Goal: Task Accomplishment & Management: Manage account settings

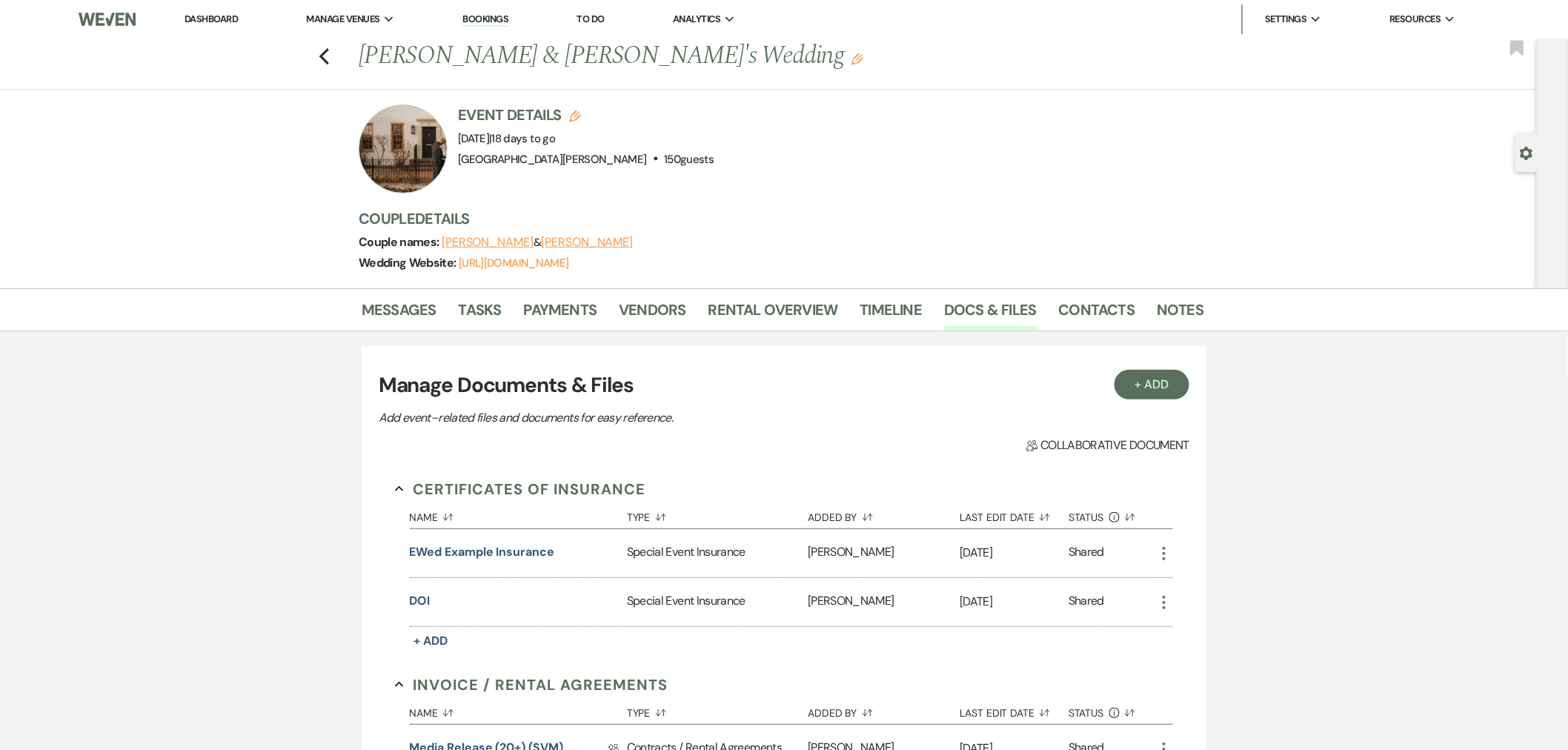
click at [197, 18] on link "Dashboard" at bounding box center [211, 18] width 54 height 12
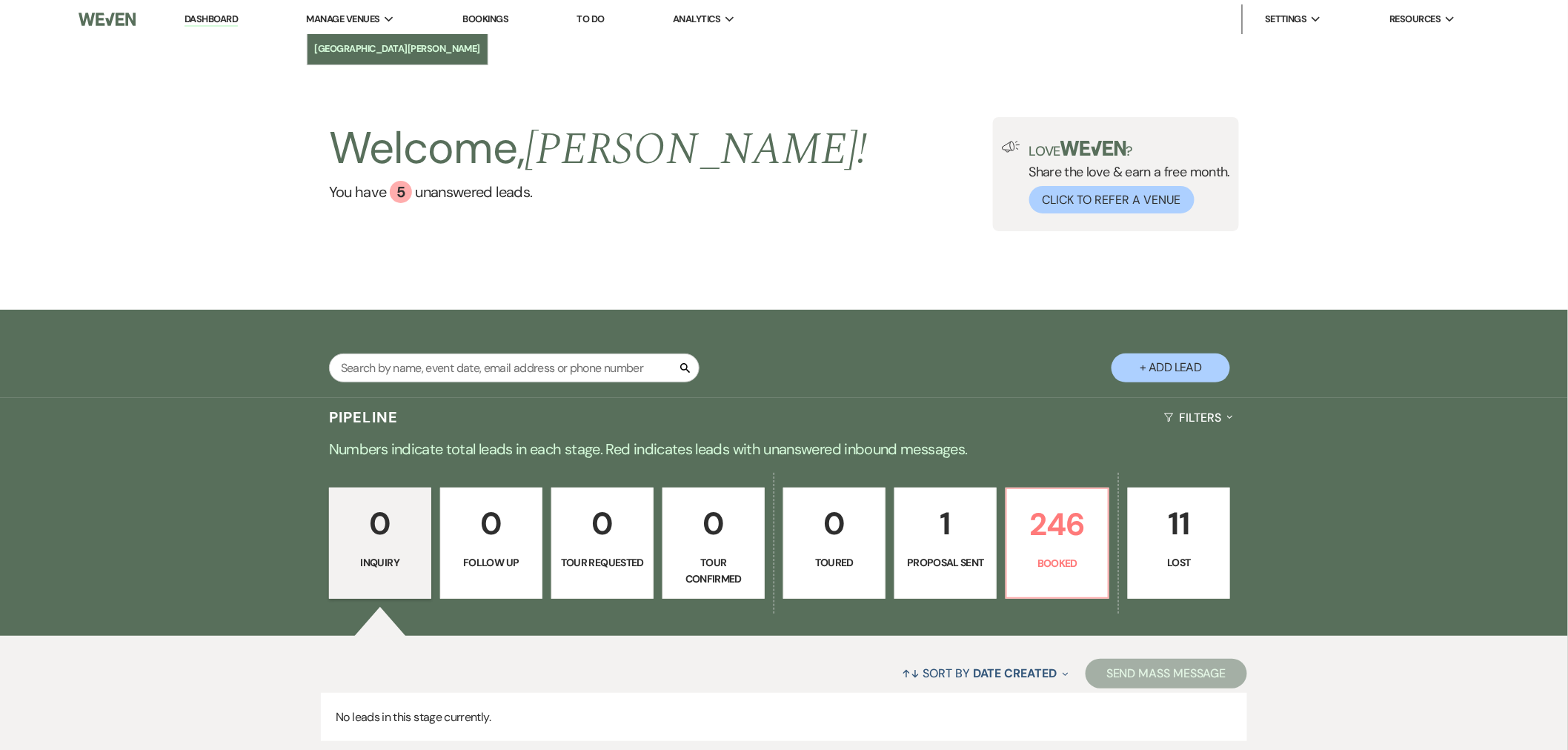
click at [352, 60] on link "[GEOGRAPHIC_DATA][PERSON_NAME]" at bounding box center [398, 48] width 181 height 30
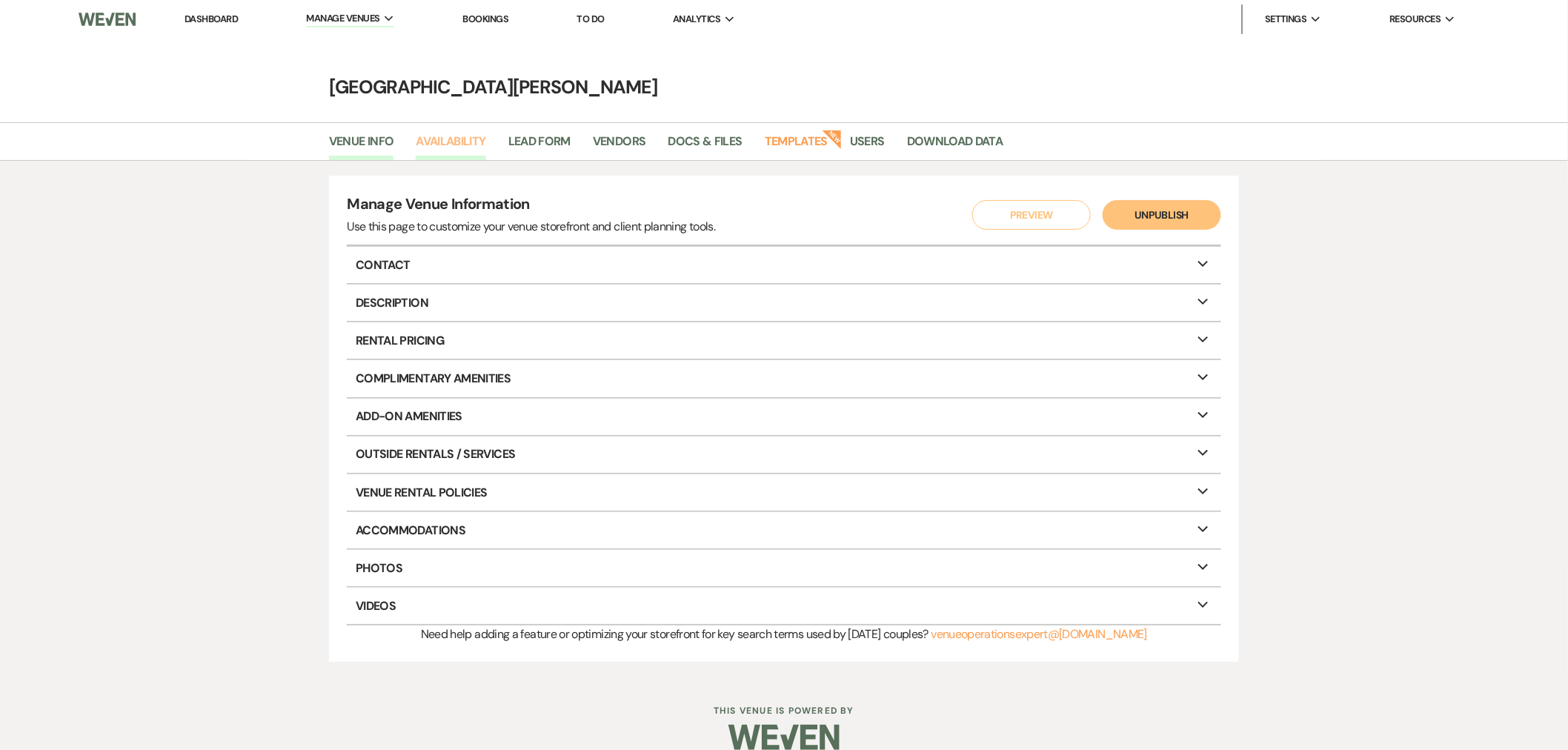
click at [461, 141] on link "Availability" at bounding box center [451, 145] width 69 height 28
select select "3"
select select "2026"
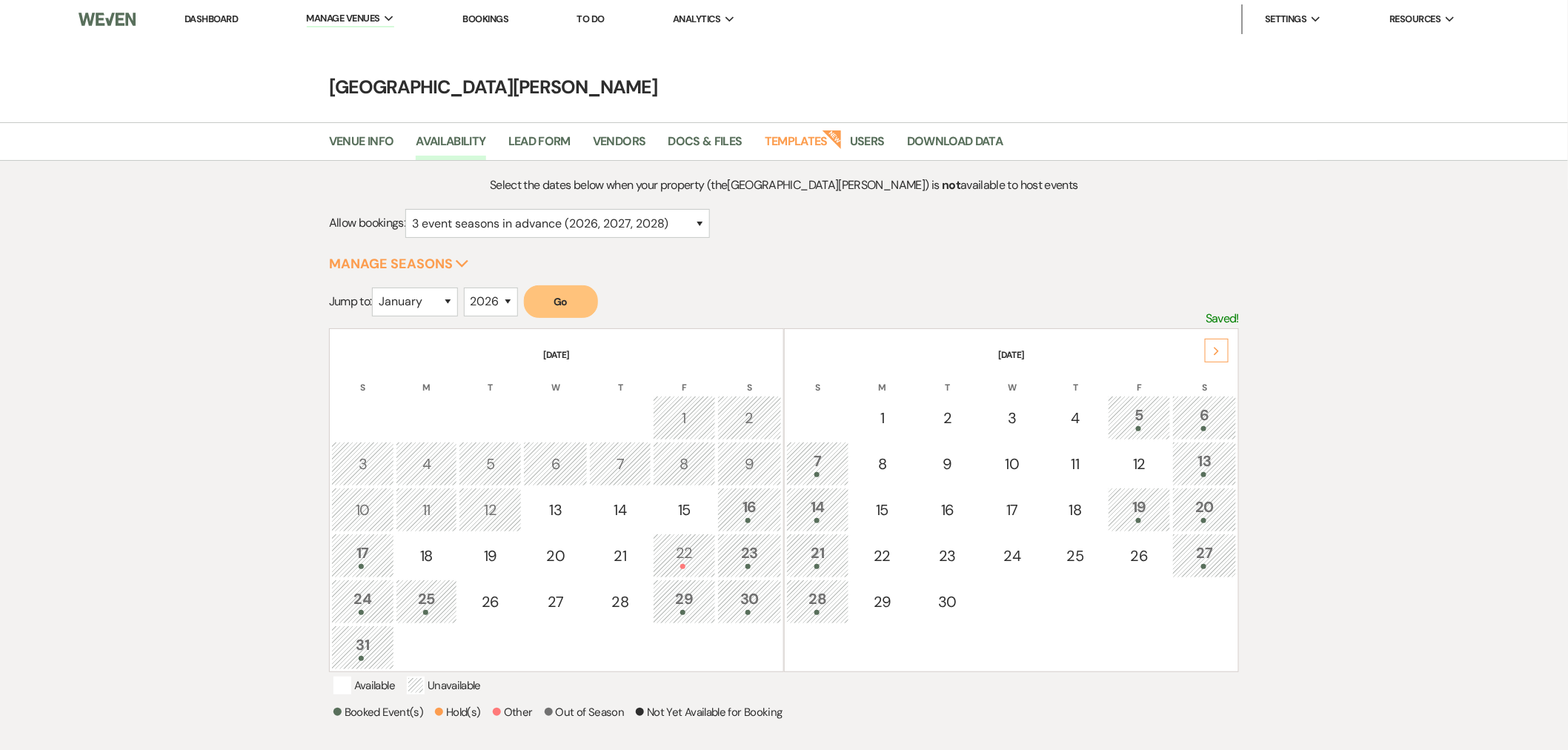
click at [1213, 348] on icon "Next" at bounding box center [1217, 351] width 8 height 9
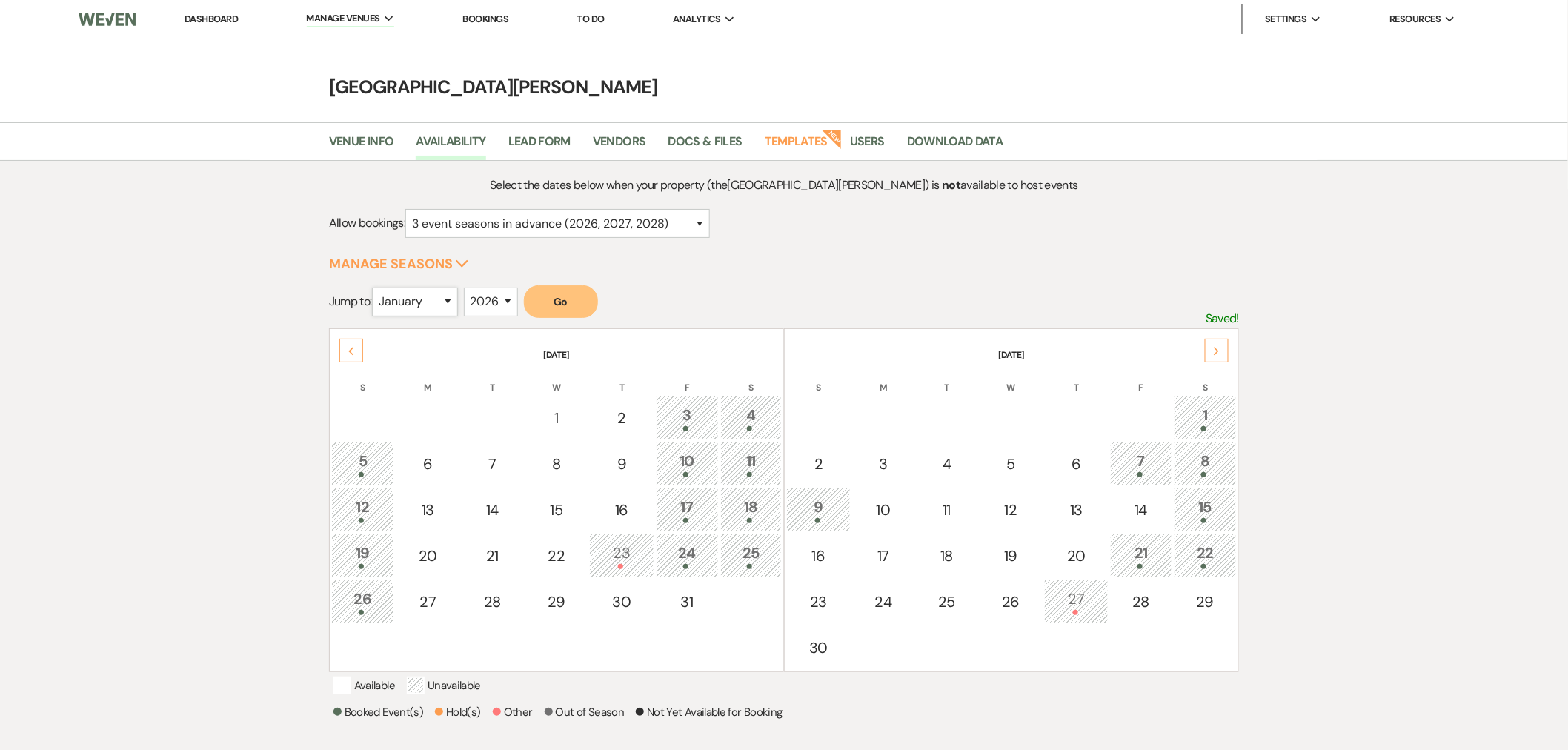
click at [412, 294] on select "January February March April May June July August September October November De…" at bounding box center [414, 302] width 86 height 29
select select "11"
click at [376, 287] on select "January February March April May June July August September October November De…" at bounding box center [414, 302] width 86 height 29
click at [576, 297] on button "Go" at bounding box center [560, 302] width 74 height 33
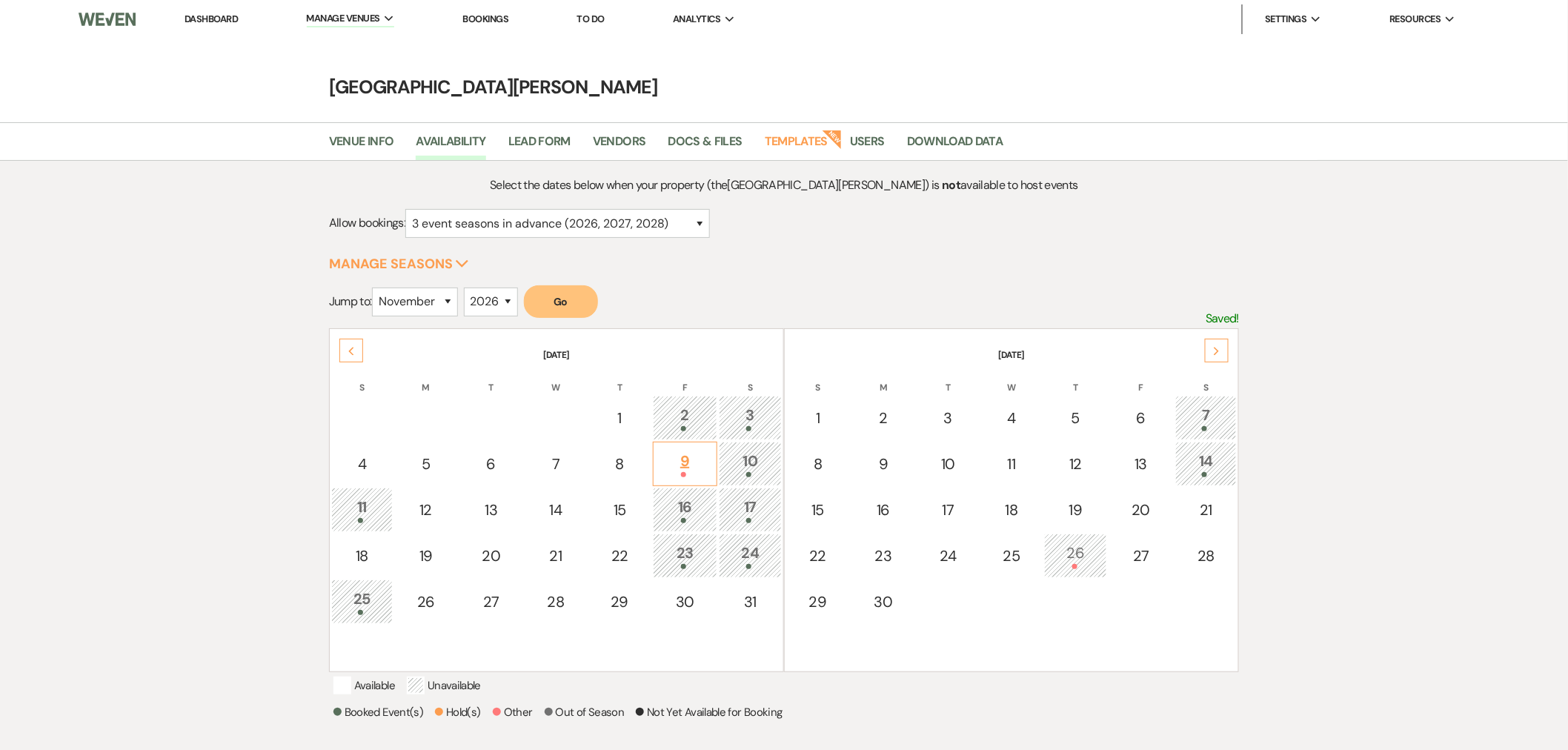
click at [691, 457] on div "9" at bounding box center [685, 463] width 48 height 28
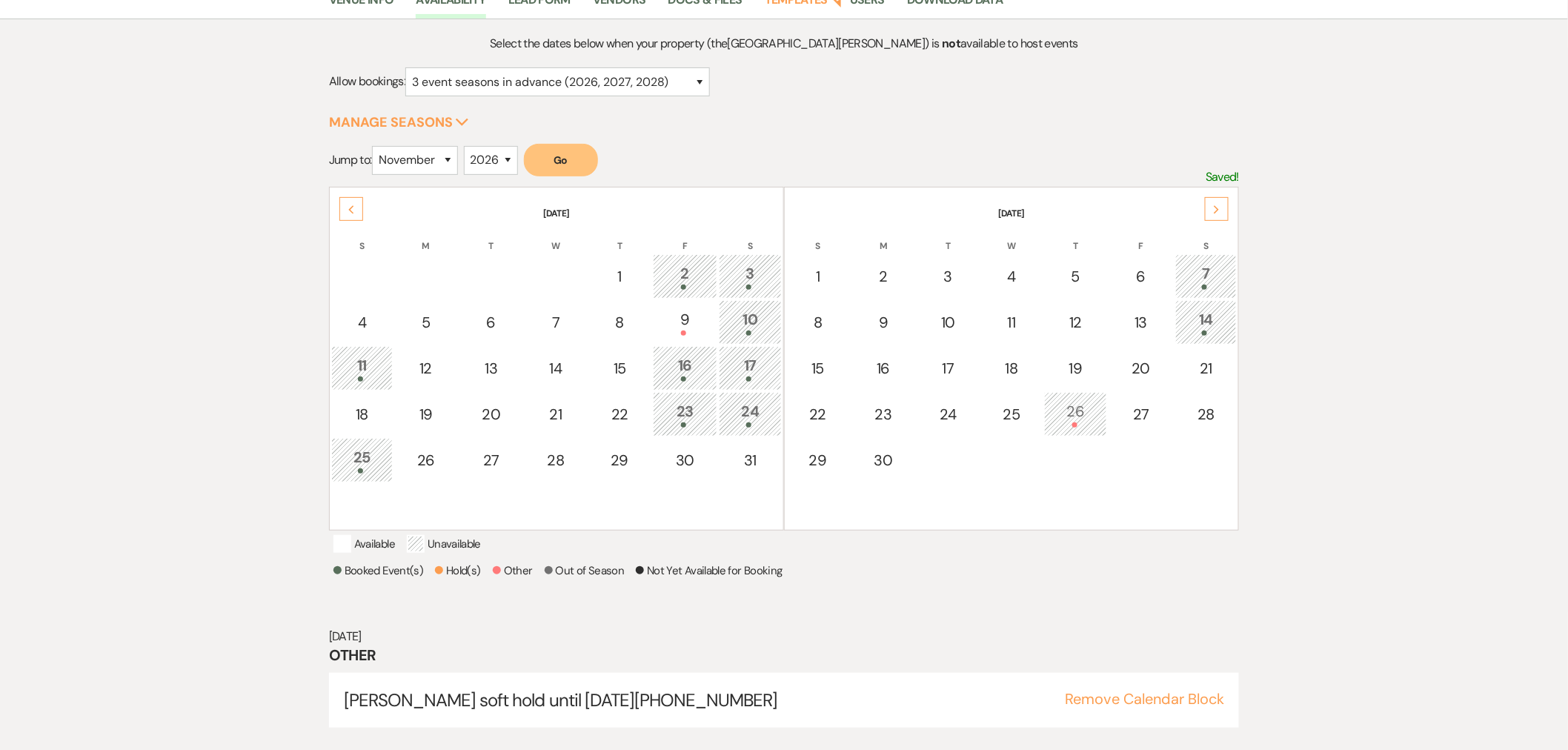
scroll to position [165, 0]
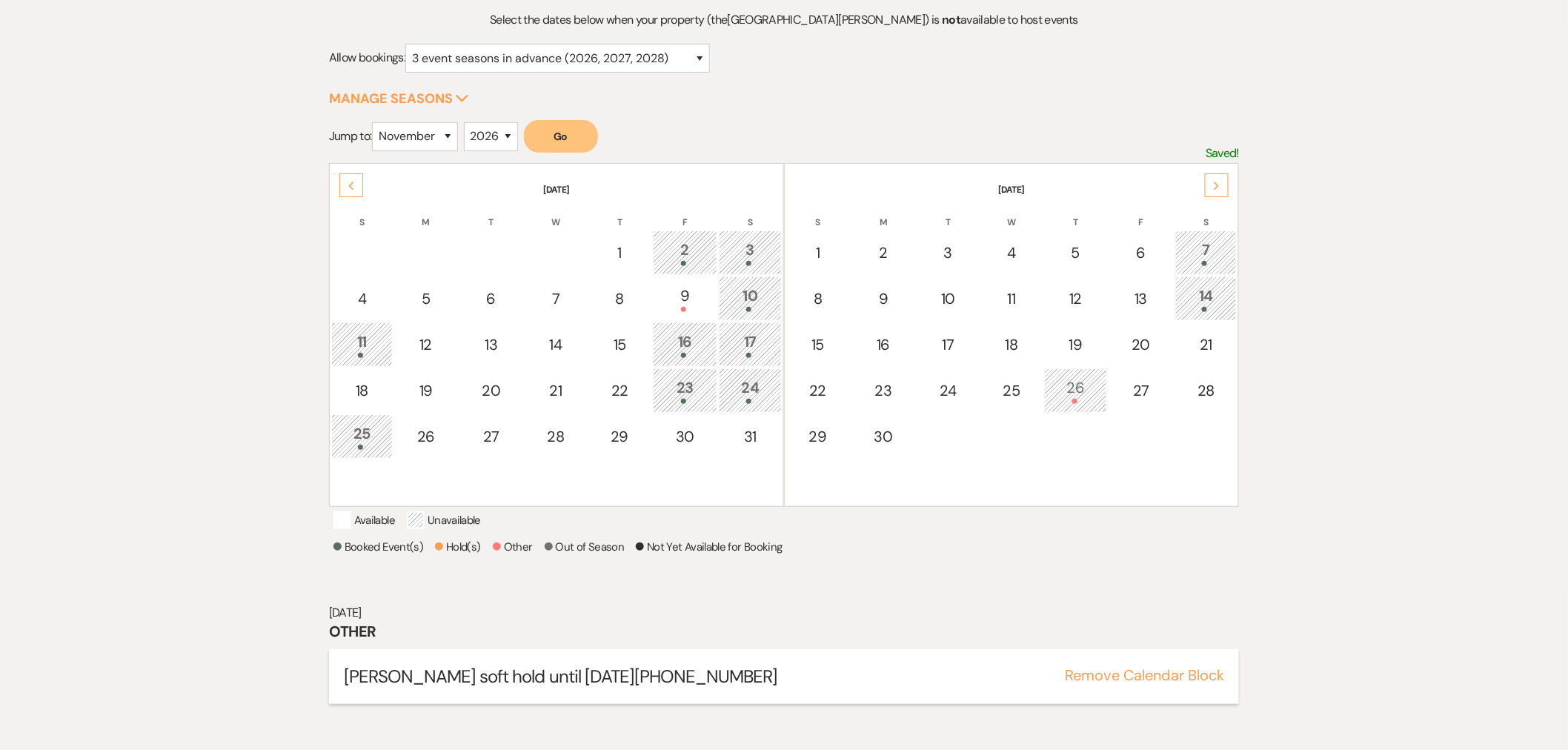
drag, startPoint x: 765, startPoint y: 686, endPoint x: 331, endPoint y: 712, distance: 434.8
click at [331, 704] on div "Morgan Fischer soft hold until 8/13/25 513-316-0997 Remove Calendar Block" at bounding box center [783, 676] width 910 height 55
copy span "Morgan Fischer soft hold until 8/13/25 513-316-0997"
click at [1102, 682] on button "Remove Calendar Block" at bounding box center [1144, 674] width 159 height 14
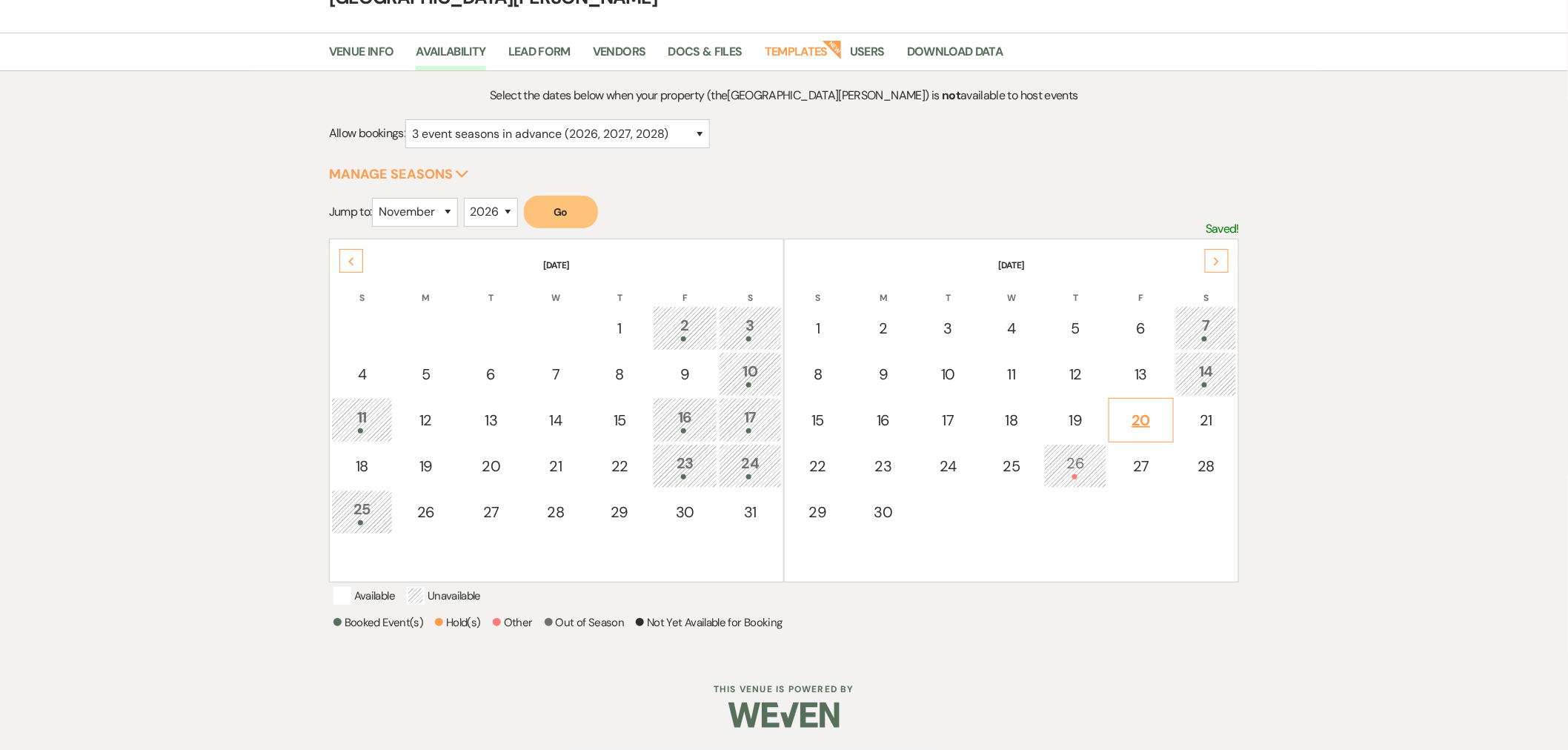
scroll to position [102, 0]
click at [1145, 363] on div "13" at bounding box center [1140, 374] width 48 height 22
select select "other"
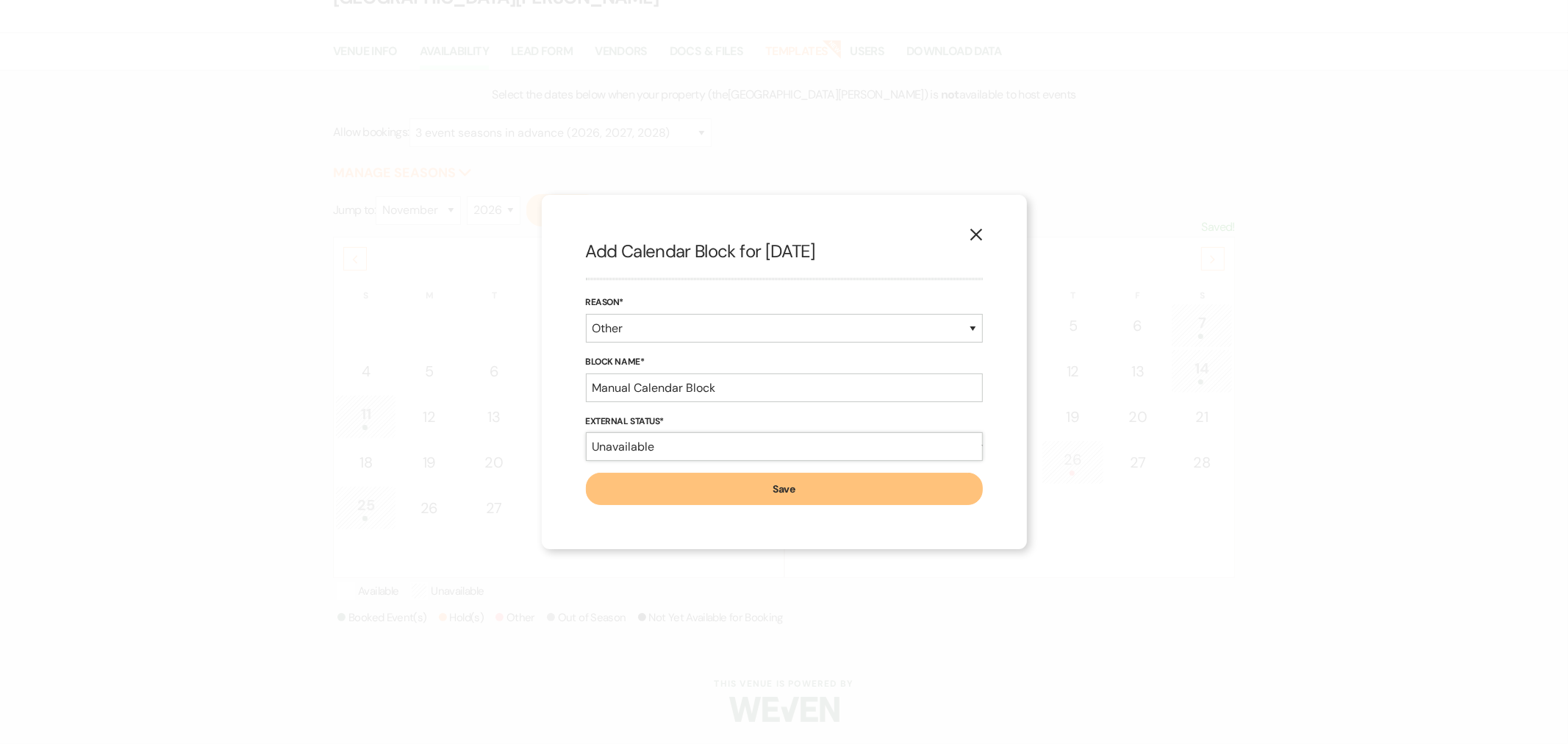
click at [641, 443] on select "Available Unavailable" at bounding box center [784, 447] width 397 height 29
select select "true"
click at [586, 432] on select "Available Unavailable" at bounding box center [784, 447] width 397 height 29
click at [658, 394] on input "Manual Calendar Block" at bounding box center [784, 388] width 397 height 29
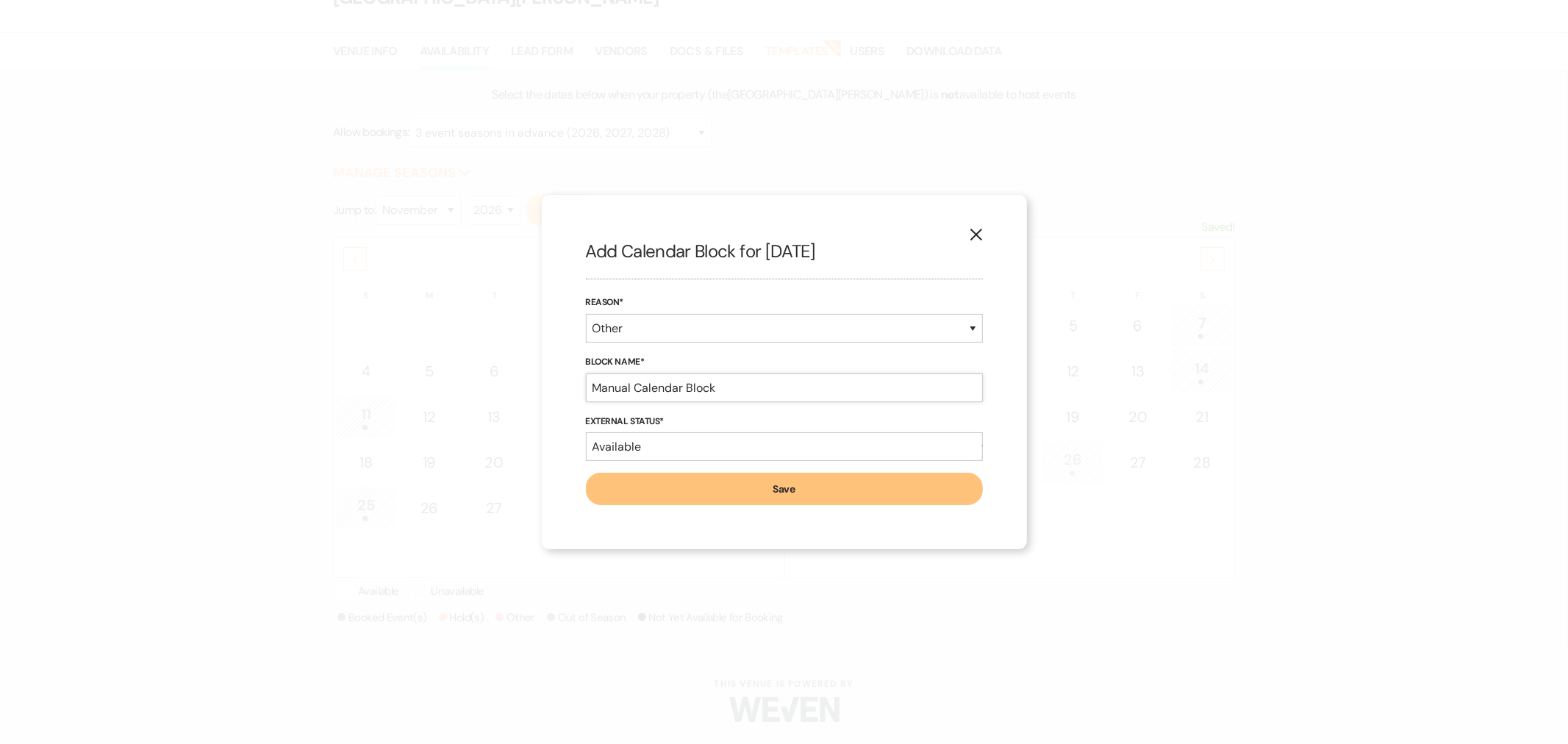
click at [658, 394] on input "Manual Calendar Block" at bounding box center [784, 388] width 397 height 29
paste input "organ Fischer soft hold until 8/13/25 513-316-0997"
type input "Morgan Fischer soft hold until 8/13/25 513-316-0997"
click at [673, 480] on button "Save" at bounding box center [784, 489] width 397 height 32
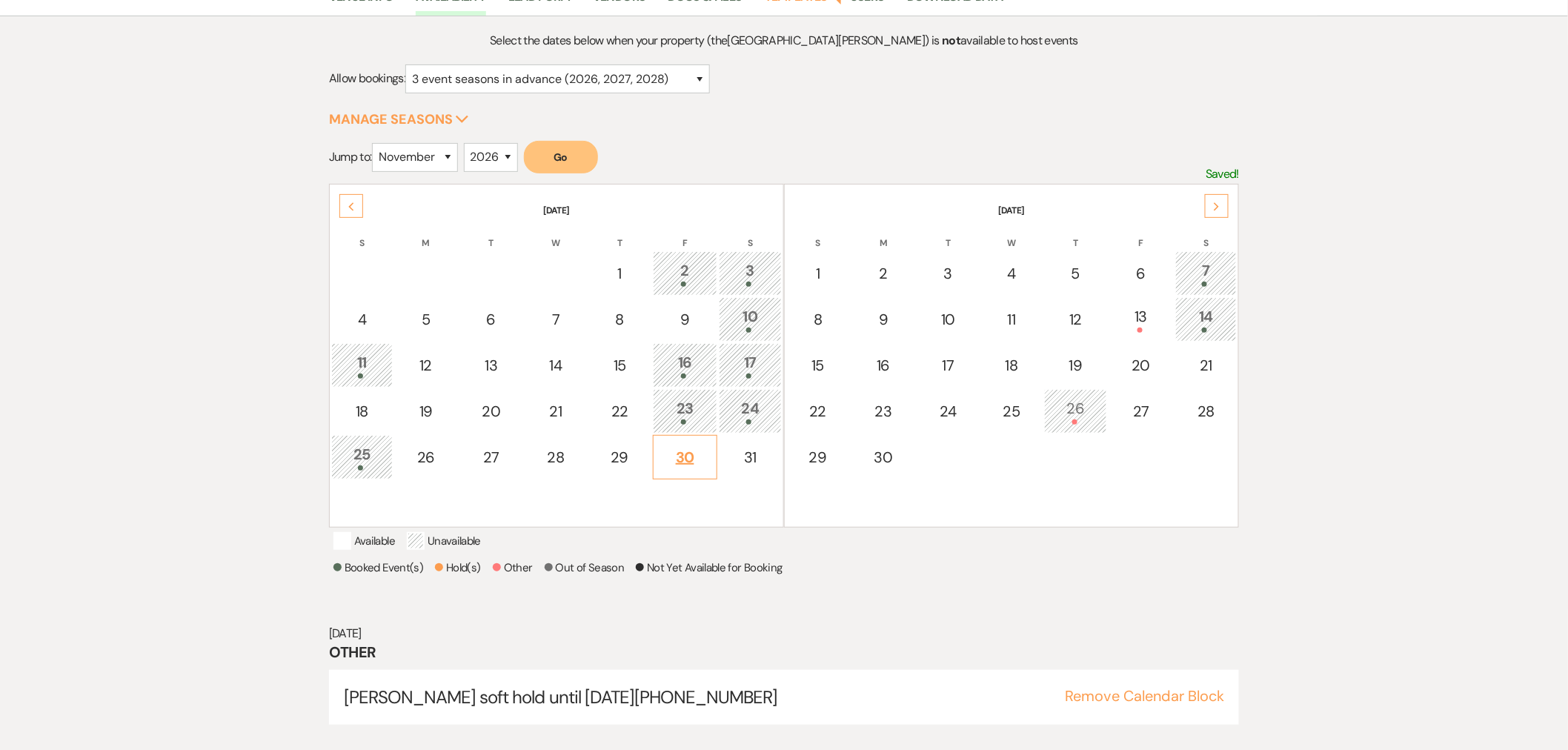
scroll to position [165, 0]
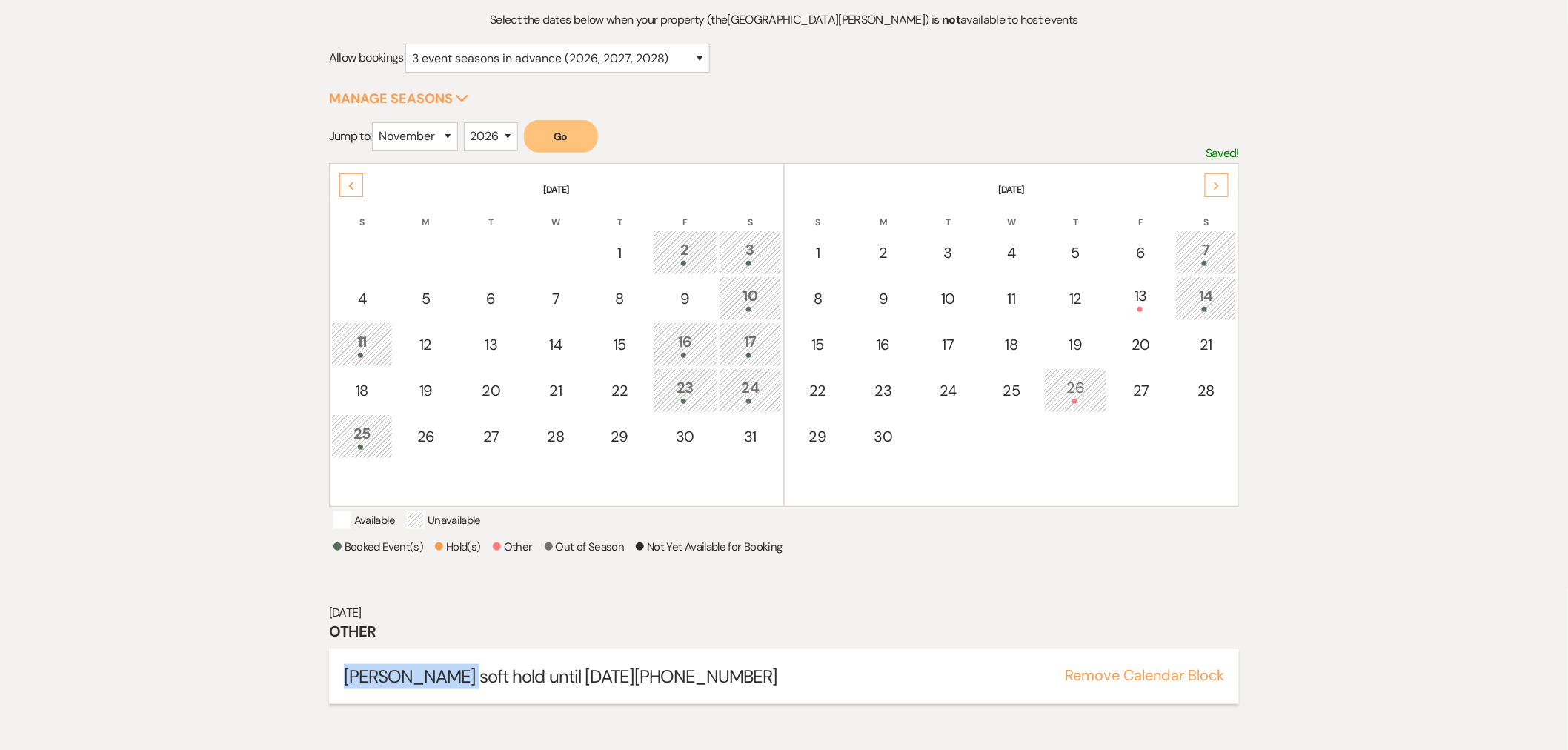
drag, startPoint x: 457, startPoint y: 689, endPoint x: 347, endPoint y: 698, distance: 110.4
click at [347, 688] on span "Morgan Fischer soft hold until 8/13/25 513-316-0997" at bounding box center [561, 676] width 434 height 23
copy span "Morgan Fischer"
drag, startPoint x: 631, startPoint y: 689, endPoint x: 749, endPoint y: 686, distance: 118.0
click at [749, 686] on h5 "Morgan Fischer soft hold until 8/13/25 513-316-0997" at bounding box center [784, 676] width 880 height 25
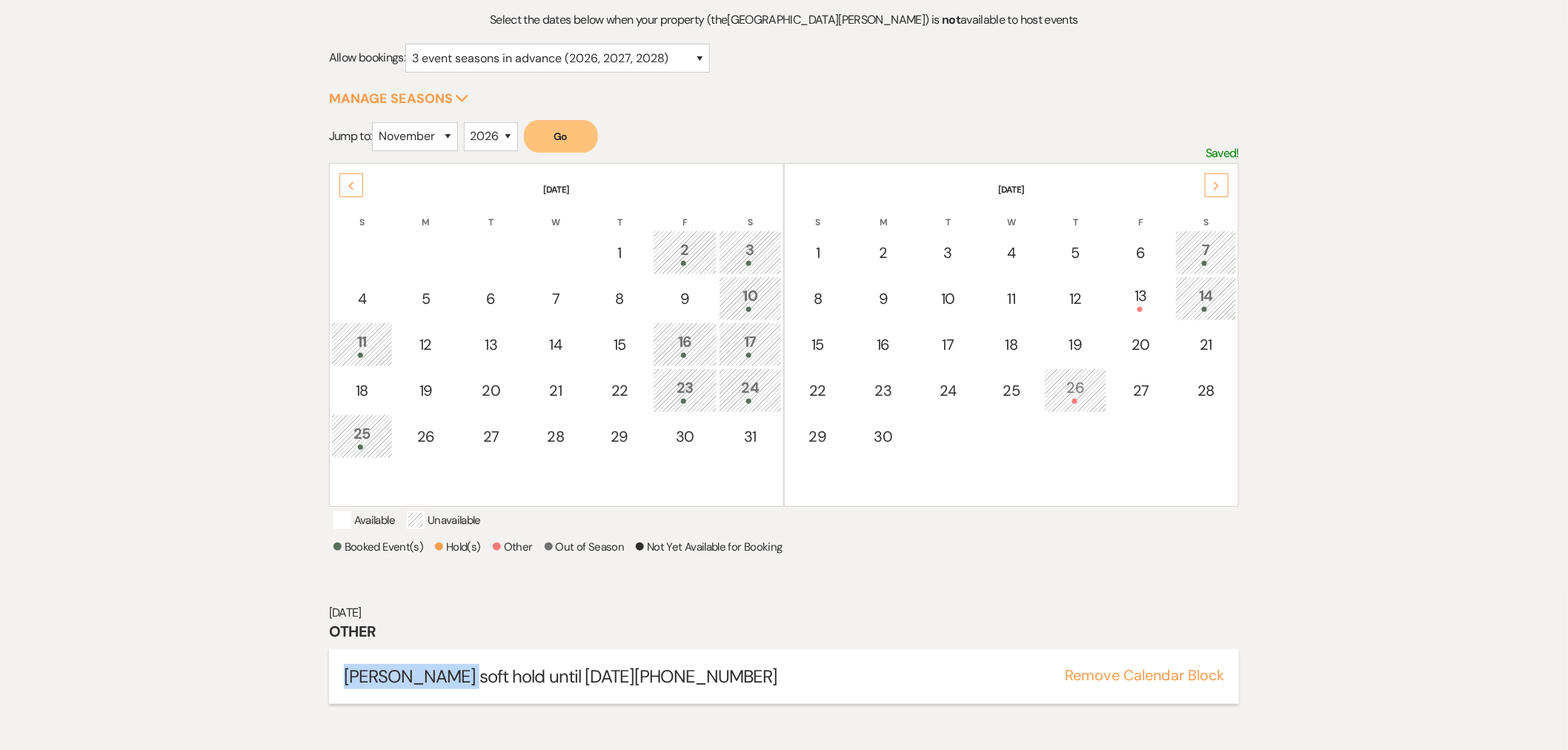
copy span "513-316-0997"
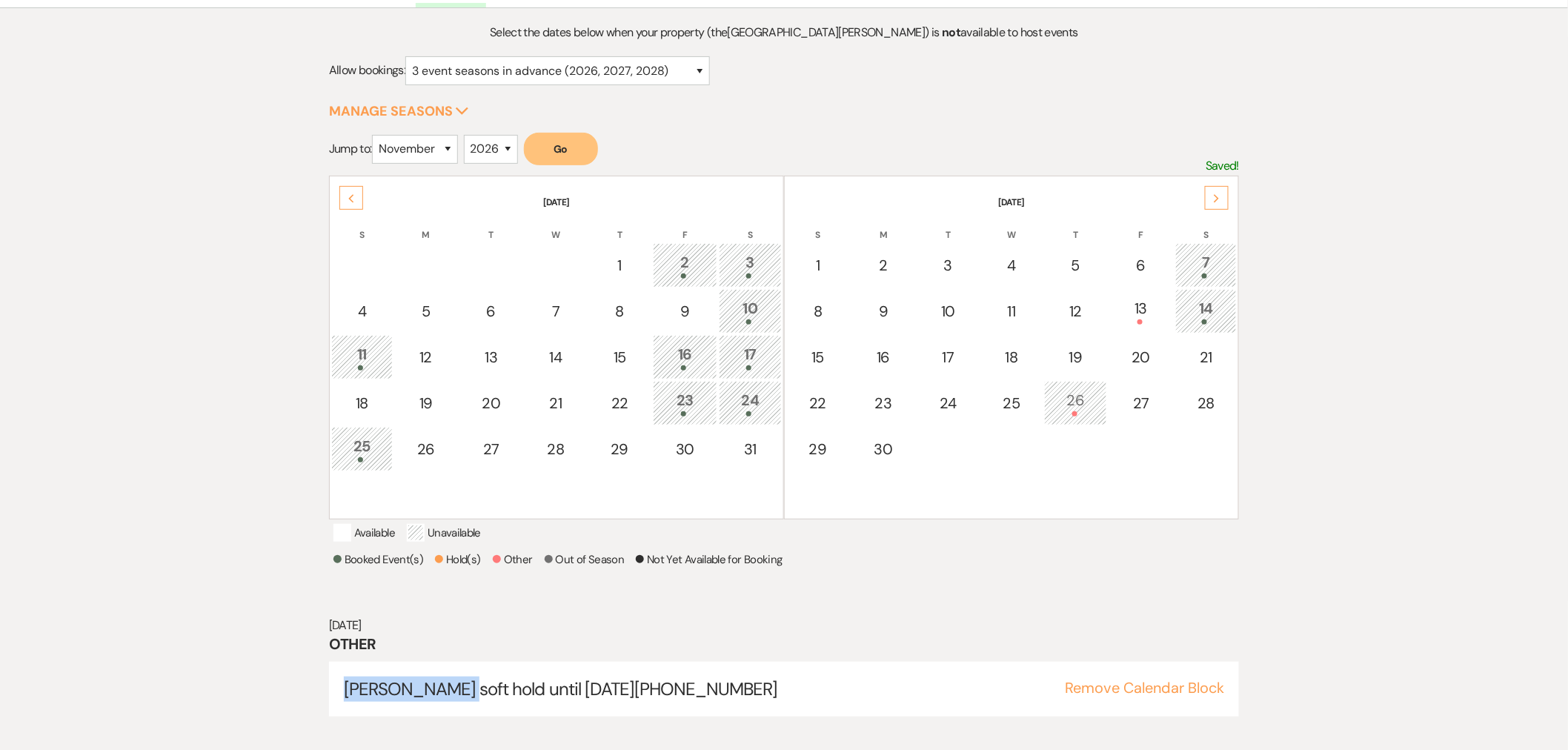
scroll to position [0, 0]
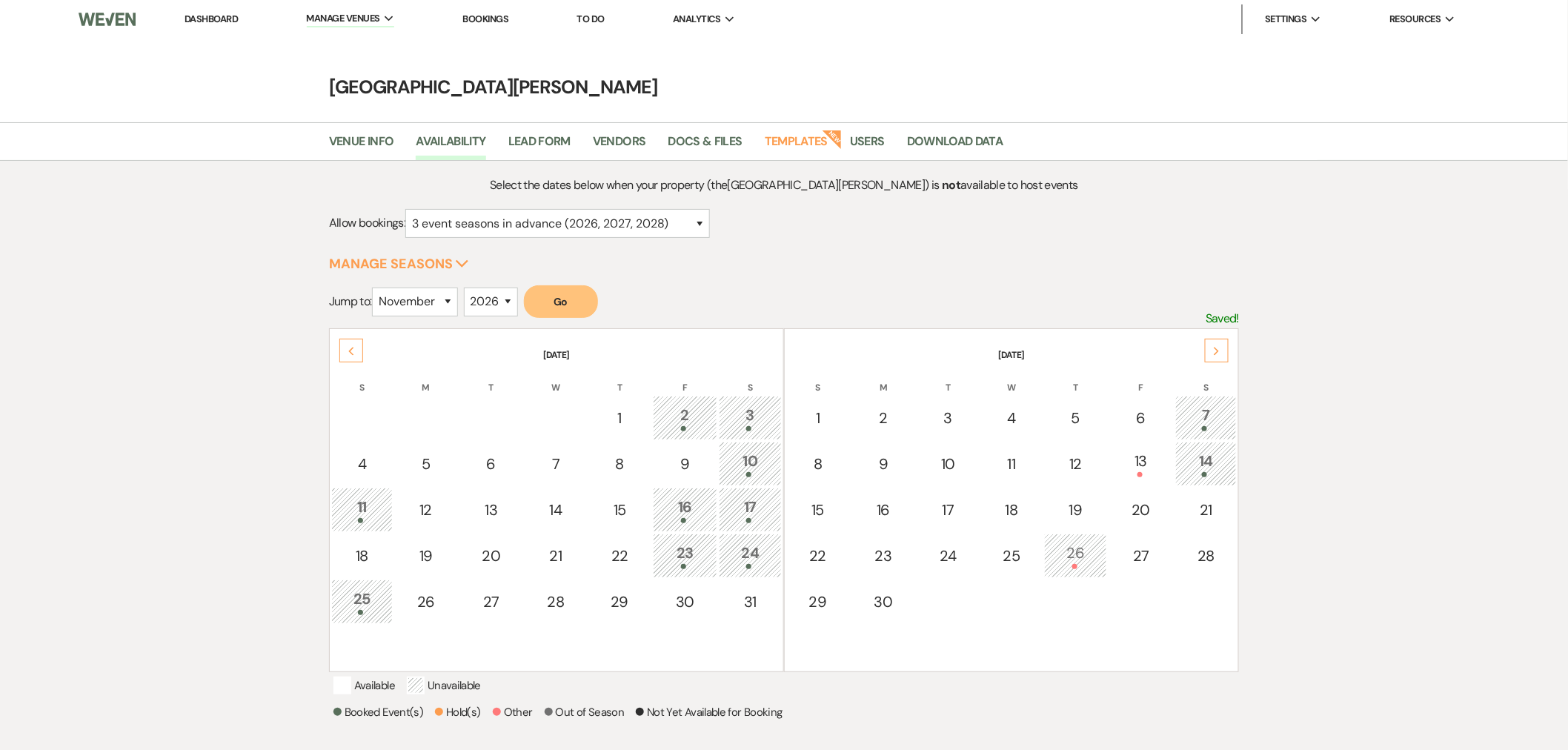
click at [218, 13] on link "Dashboard" at bounding box center [211, 18] width 54 height 12
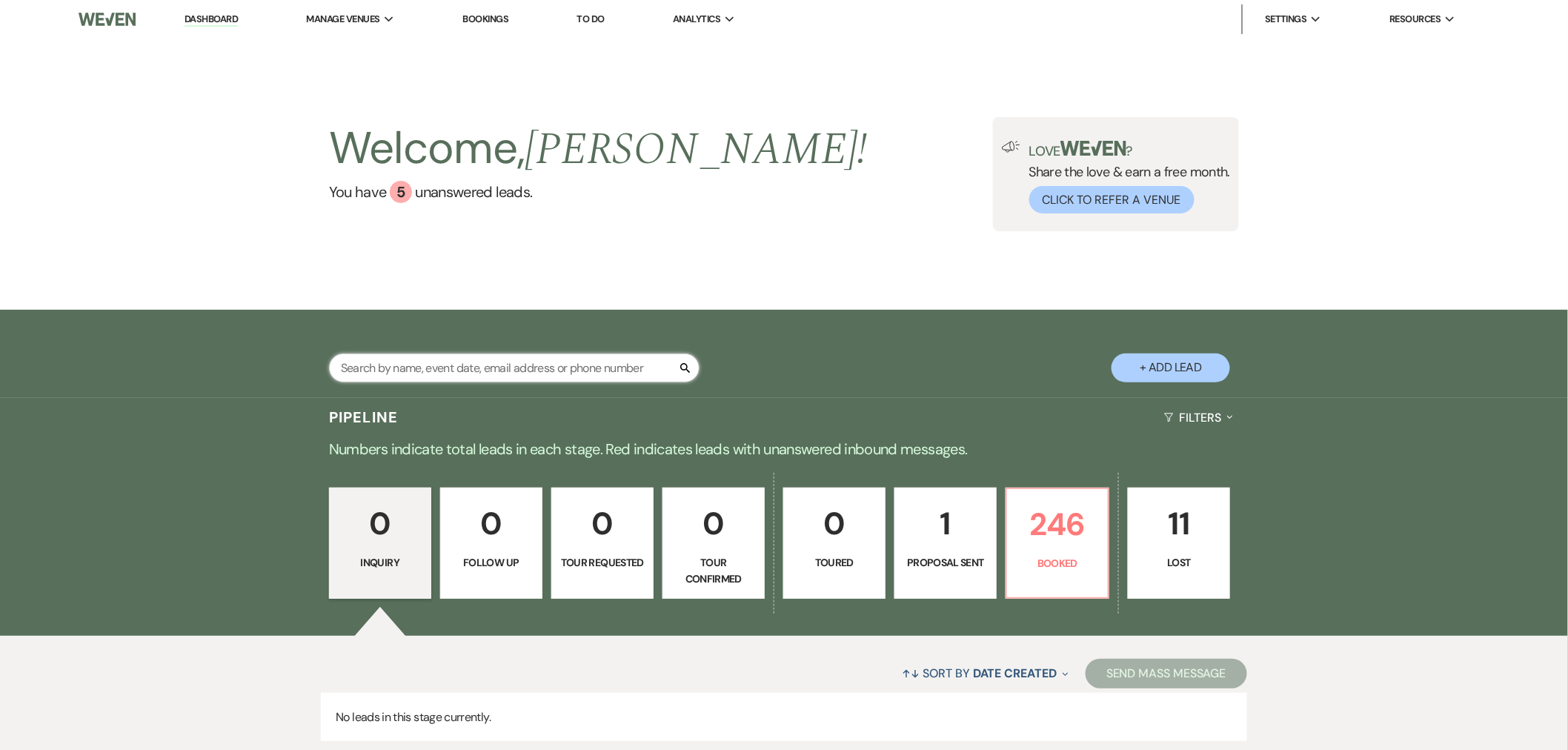
click at [393, 379] on input "text" at bounding box center [514, 368] width 371 height 29
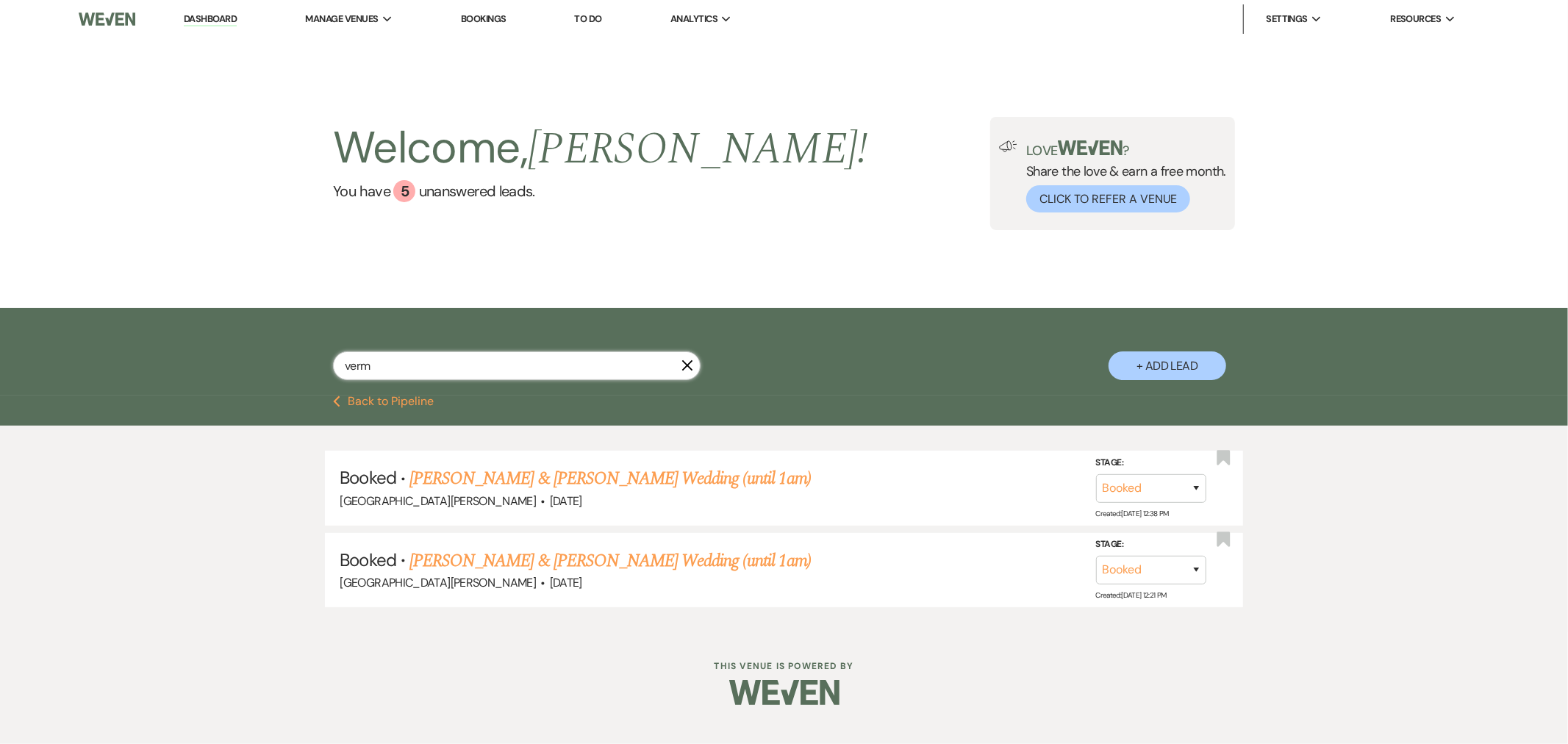
drag, startPoint x: 373, startPoint y: 365, endPoint x: 258, endPoint y: 357, distance: 115.3
click at [258, 357] on div "verm X + Add Lead" at bounding box center [784, 353] width 1059 height 76
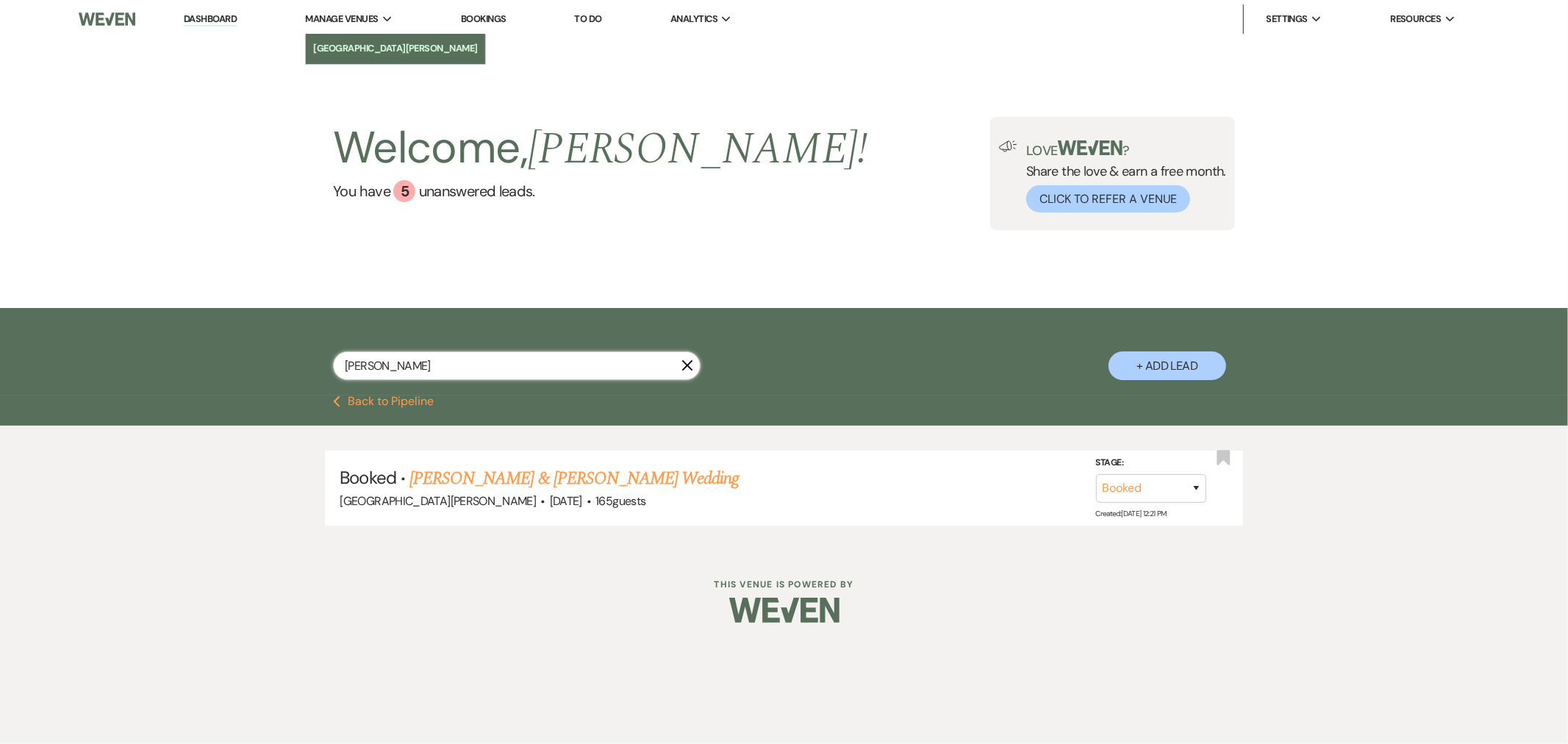
type input "jones"
click at [355, 44] on li "[GEOGRAPHIC_DATA][PERSON_NAME]" at bounding box center [396, 48] width 165 height 14
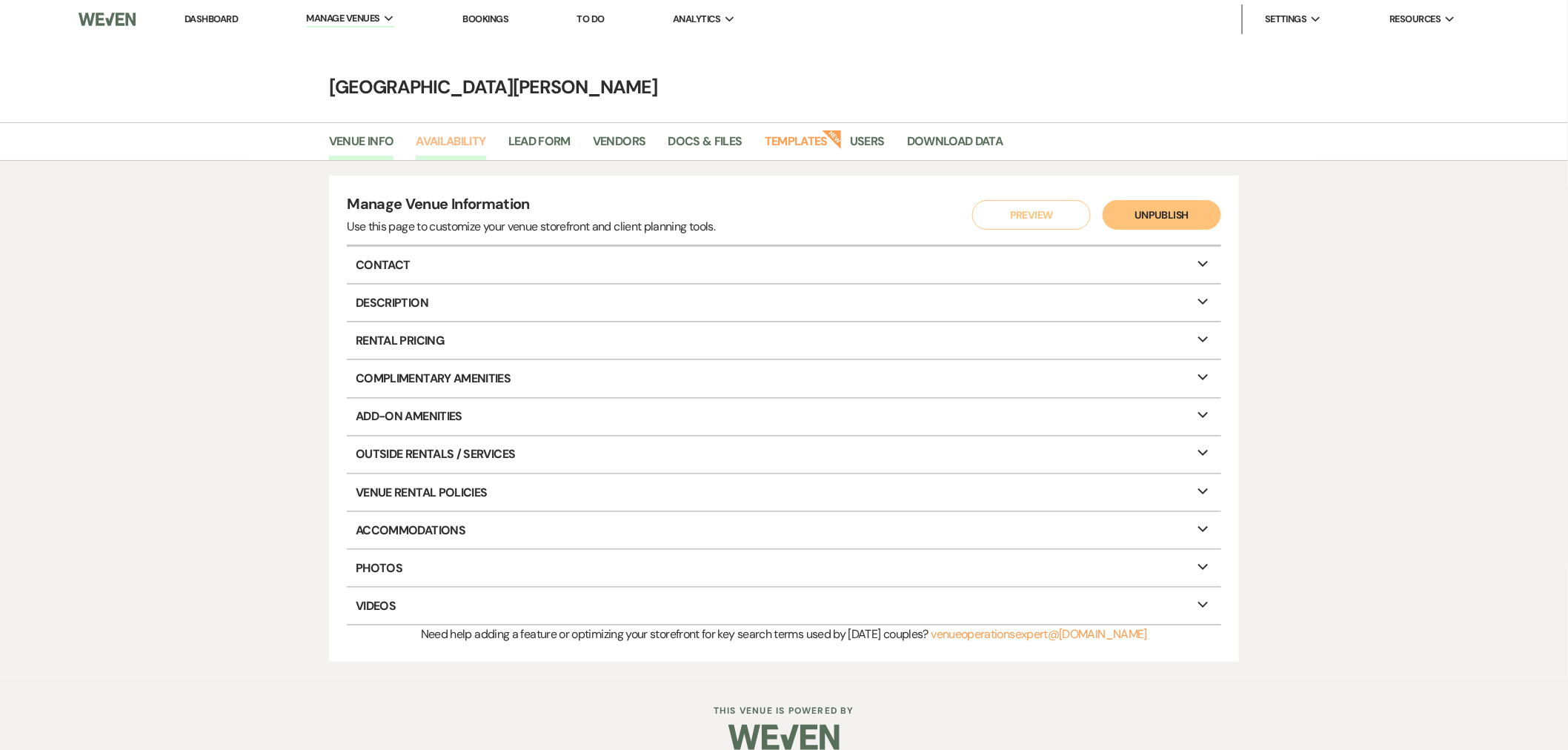
click at [426, 149] on link "Availability" at bounding box center [451, 145] width 69 height 28
select select "3"
select select "2026"
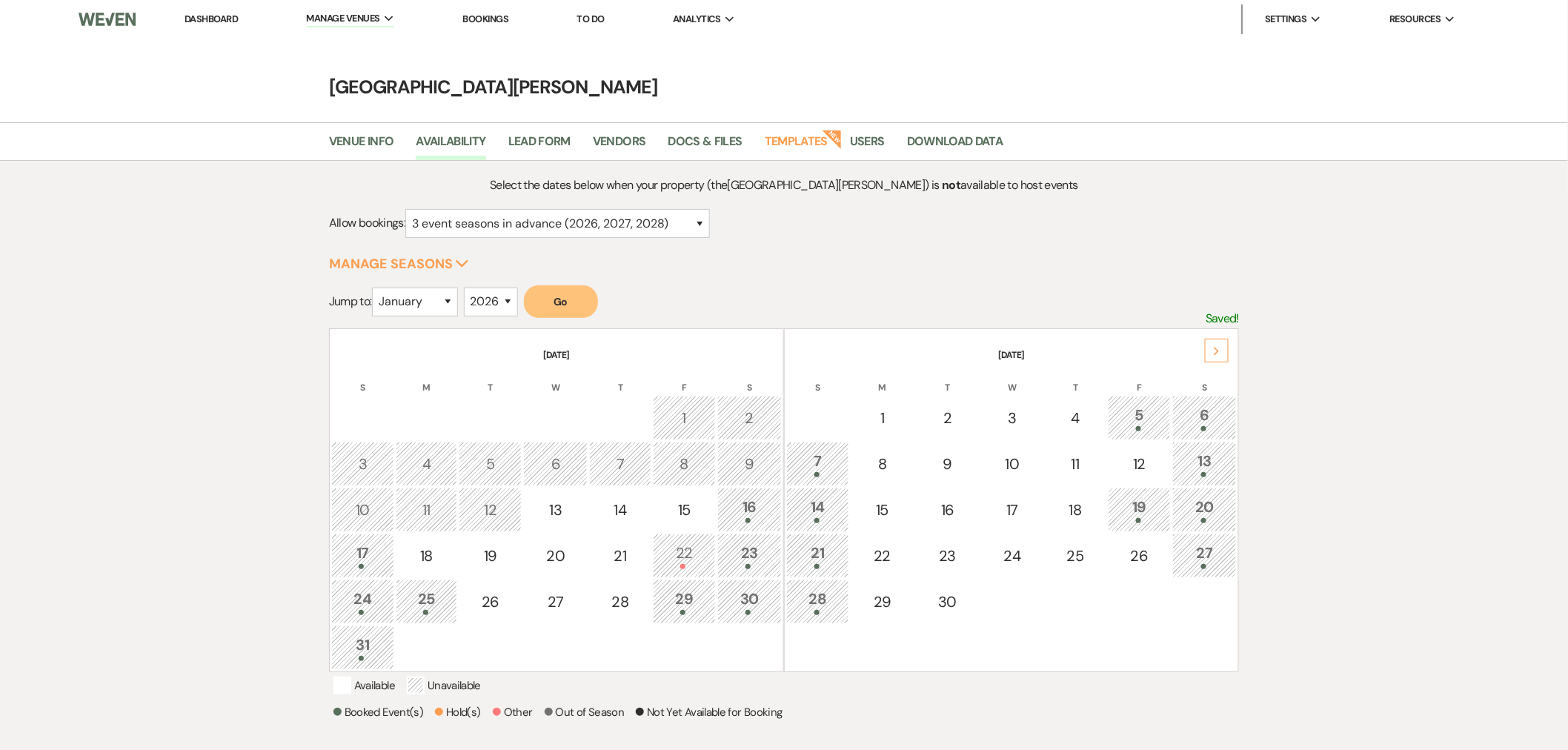
click at [590, 312] on button "Go" at bounding box center [560, 302] width 74 height 33
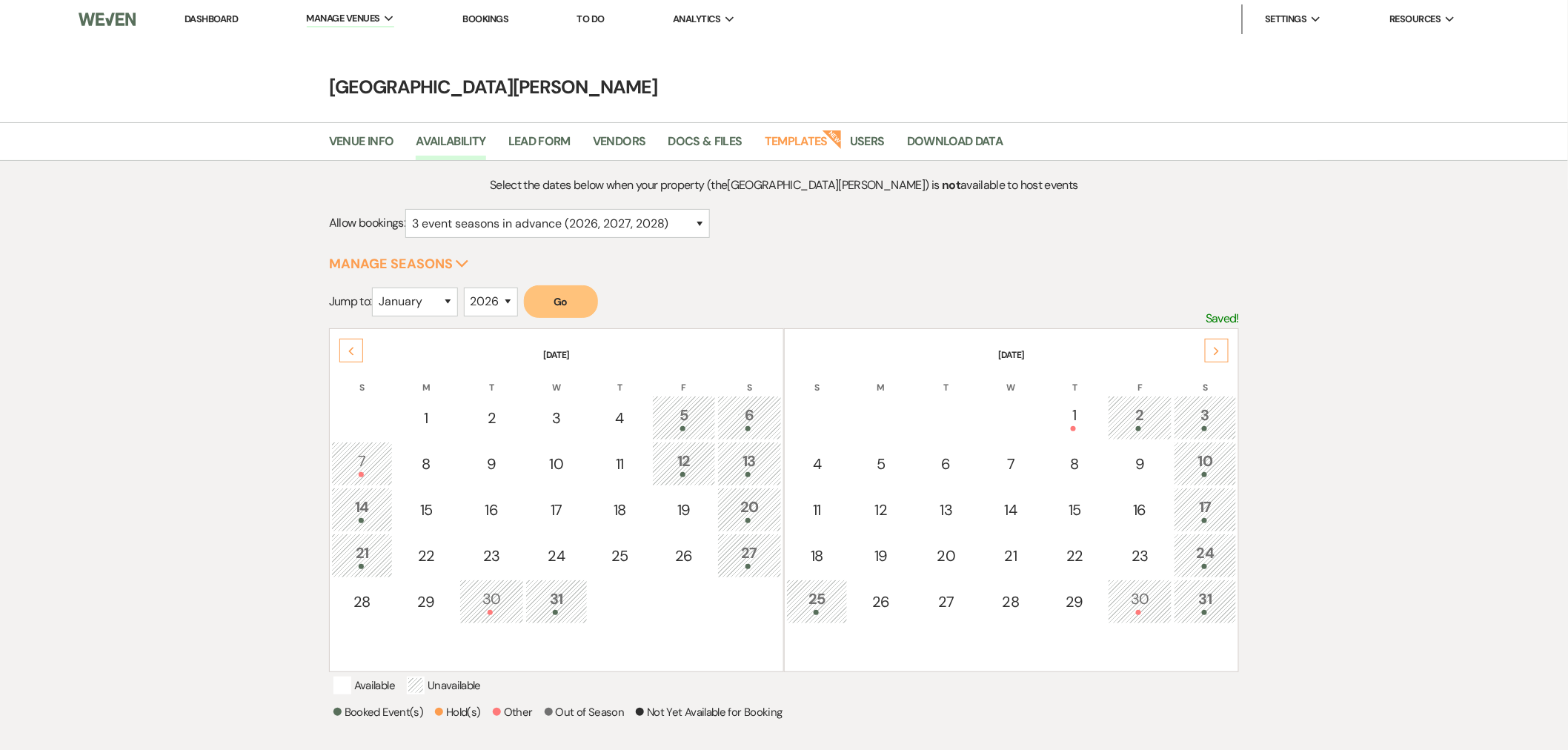
click at [230, 12] on li "Dashboard" at bounding box center [210, 19] width 68 height 30
click at [229, 12] on link "Dashboard" at bounding box center [211, 18] width 54 height 12
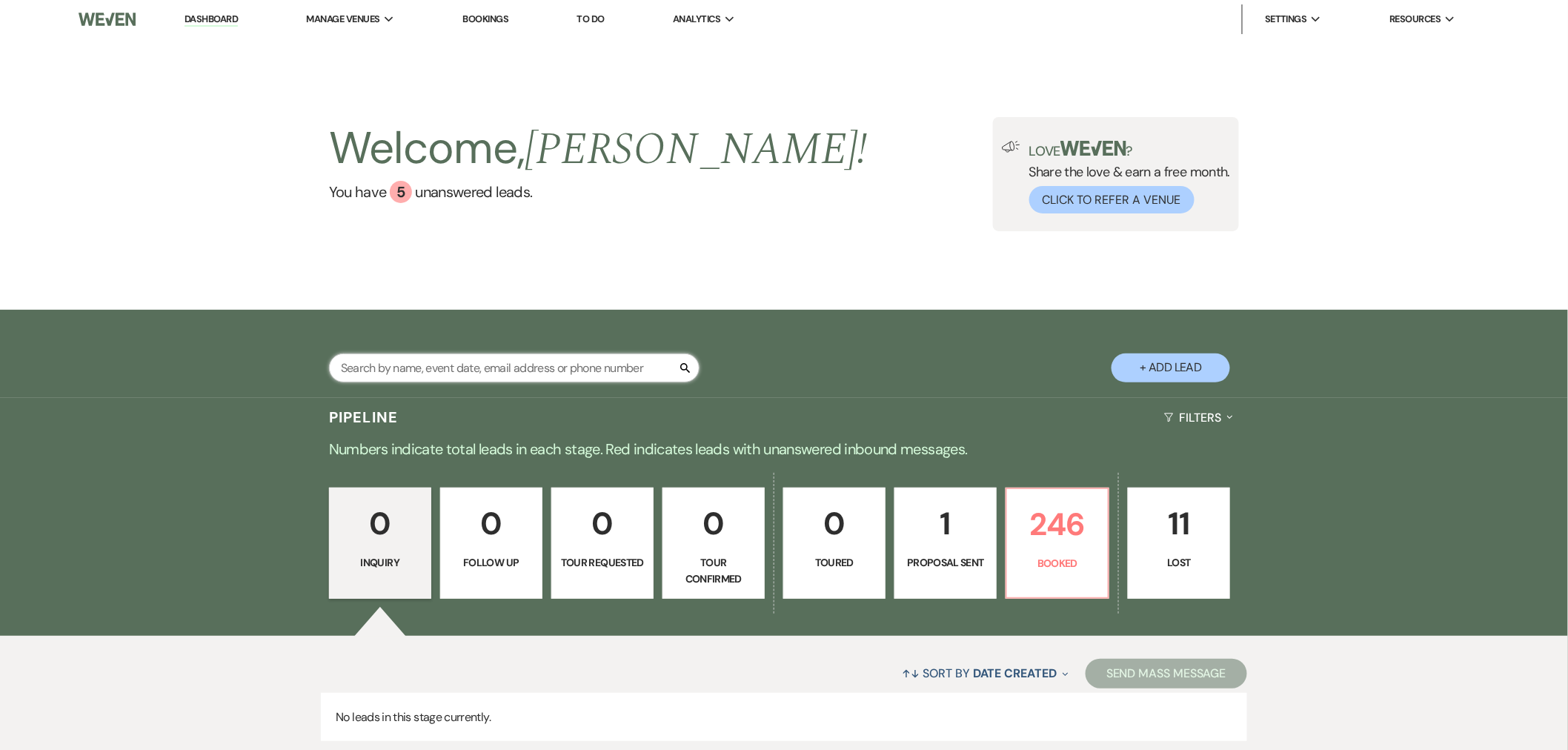
click at [445, 373] on input "text" at bounding box center [514, 368] width 371 height 29
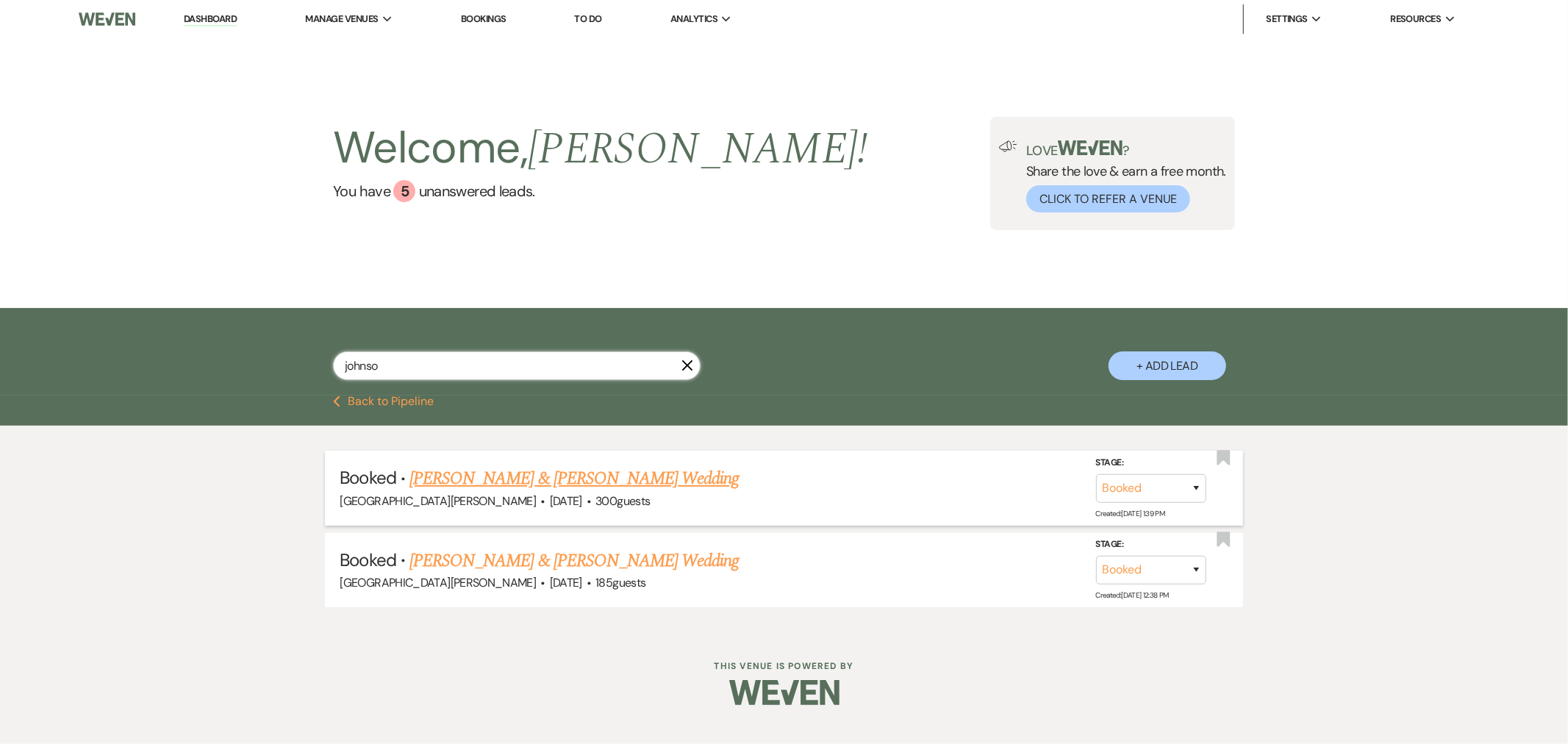
type input "johnso"
click at [586, 478] on link "Laura Smith & Robbie Johnson's Wedding" at bounding box center [575, 478] width 330 height 27
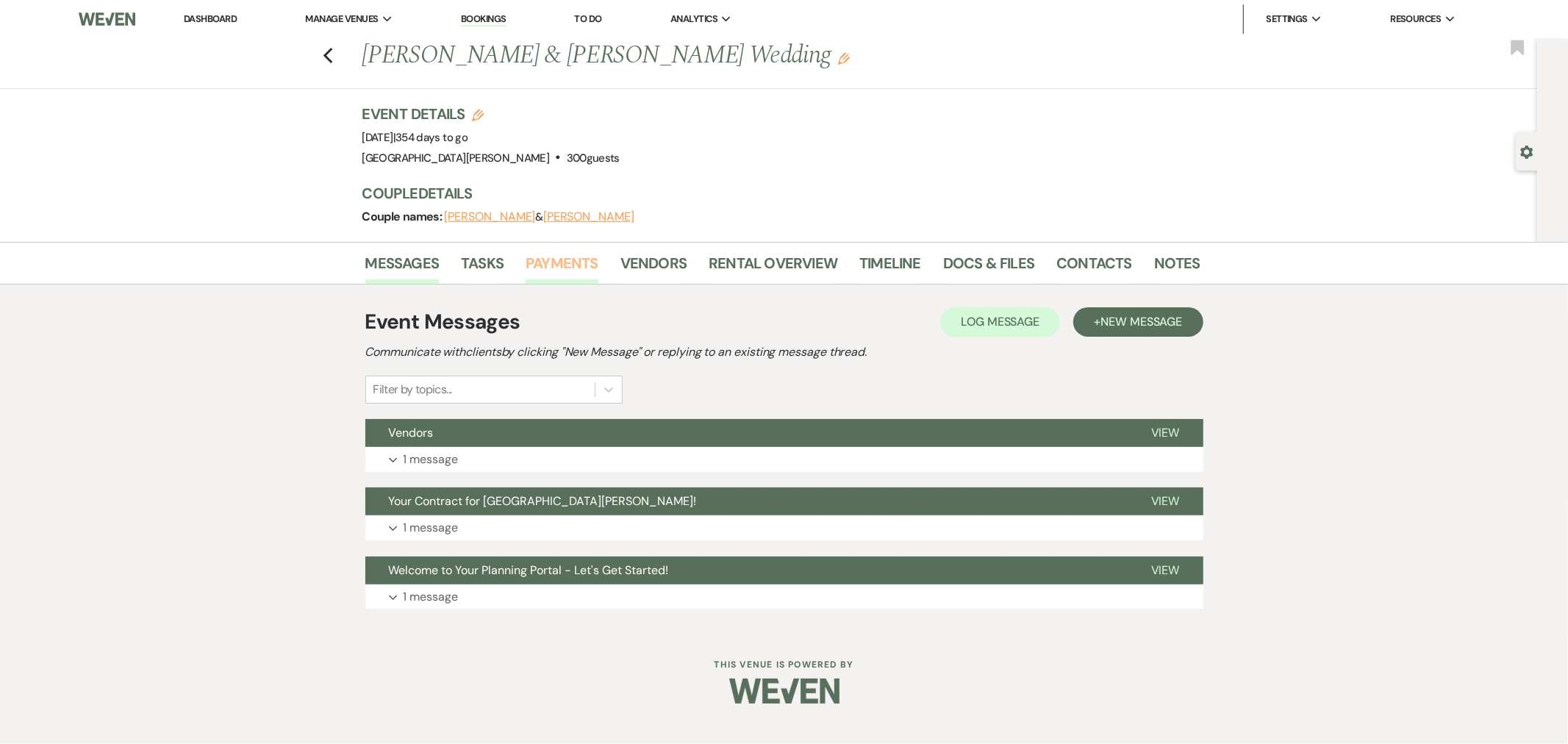
click at [540, 262] on link "Payments" at bounding box center [561, 268] width 72 height 32
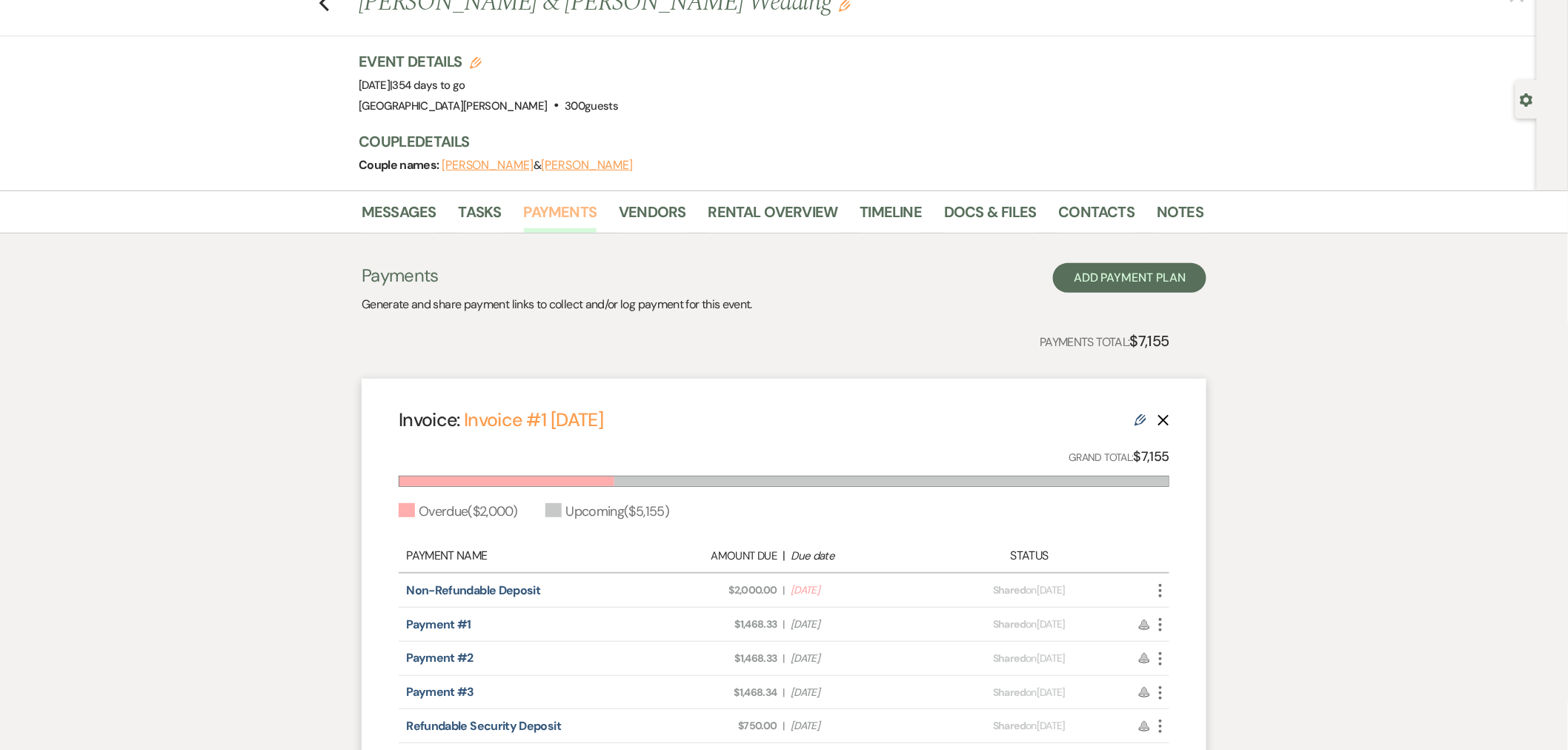
scroll to position [83, 0]
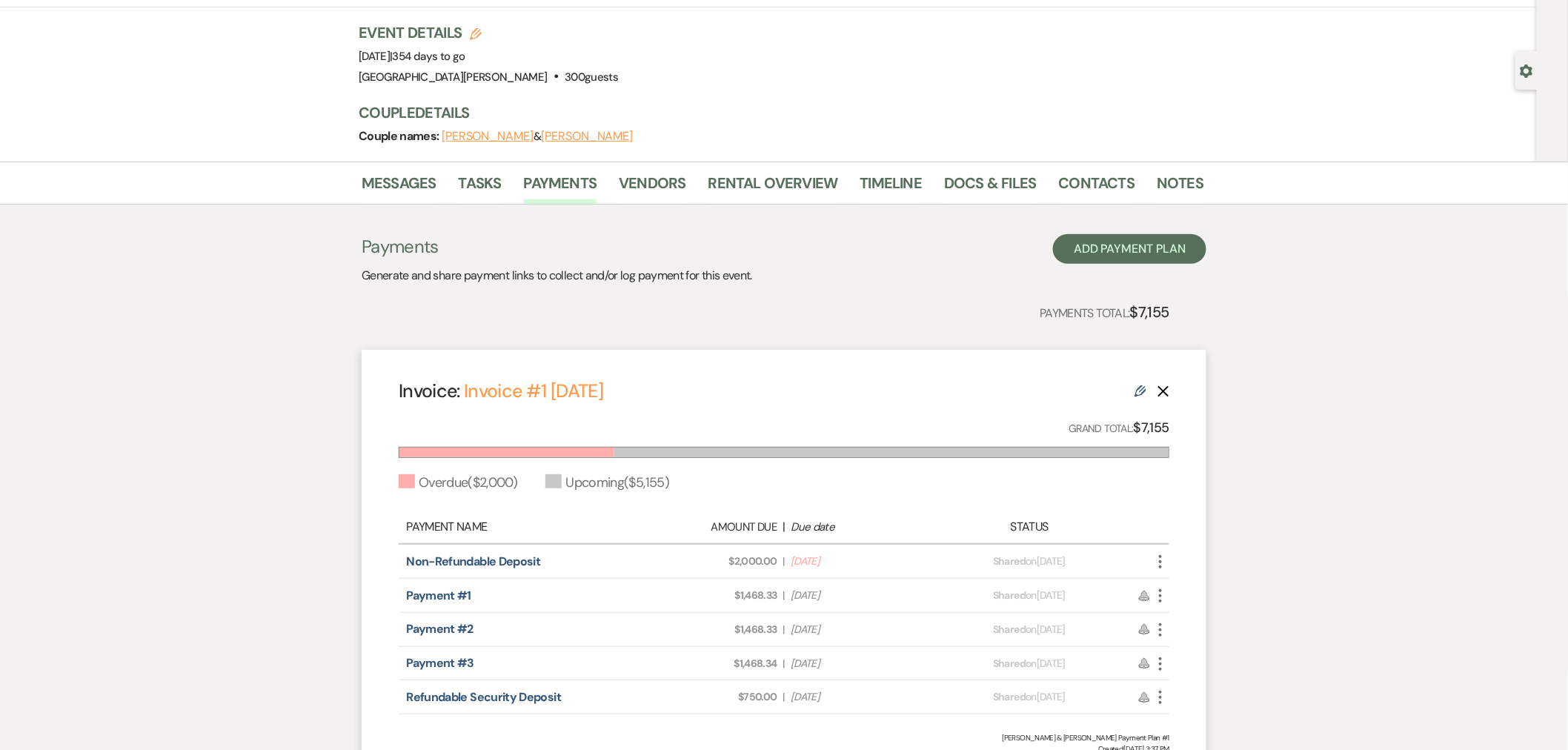
click at [1159, 169] on li "Notes" at bounding box center [1191, 185] width 69 height 36
click at [1161, 193] on link "Notes" at bounding box center [1180, 187] width 47 height 33
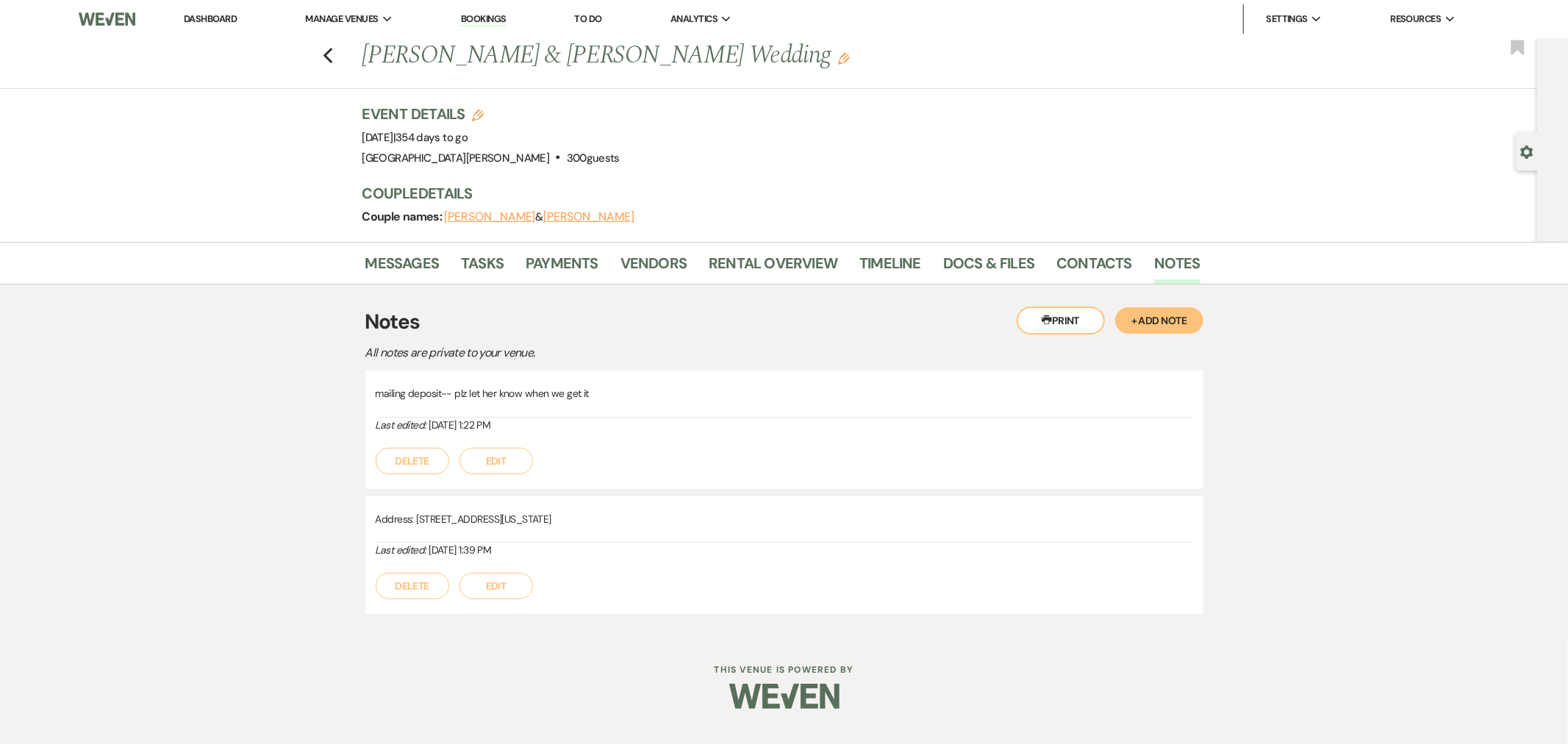
click at [1164, 325] on button "+ Add Note" at bounding box center [1159, 320] width 89 height 27
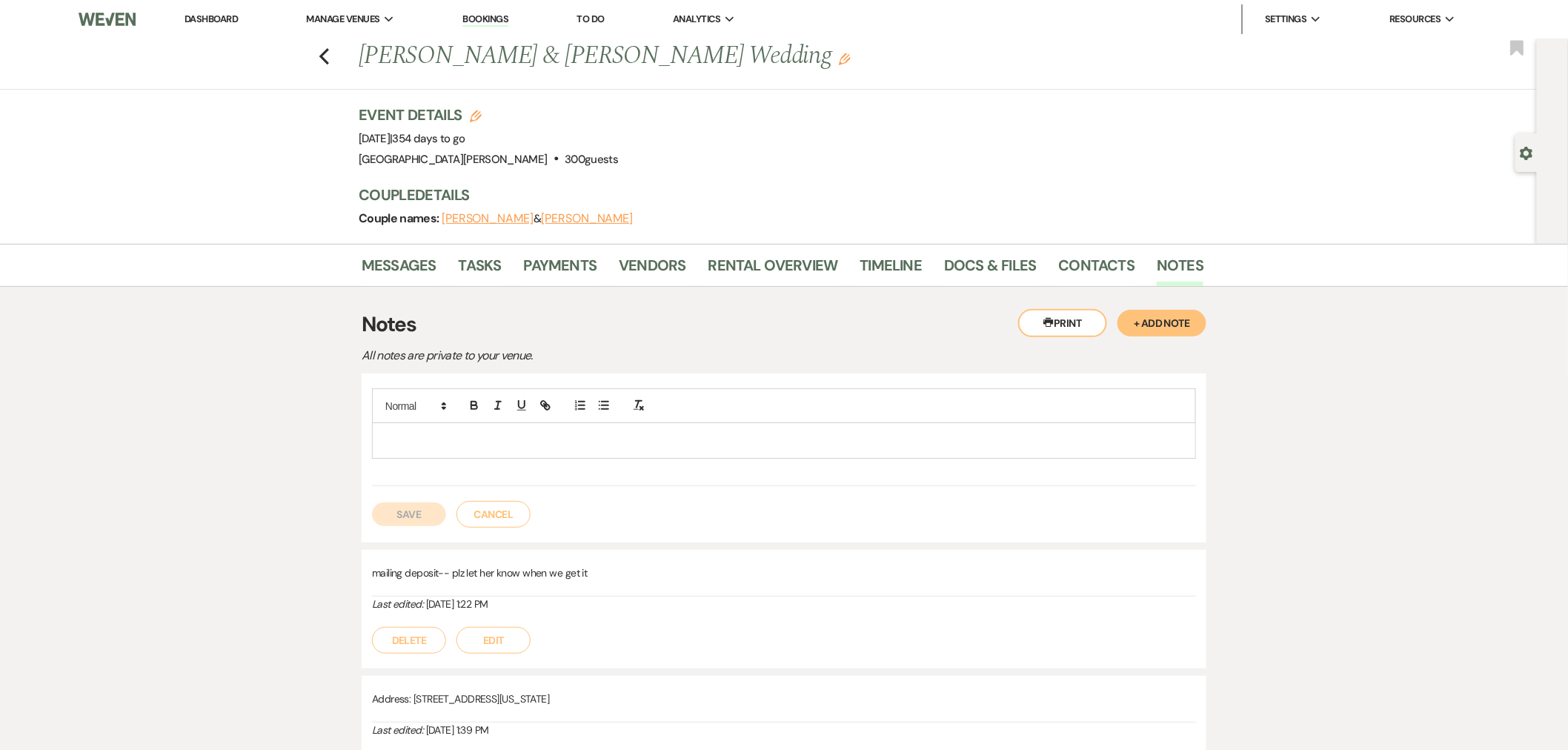
click at [583, 441] on p at bounding box center [784, 440] width 800 height 16
click at [417, 517] on button "Save" at bounding box center [408, 514] width 74 height 24
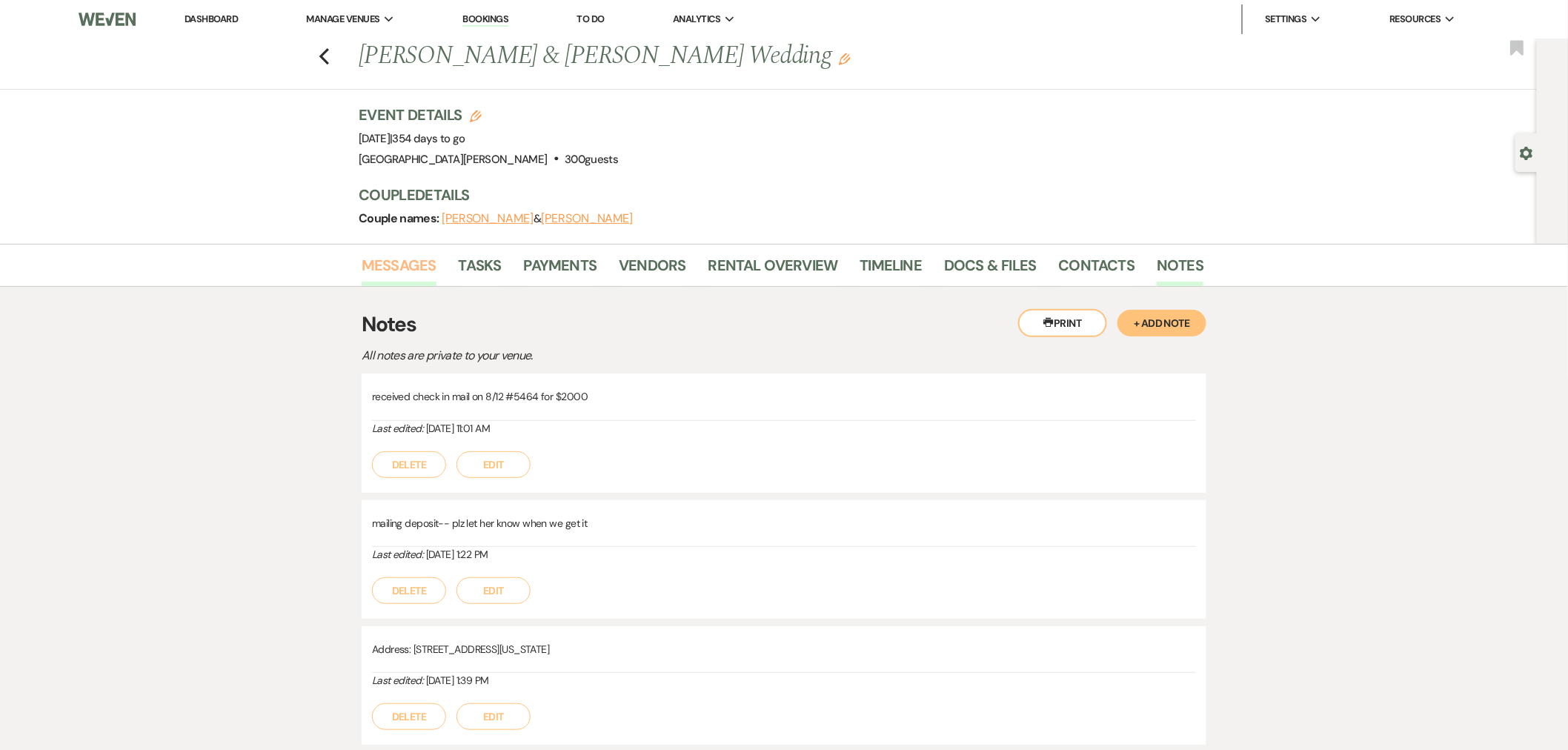
click at [388, 263] on link "Messages" at bounding box center [399, 270] width 75 height 33
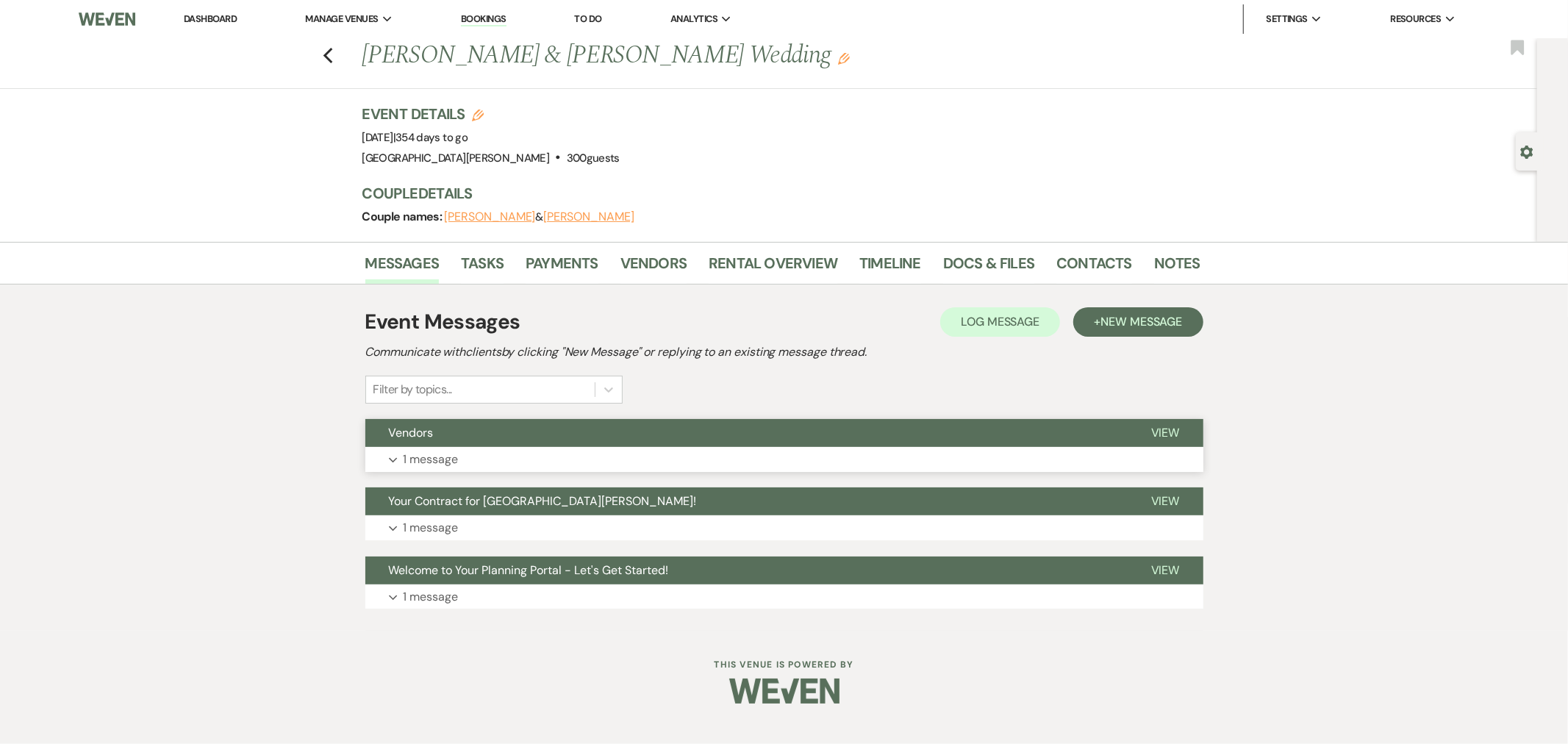
click at [612, 452] on button "Expand 1 message" at bounding box center [784, 459] width 838 height 25
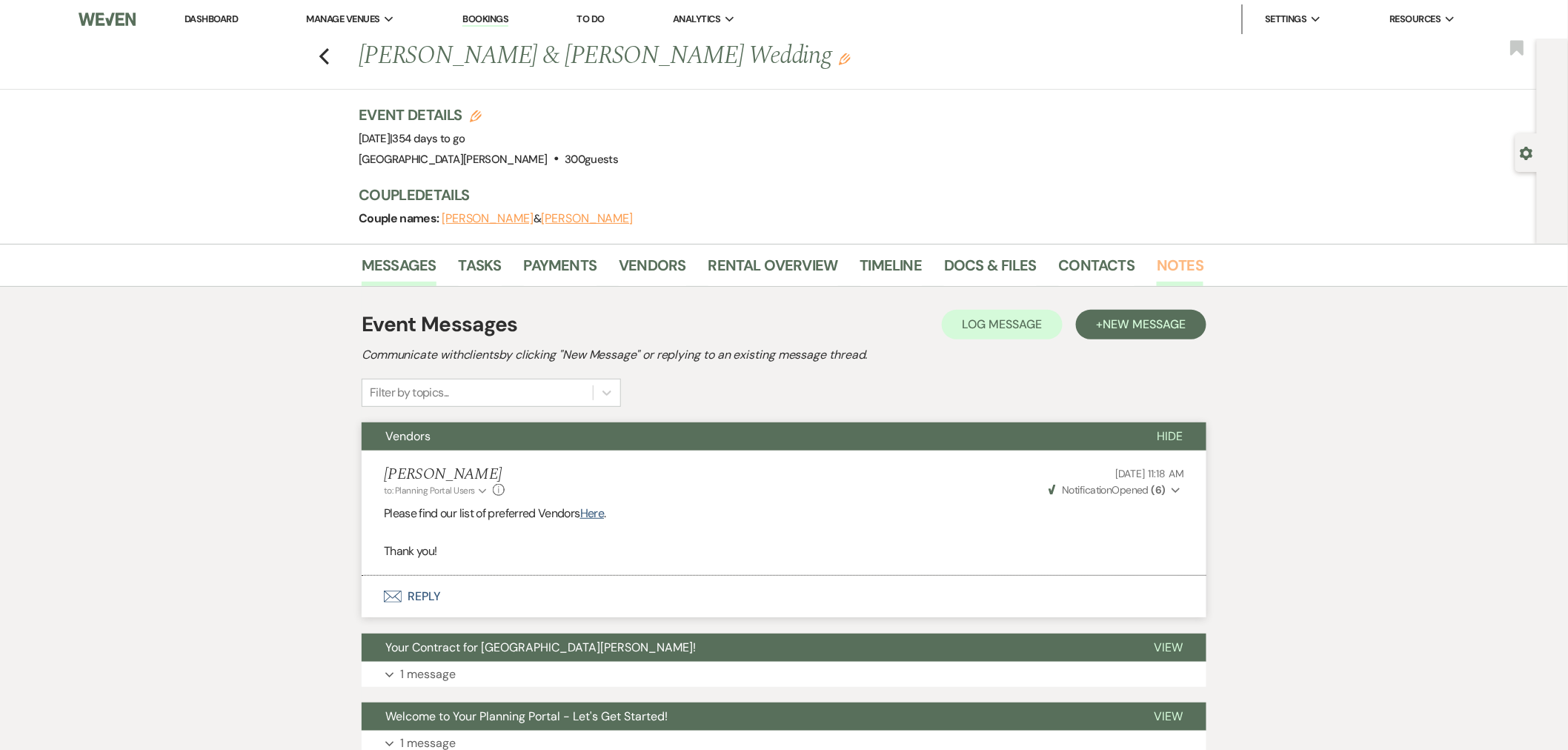
click at [1162, 267] on link "Notes" at bounding box center [1180, 270] width 47 height 33
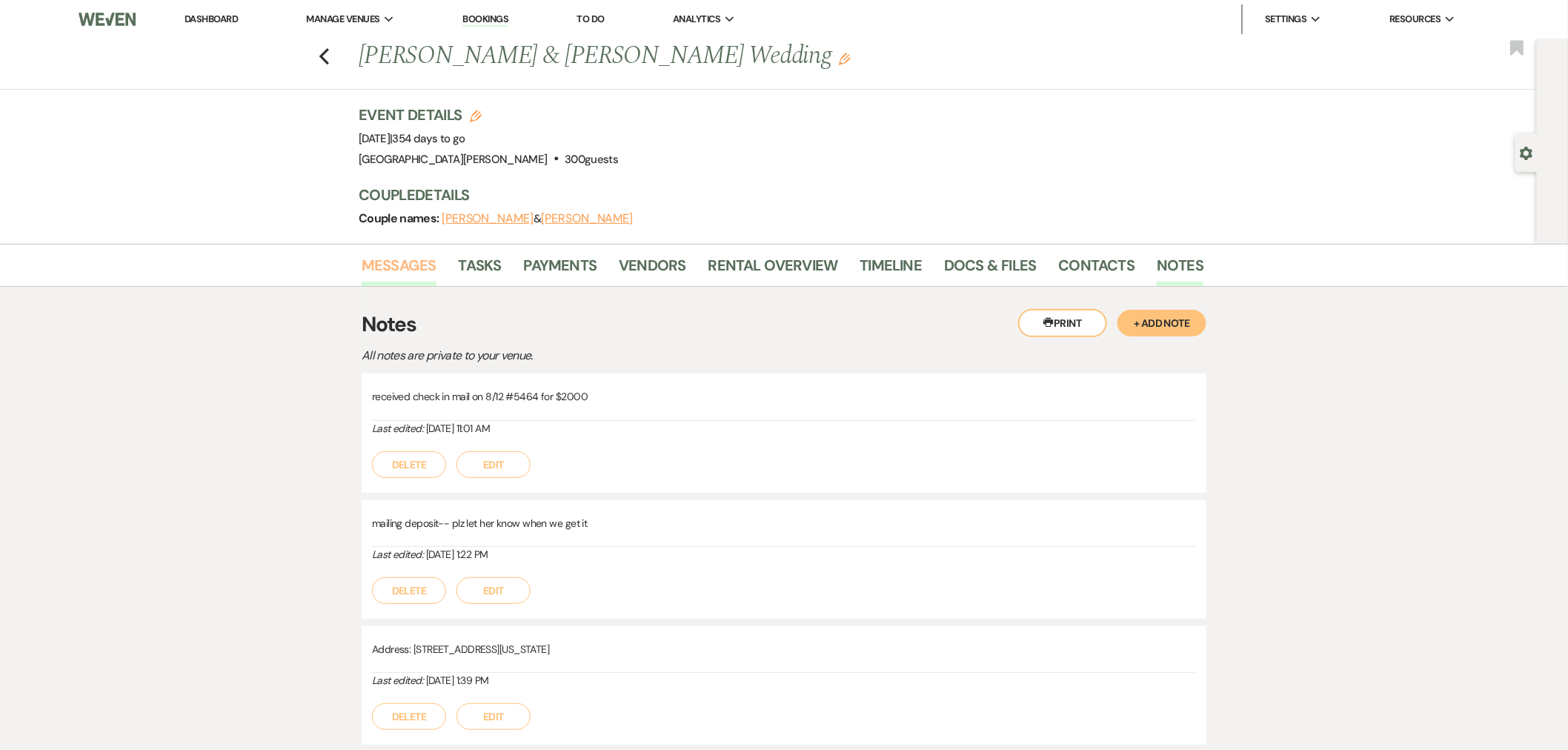
click at [404, 260] on link "Messages" at bounding box center [399, 270] width 75 height 33
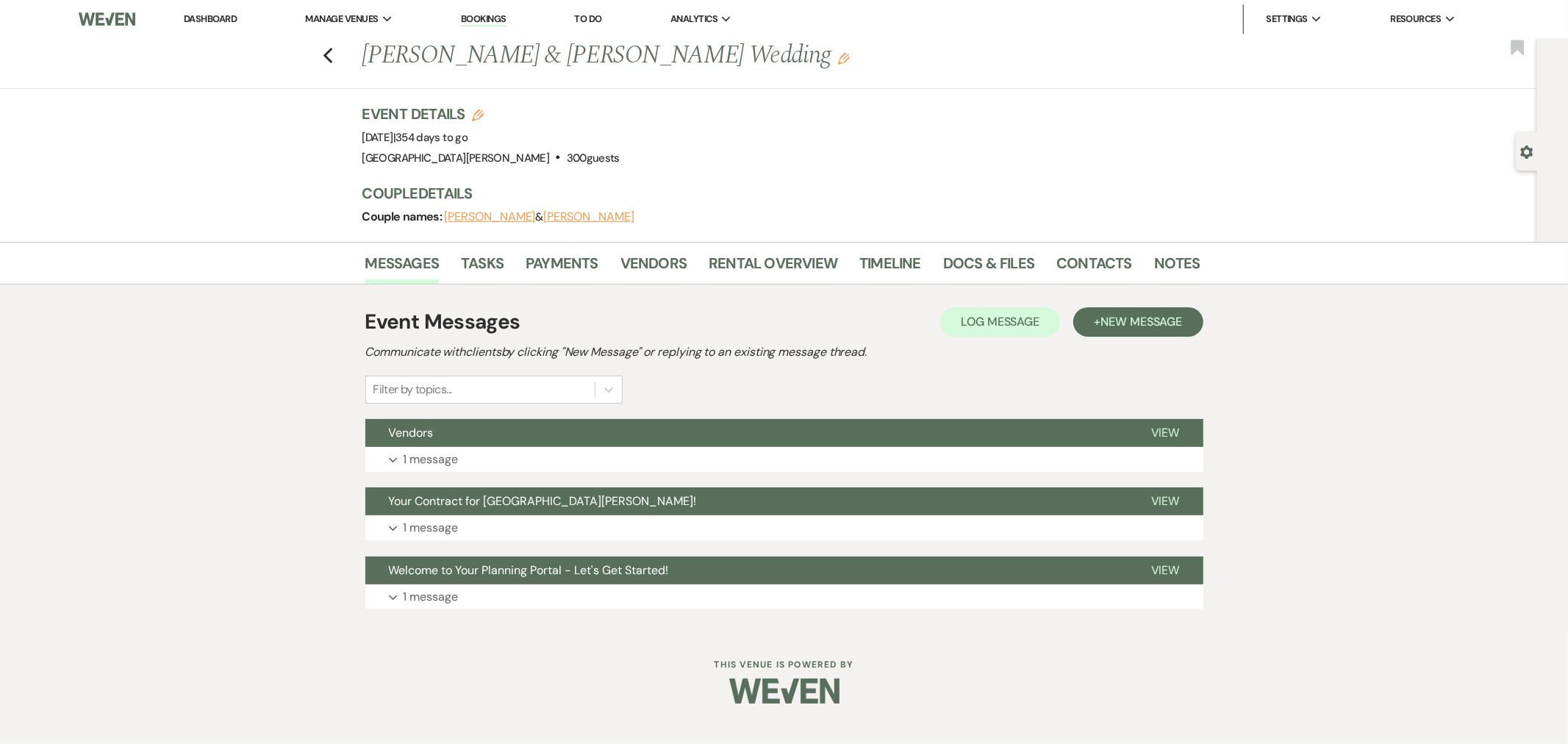
click at [1525, 150] on icon "Gear" at bounding box center [1527, 152] width 13 height 13
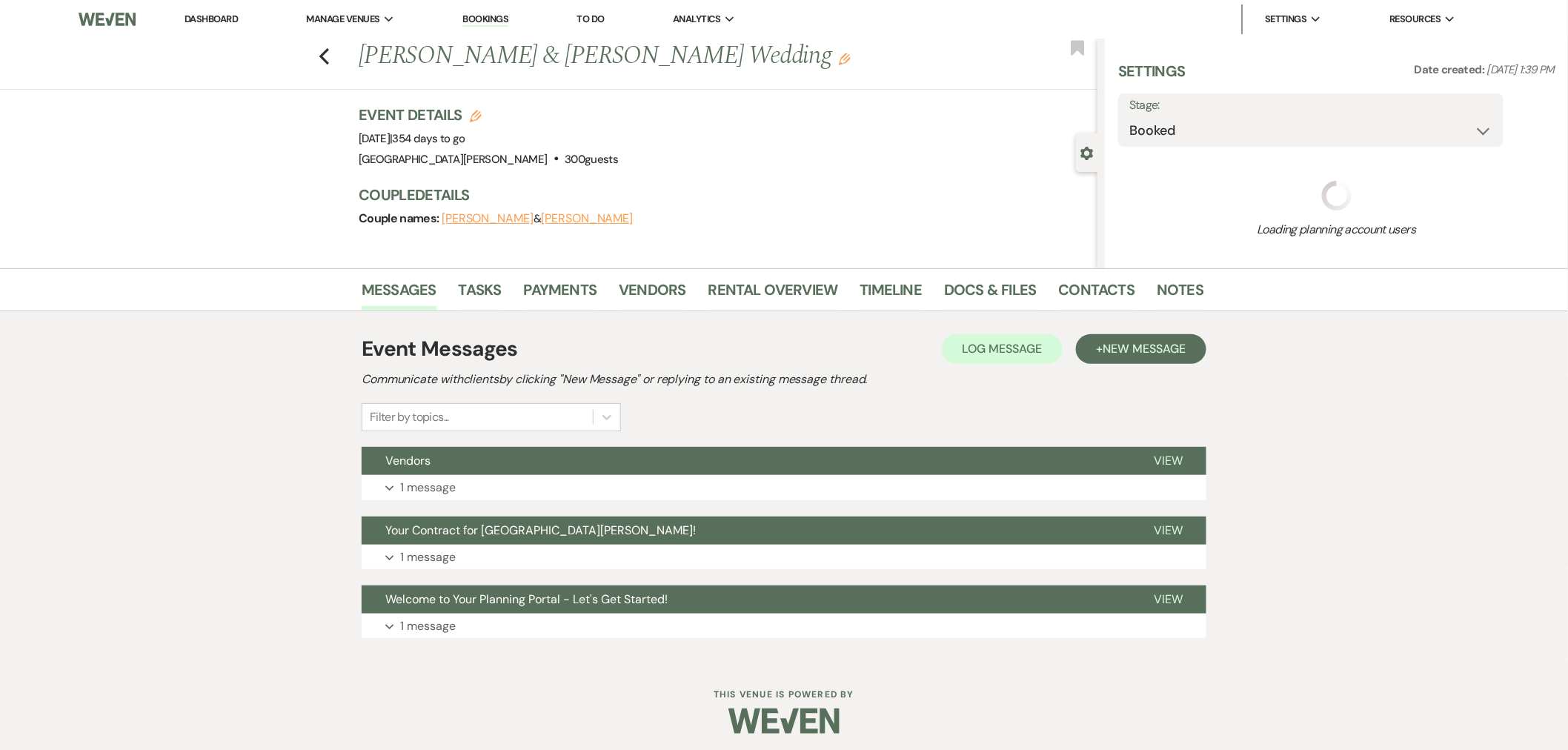
select select "2"
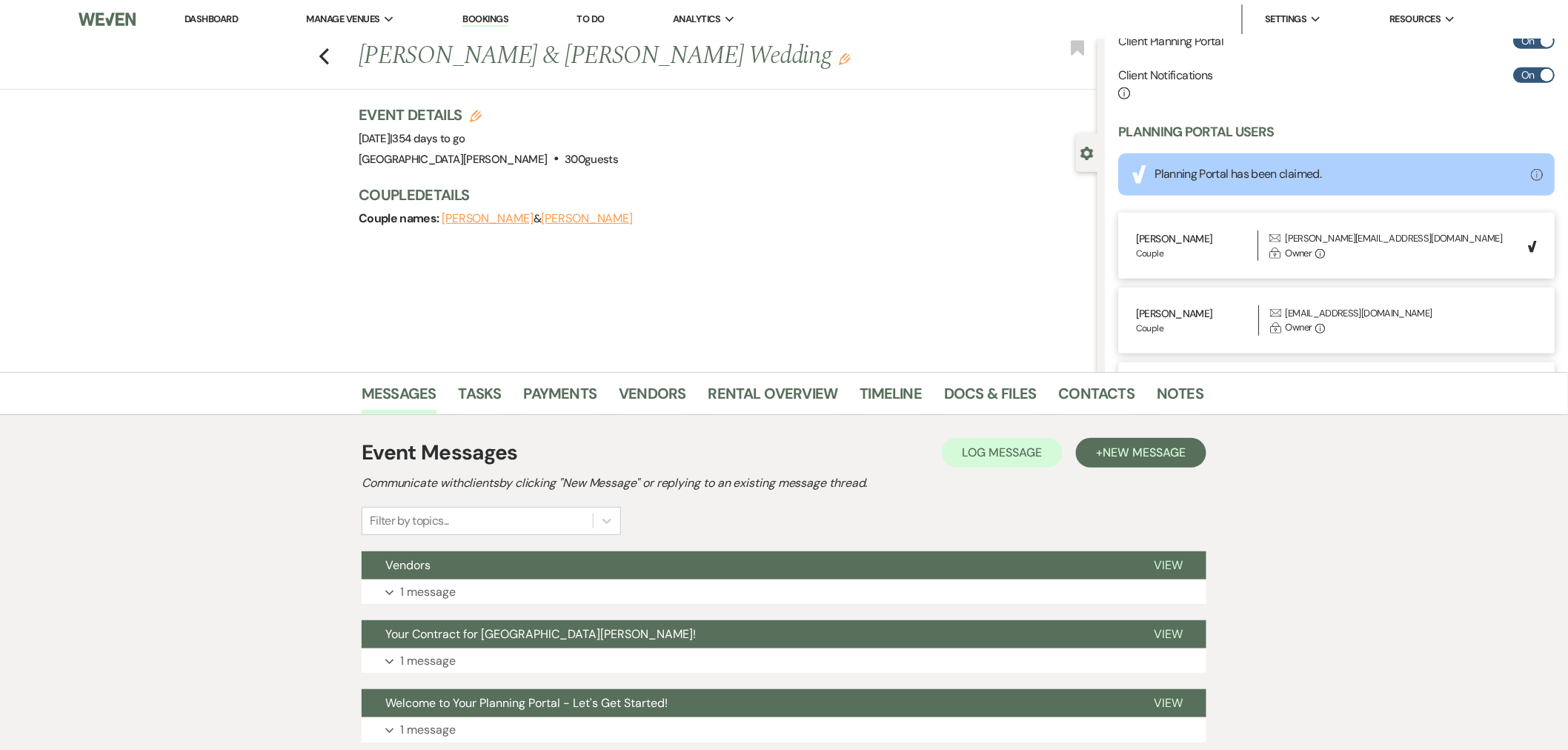
scroll to position [558, 0]
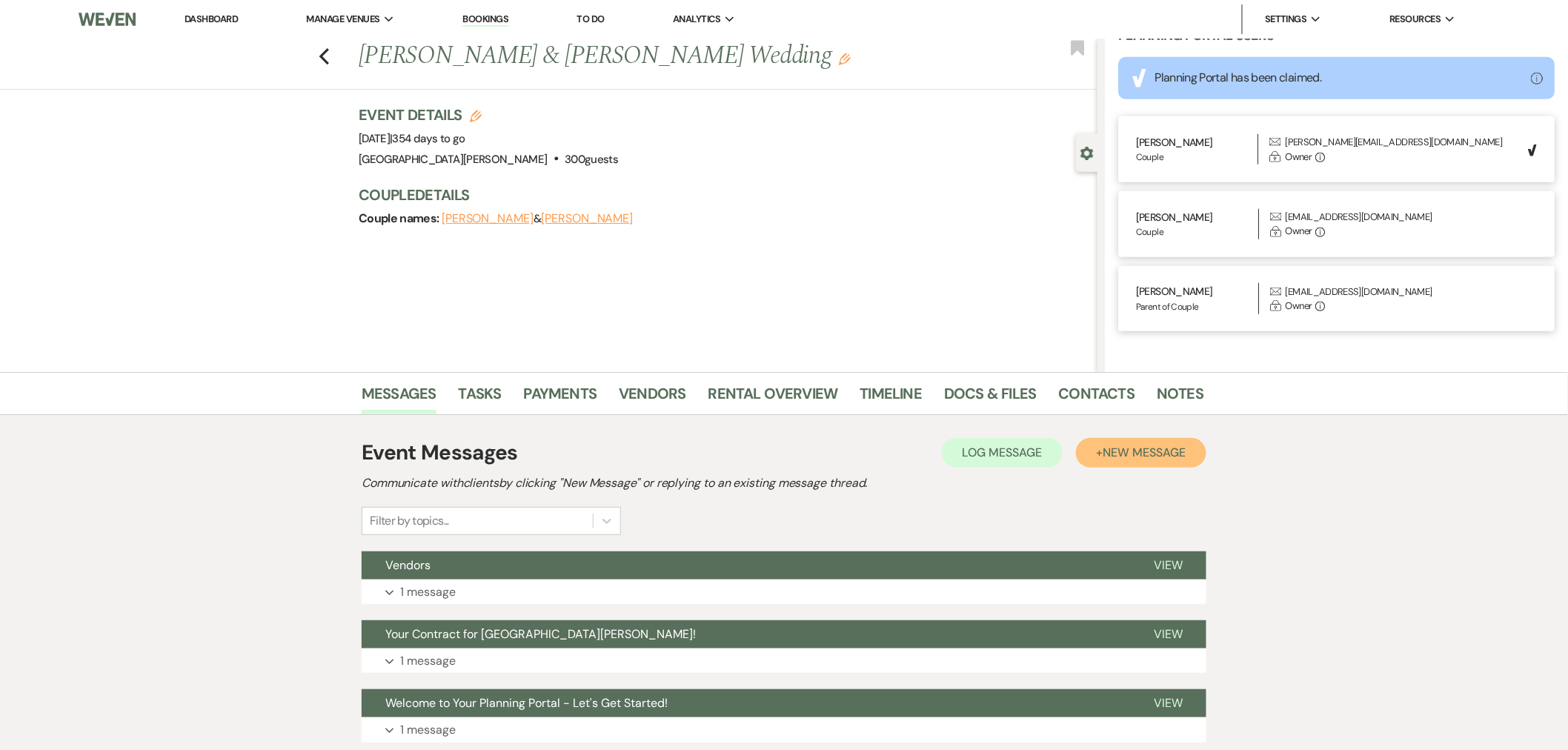
click at [1145, 464] on button "+ New Message" at bounding box center [1141, 452] width 131 height 30
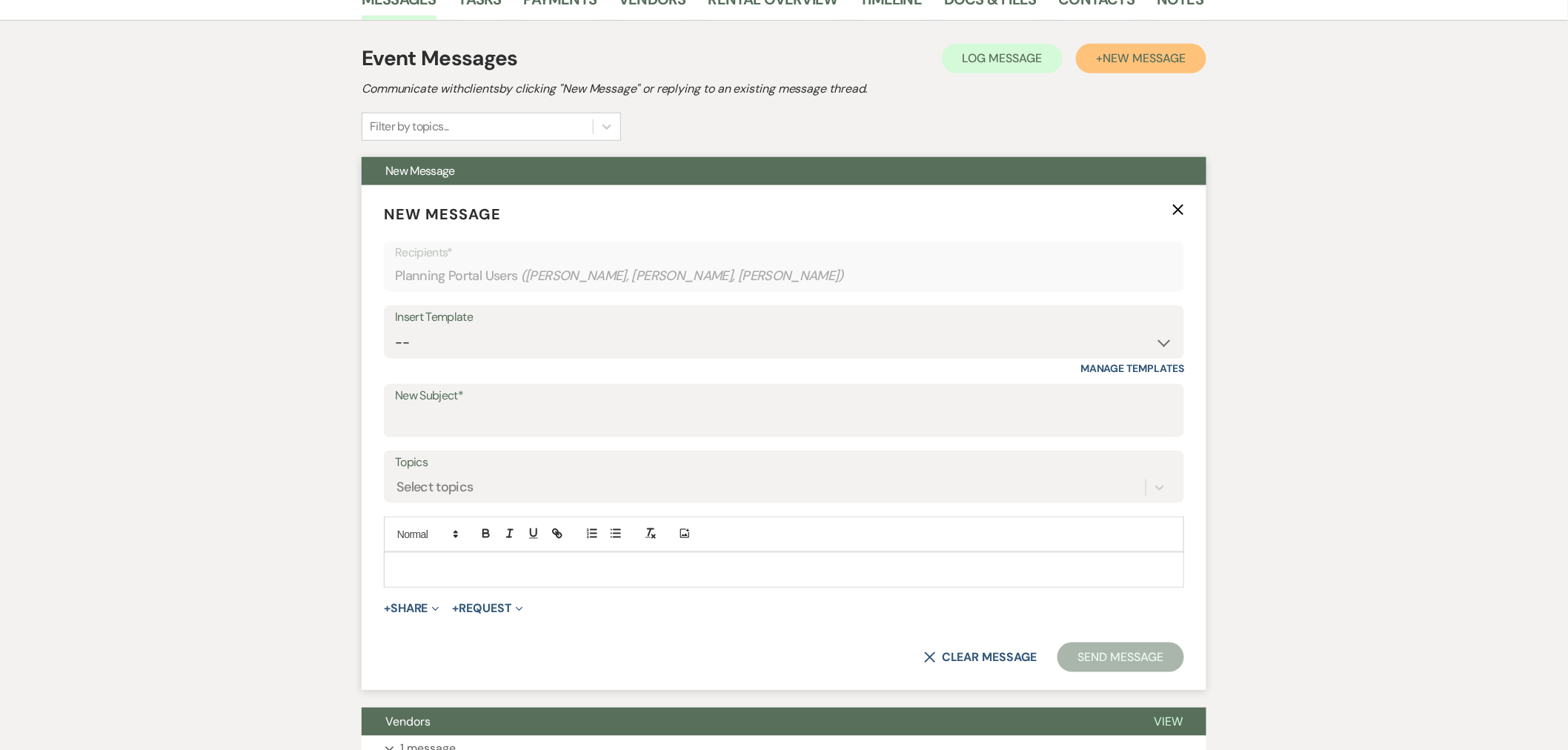
scroll to position [411, 0]
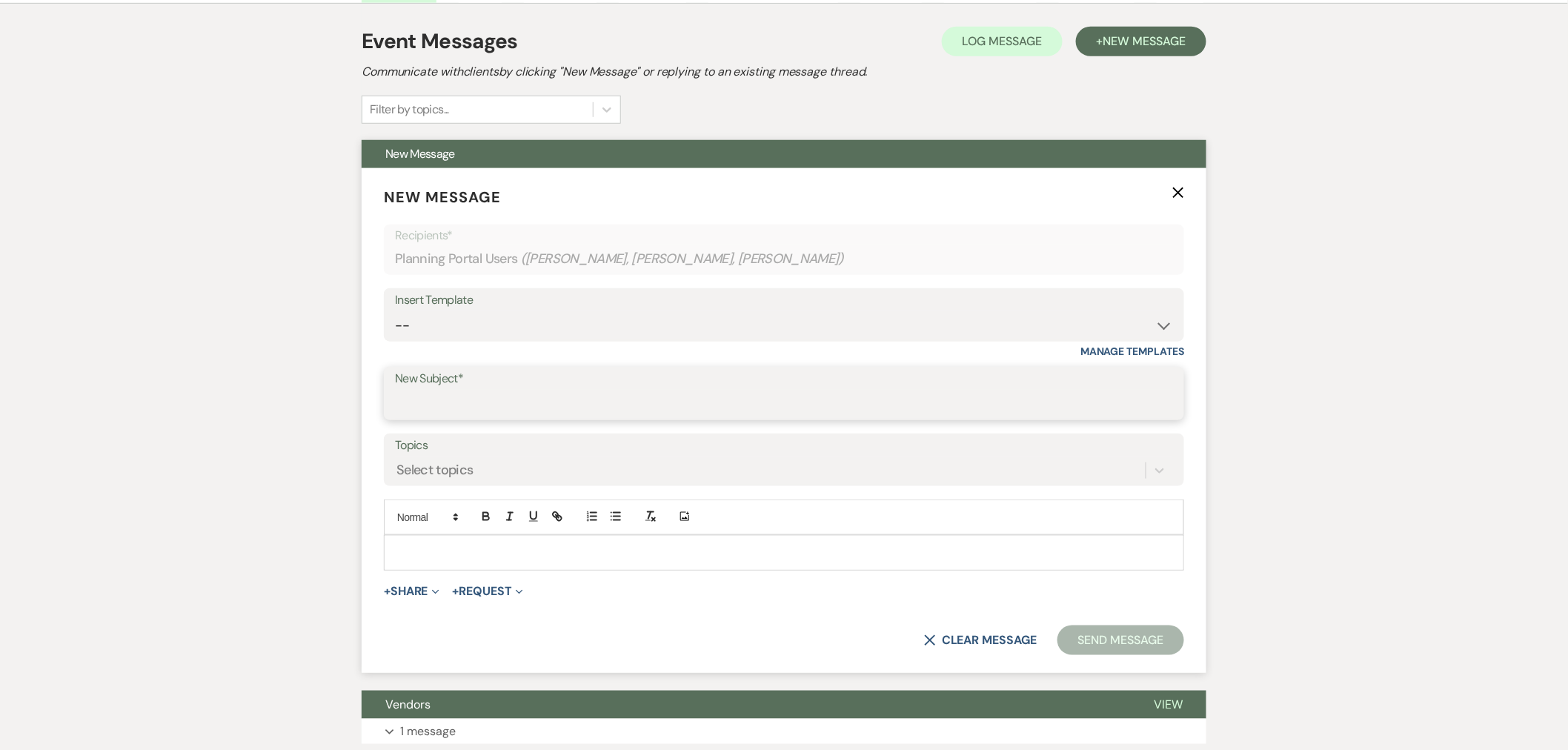
click at [461, 396] on input "New Subject*" at bounding box center [784, 404] width 778 height 29
click at [433, 411] on input "Recieved Payment" at bounding box center [784, 404] width 778 height 29
type input "Received Payment"
click at [541, 552] on p at bounding box center [784, 552] width 776 height 16
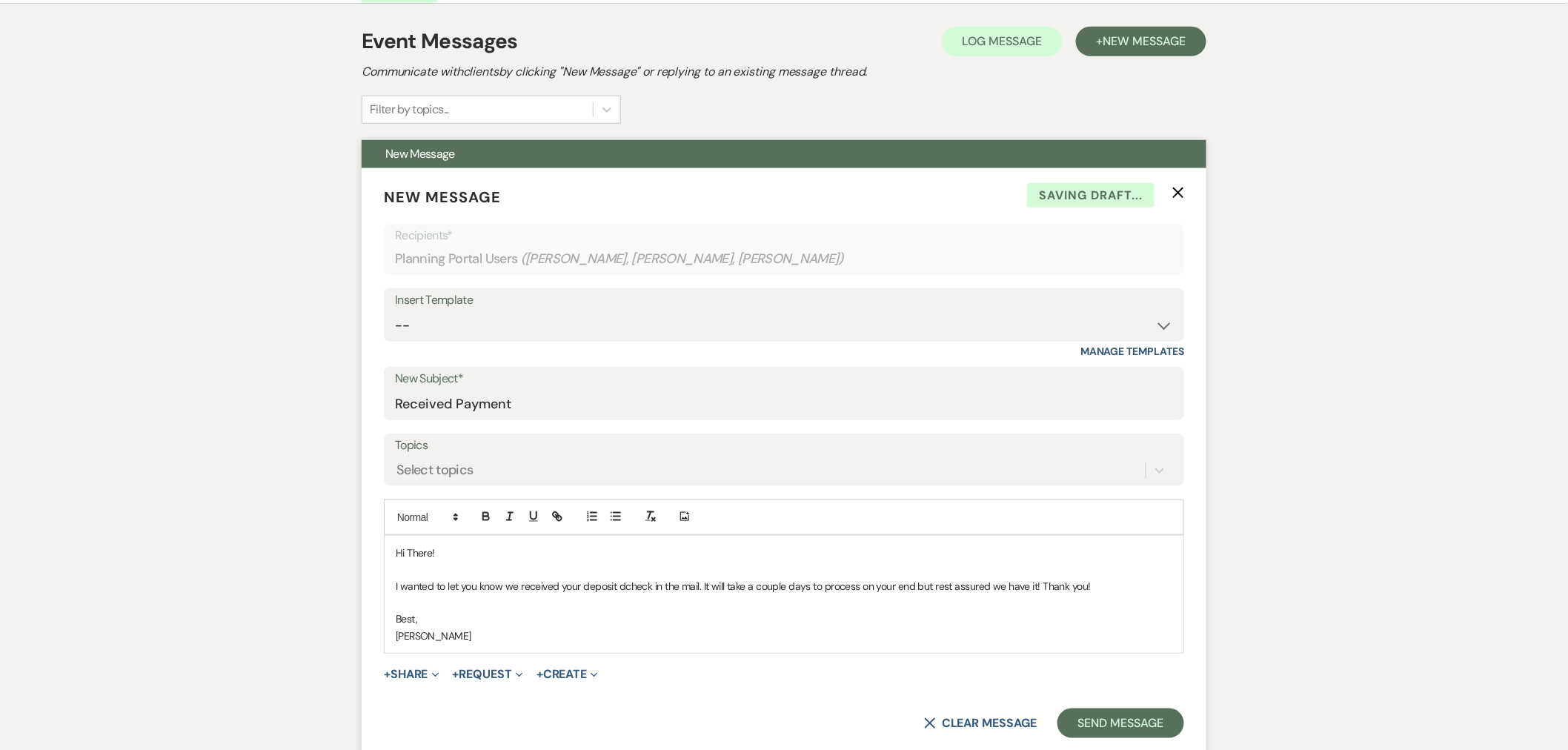
click at [633, 588] on p "I wanted to let you know we received your deposit dcheck in the mail. It will t…" at bounding box center [784, 586] width 776 height 16
click at [1165, 718] on button "Send Message" at bounding box center [1121, 722] width 127 height 30
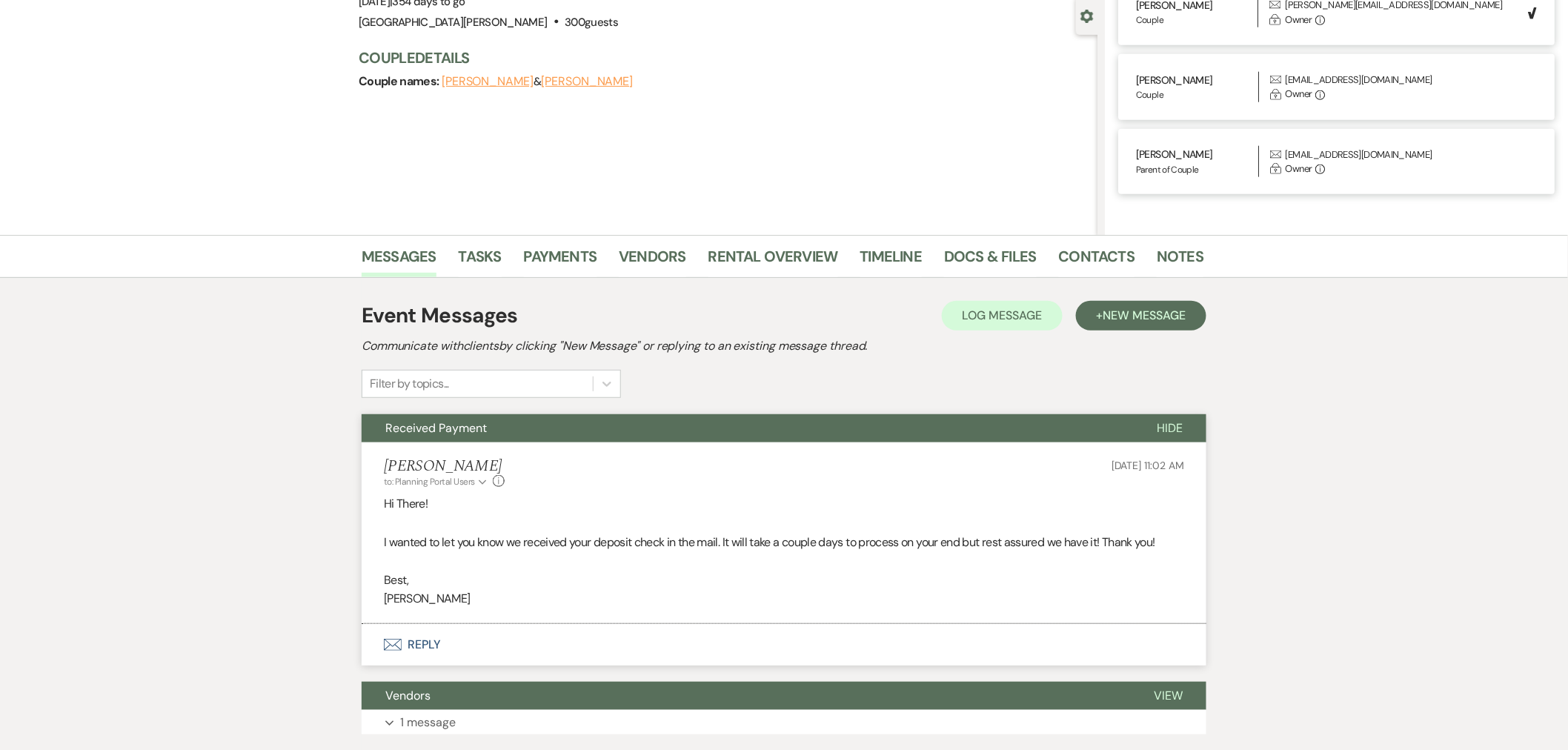
scroll to position [130, 0]
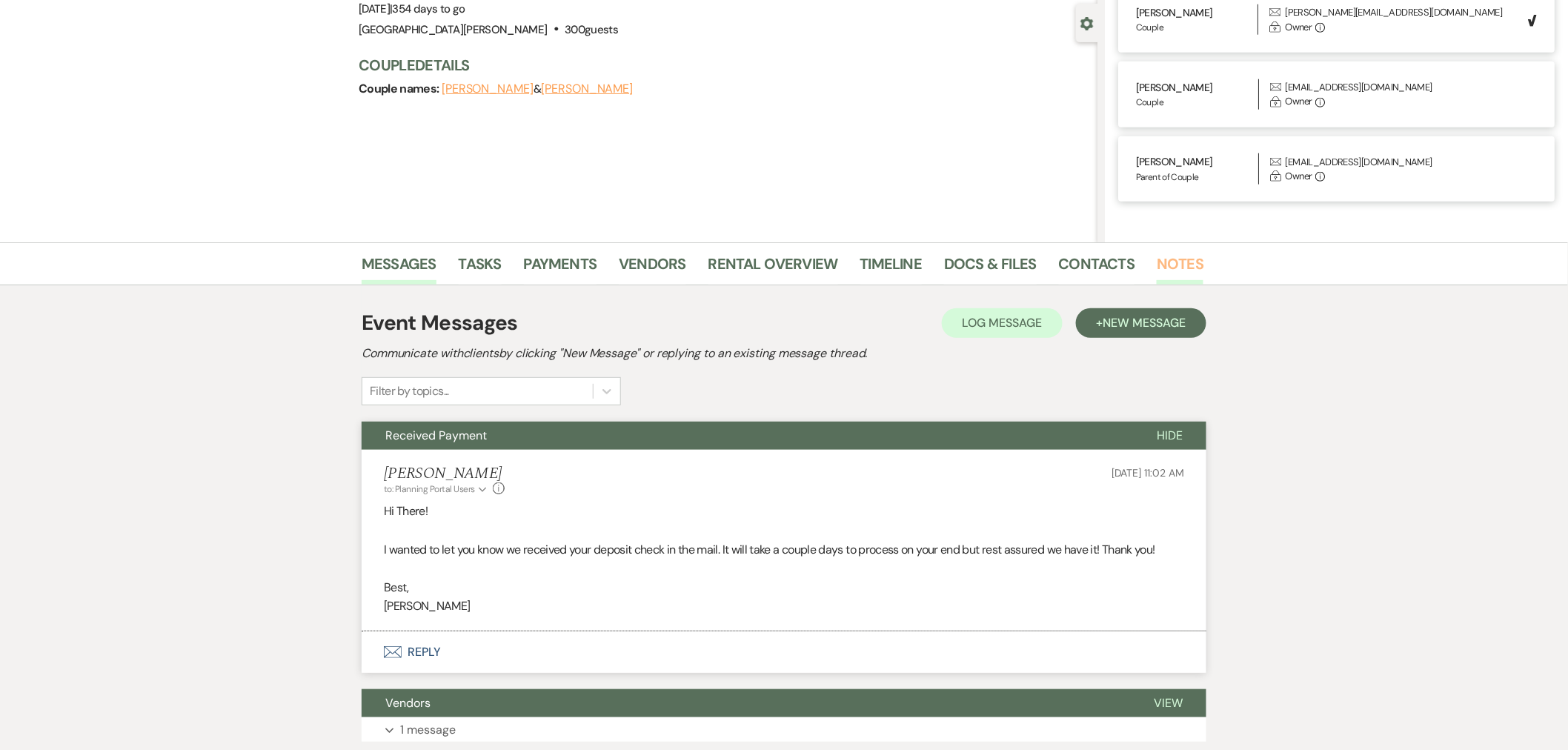
click at [1168, 264] on link "Notes" at bounding box center [1180, 268] width 47 height 33
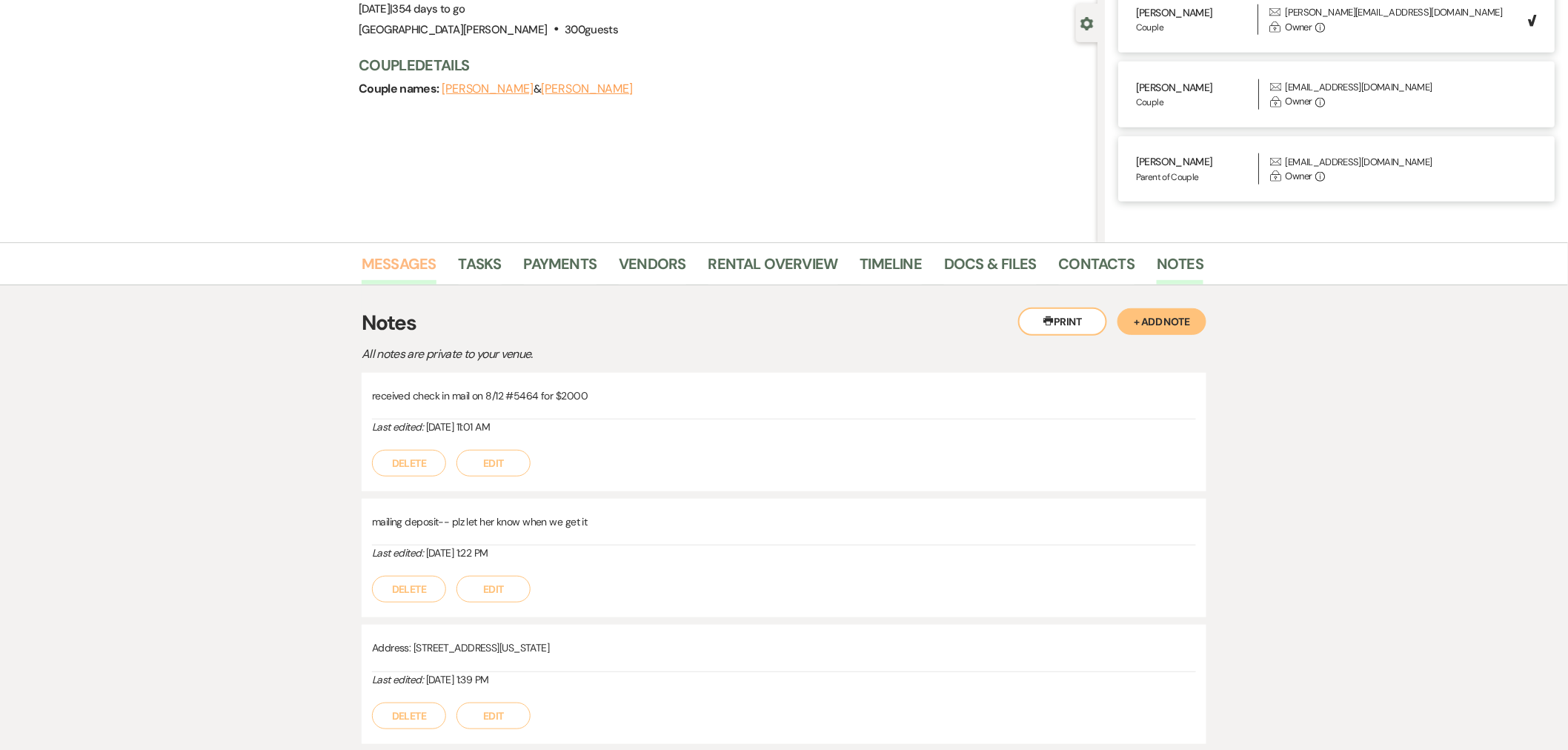
click at [403, 264] on link "Messages" at bounding box center [399, 268] width 75 height 33
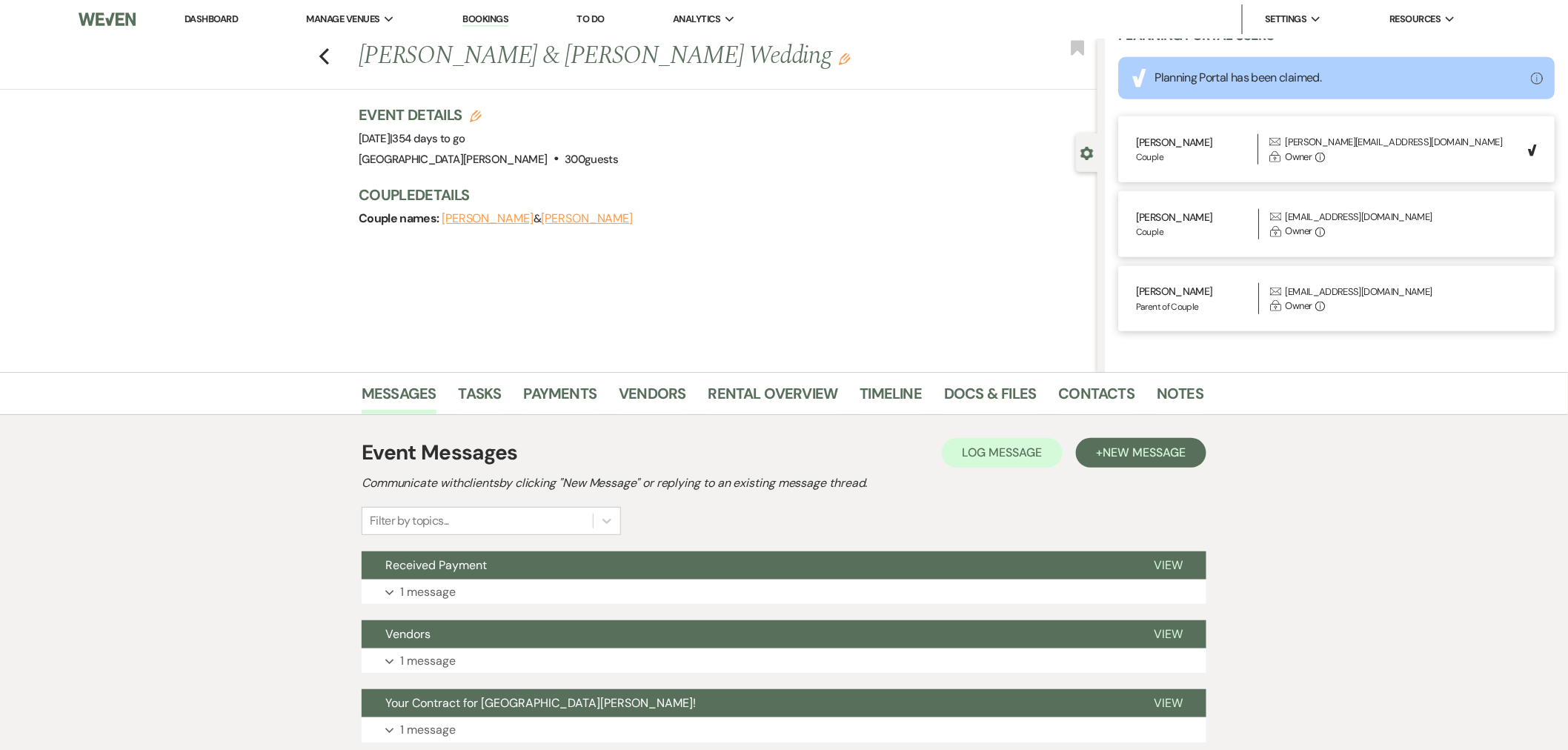
click at [198, 23] on link "Dashboard" at bounding box center [211, 18] width 54 height 12
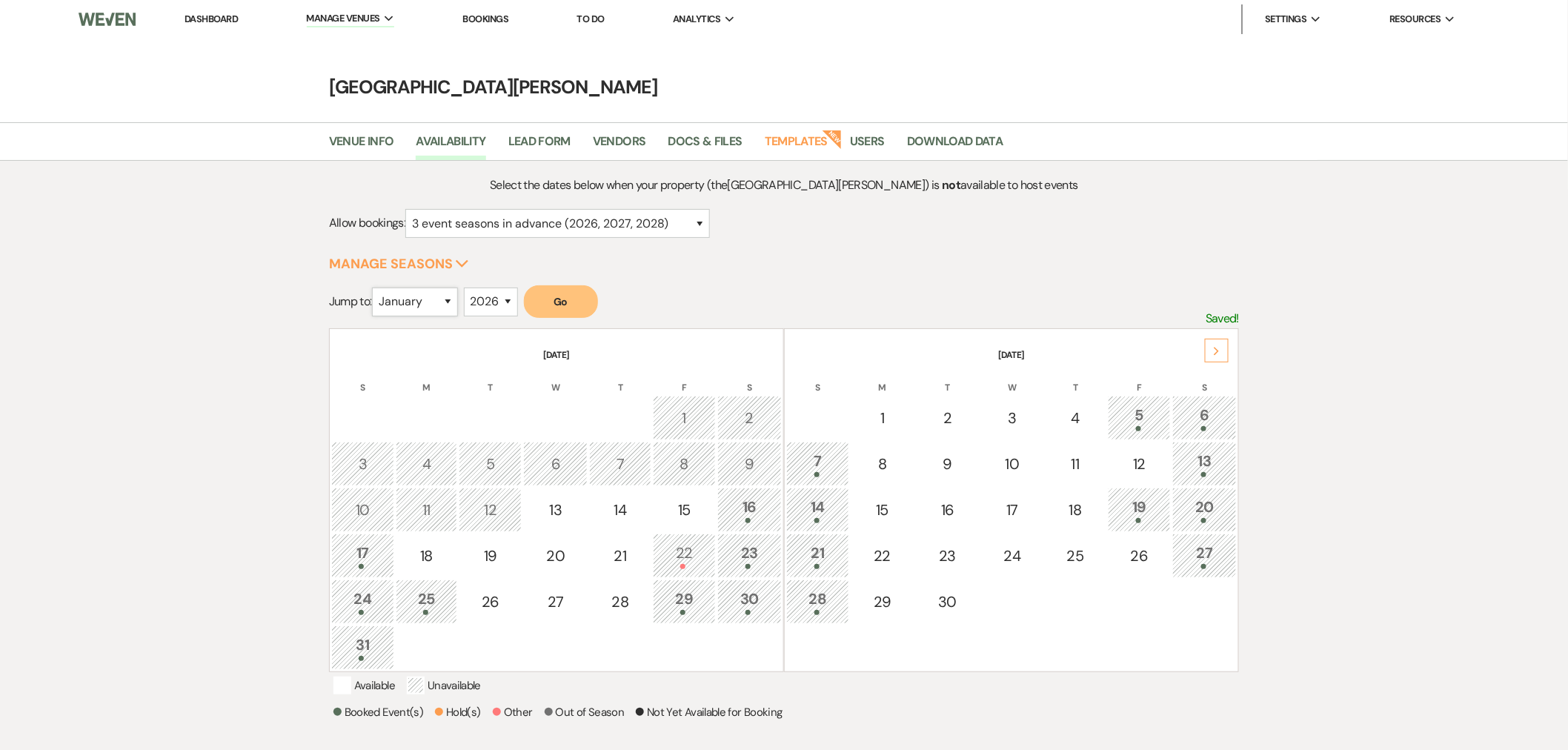
click at [431, 306] on select "January February March April May June July August September October November De…" at bounding box center [414, 302] width 86 height 29
select select "9"
click at [376, 287] on select "January February March April May June July August September October November De…" at bounding box center [414, 302] width 86 height 29
click at [571, 309] on button "Go" at bounding box center [560, 302] width 74 height 33
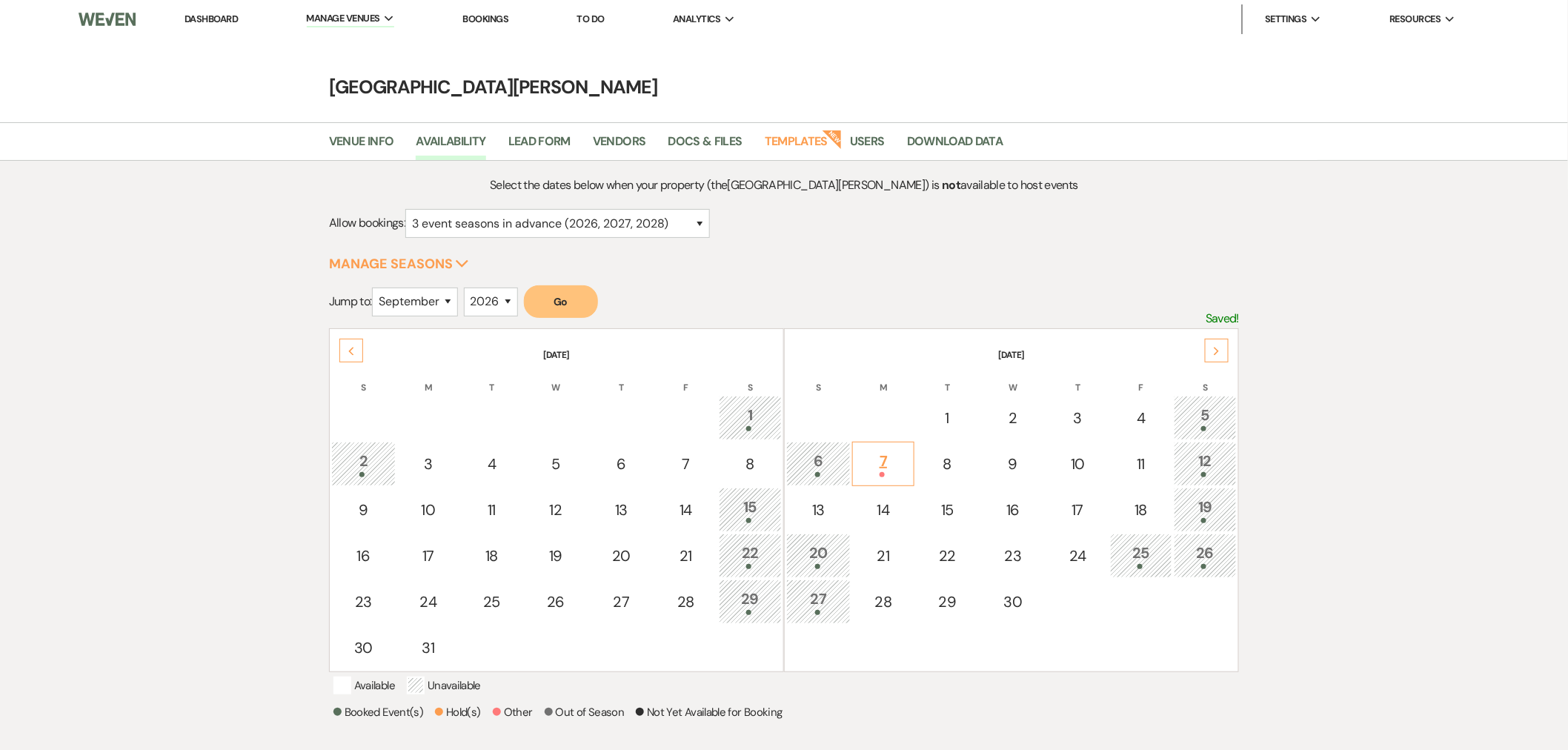
click at [898, 472] on div at bounding box center [883, 473] width 46 height 5
click at [212, 18] on link "Dashboard" at bounding box center [211, 18] width 54 height 12
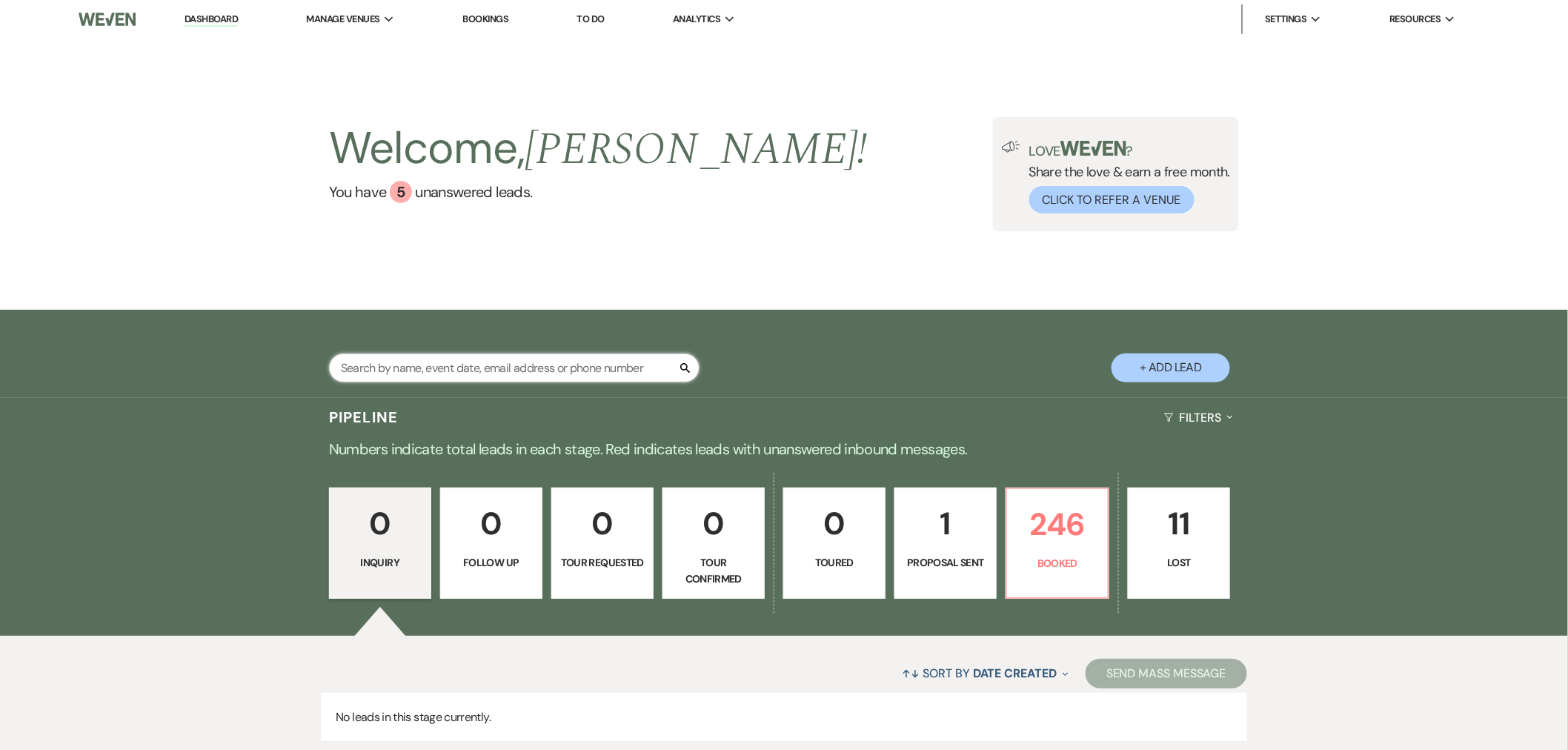
click at [460, 371] on input "text" at bounding box center [514, 368] width 371 height 29
type input "koverman"
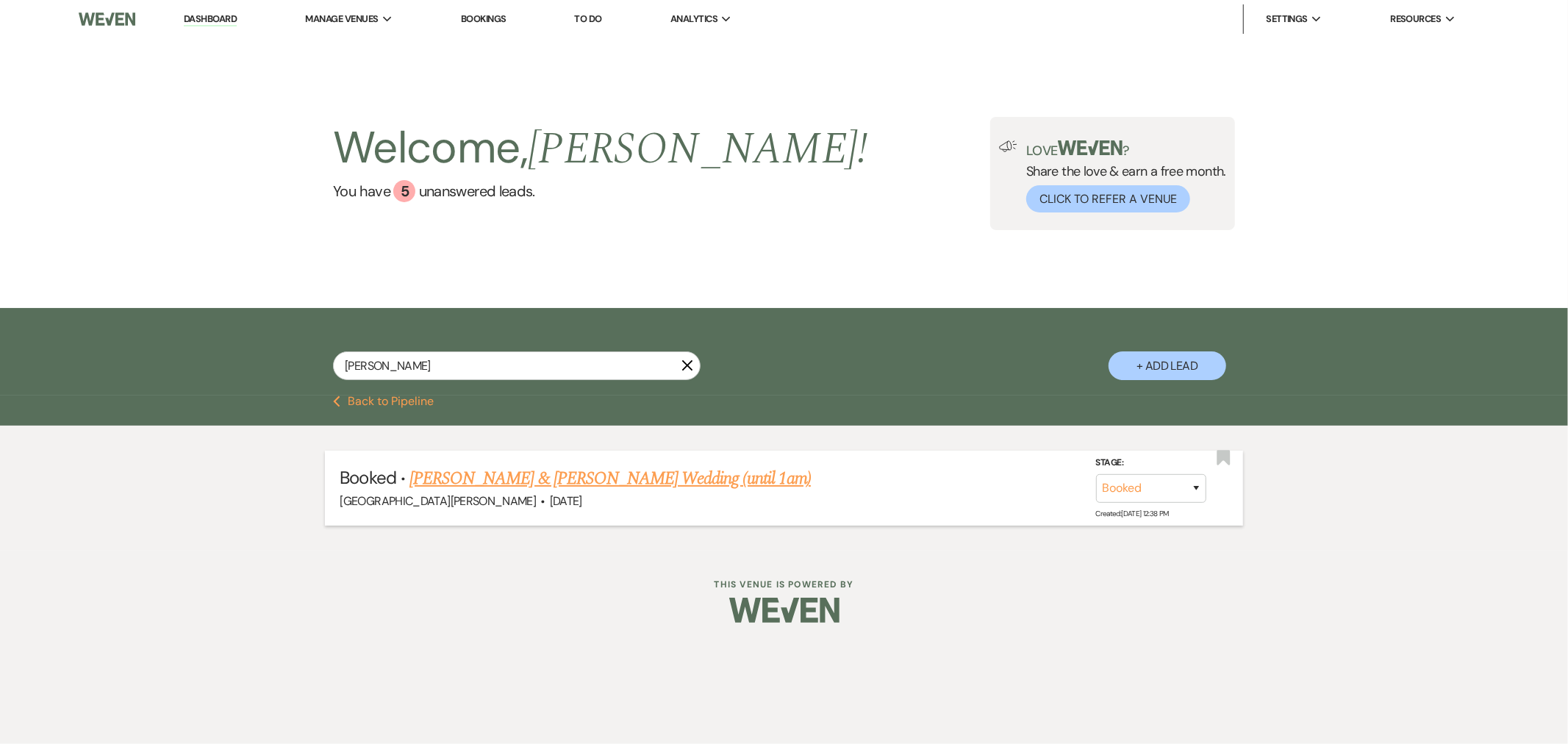
click at [519, 476] on link "Jessica Koverman & Wright's Wedding (until 1am)" at bounding box center [610, 478] width 401 height 27
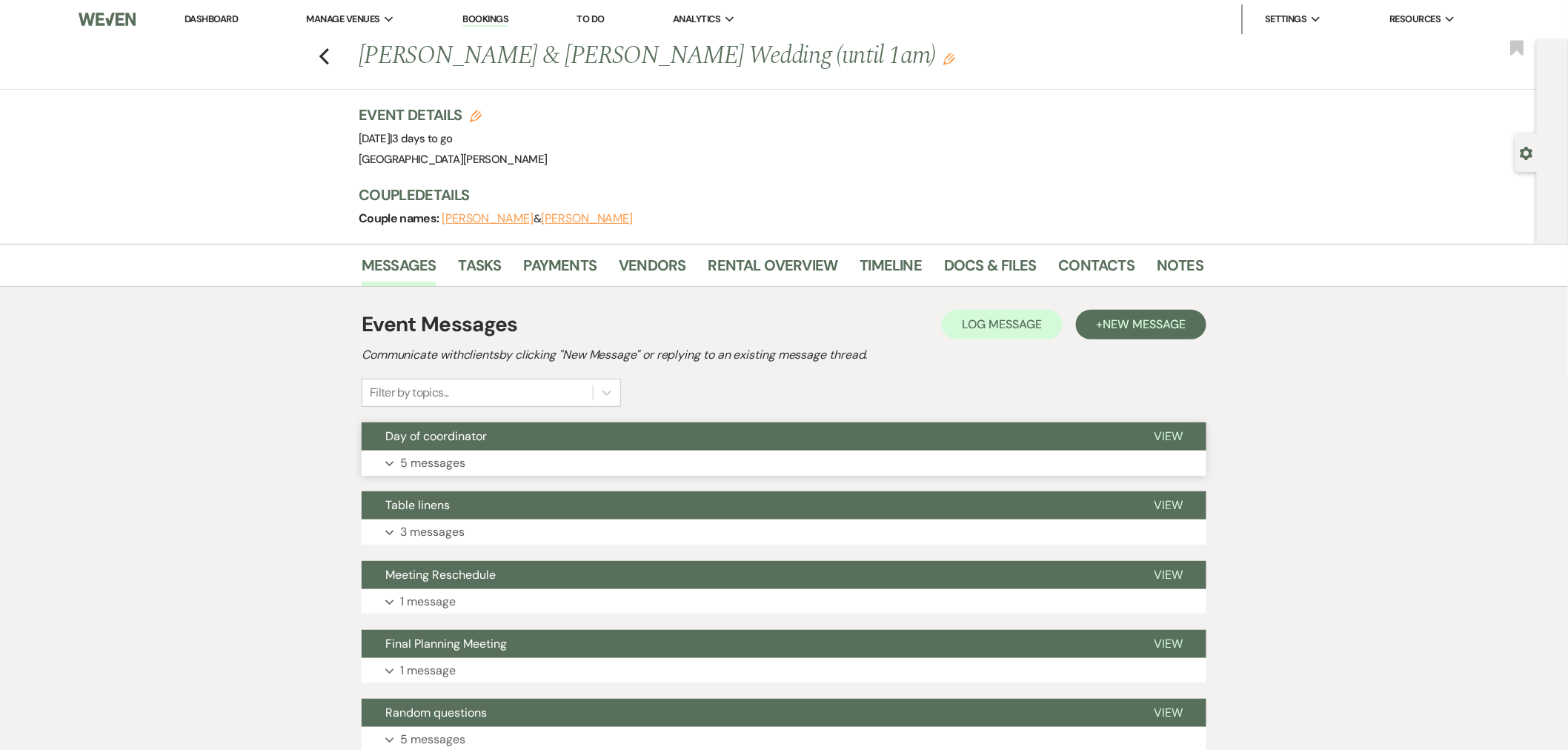
click at [1025, 467] on button "Expand 5 messages" at bounding box center [783, 463] width 845 height 25
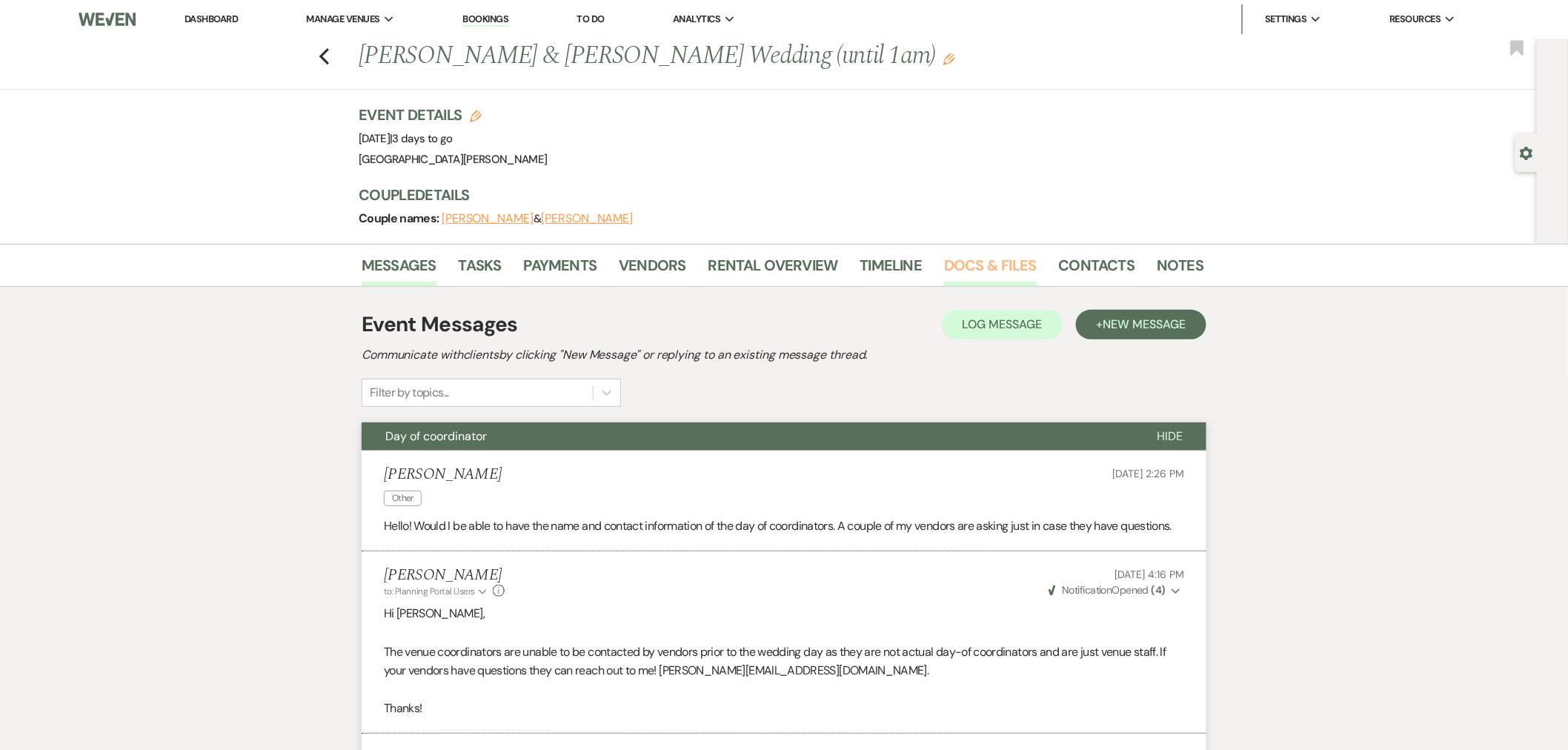
click at [967, 275] on link "Docs & Files" at bounding box center [991, 270] width 92 height 33
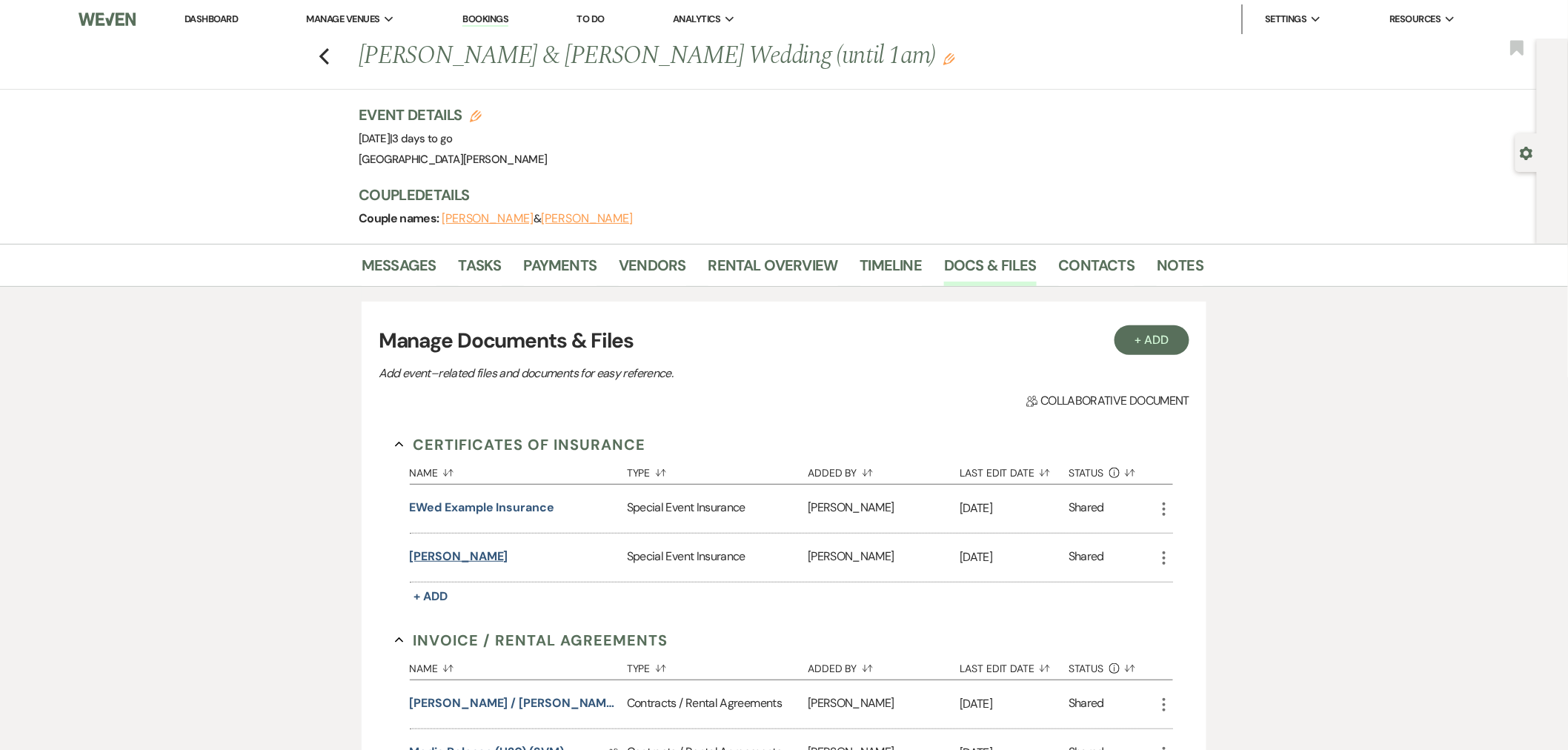
click at [478, 558] on button "Jessica Koverman" at bounding box center [459, 556] width 99 height 18
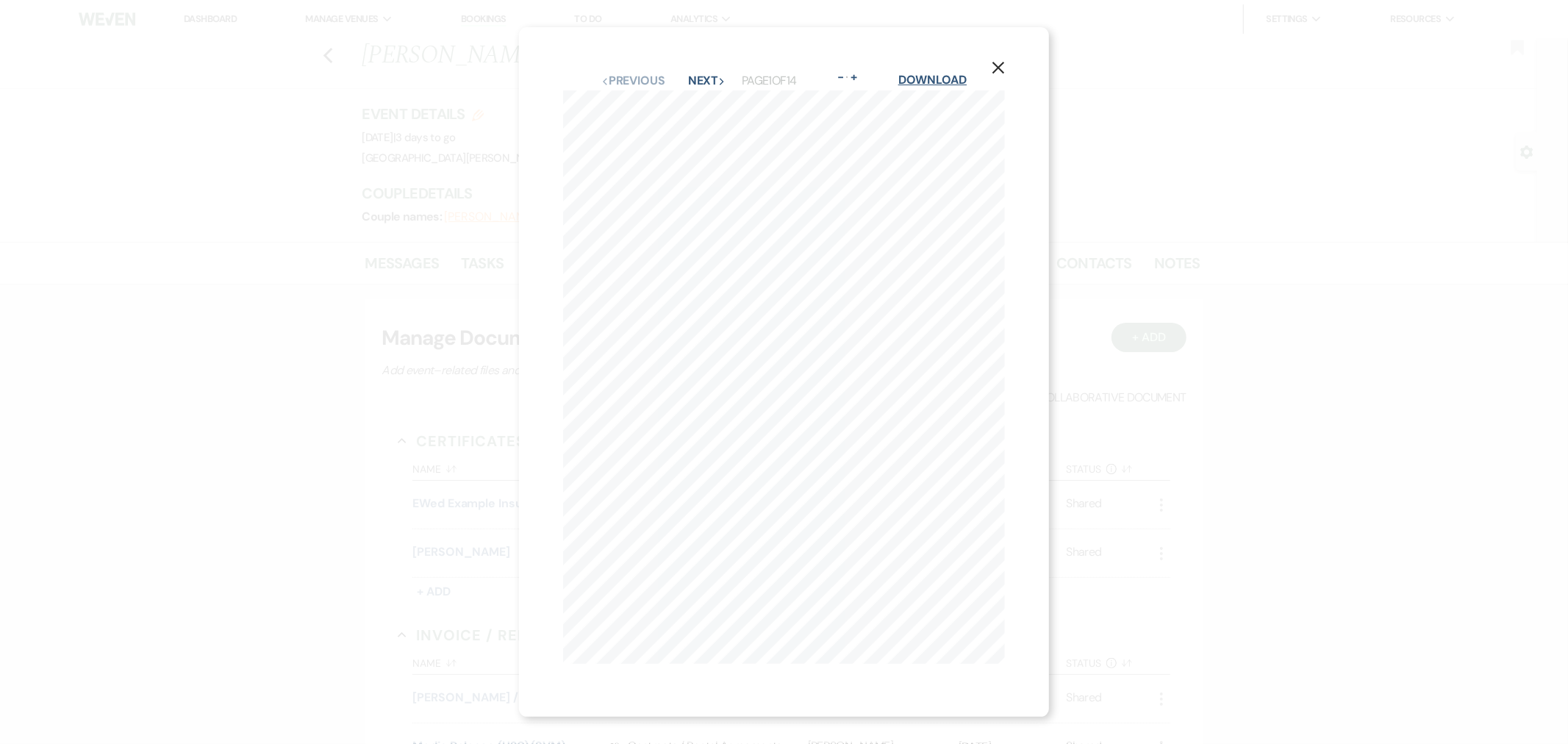
click at [921, 73] on link "Download" at bounding box center [932, 80] width 69 height 15
click at [1005, 67] on icon "X" at bounding box center [998, 68] width 13 height 13
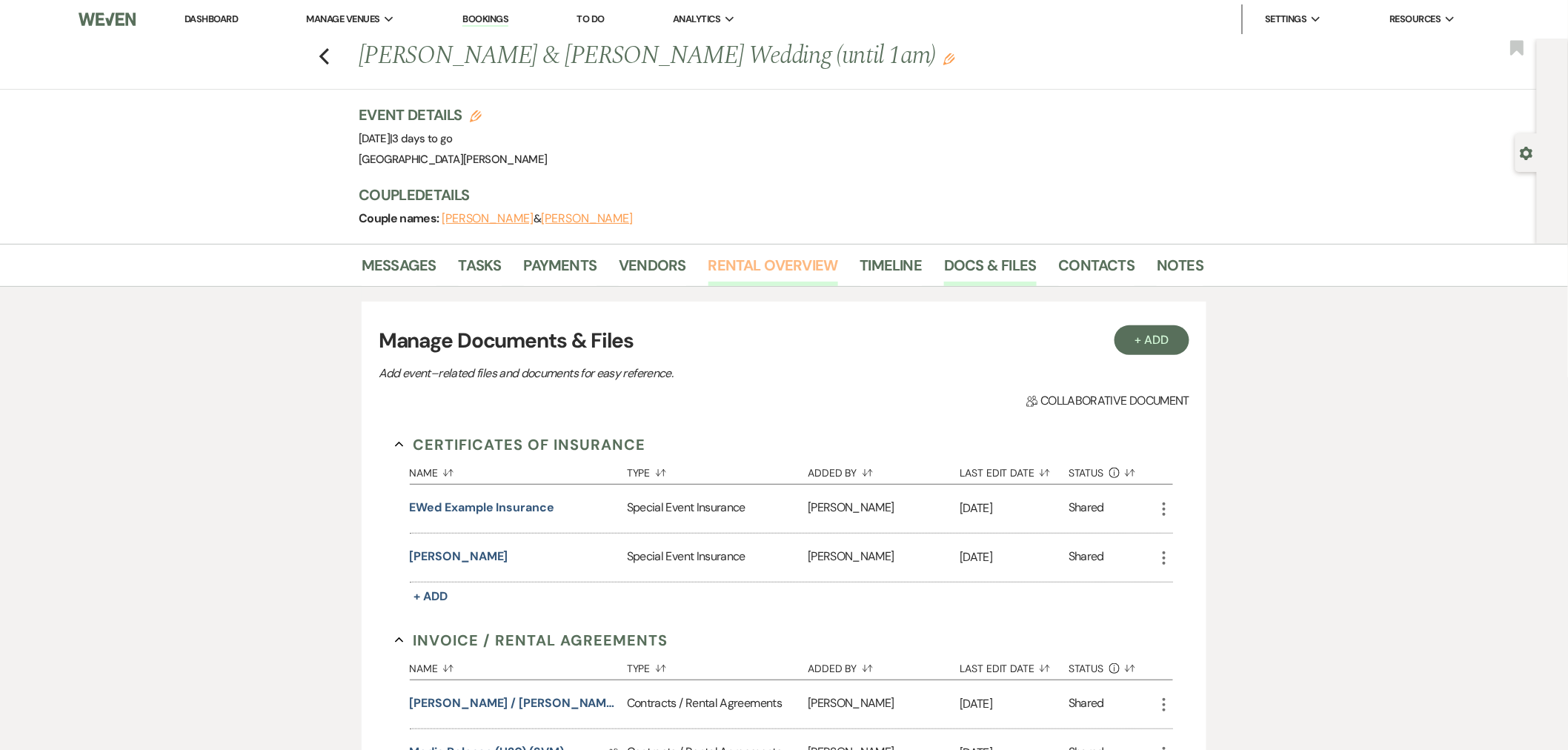
click at [772, 273] on link "Rental Overview" at bounding box center [772, 270] width 130 height 33
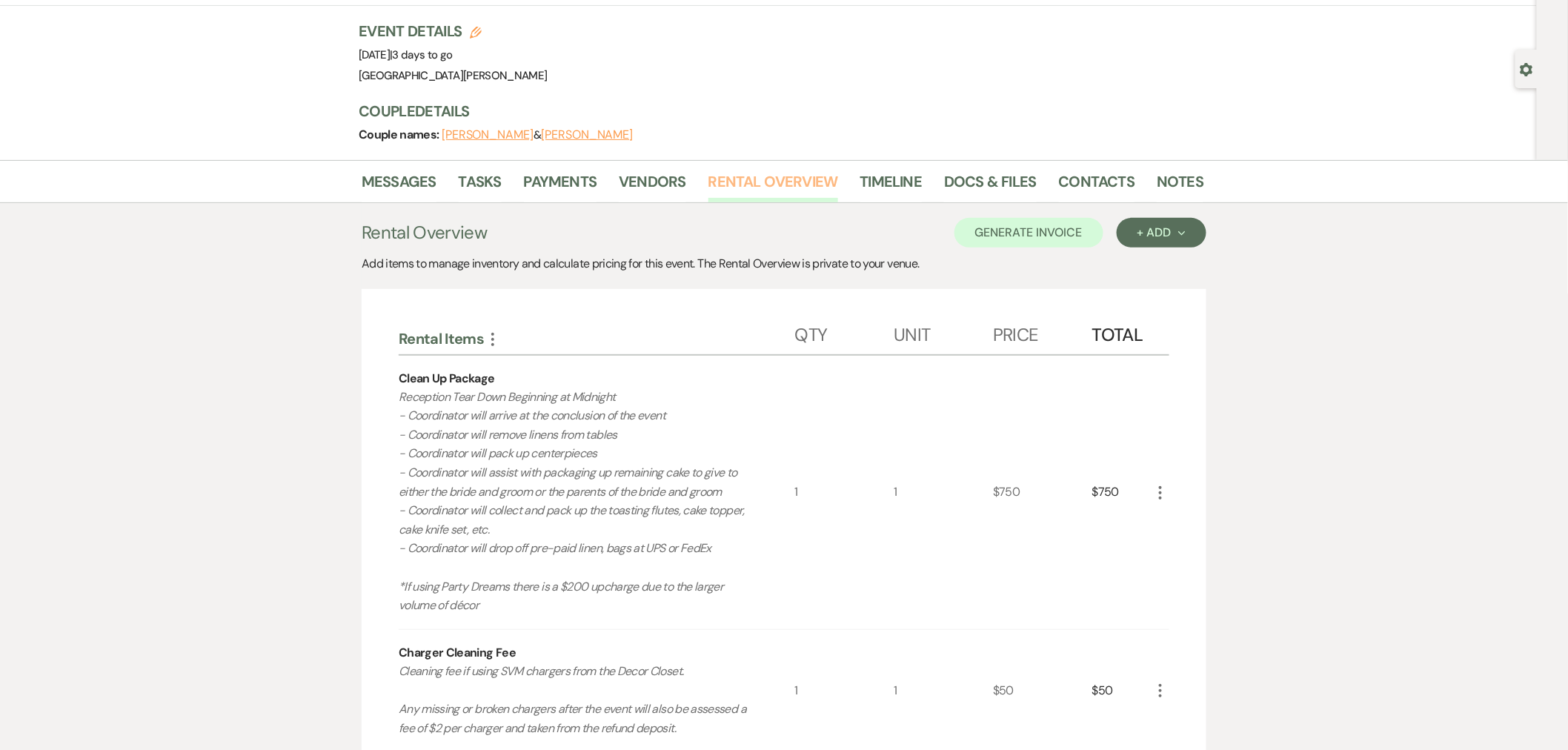
scroll to position [83, 0]
click at [579, 191] on link "Payments" at bounding box center [560, 187] width 73 height 33
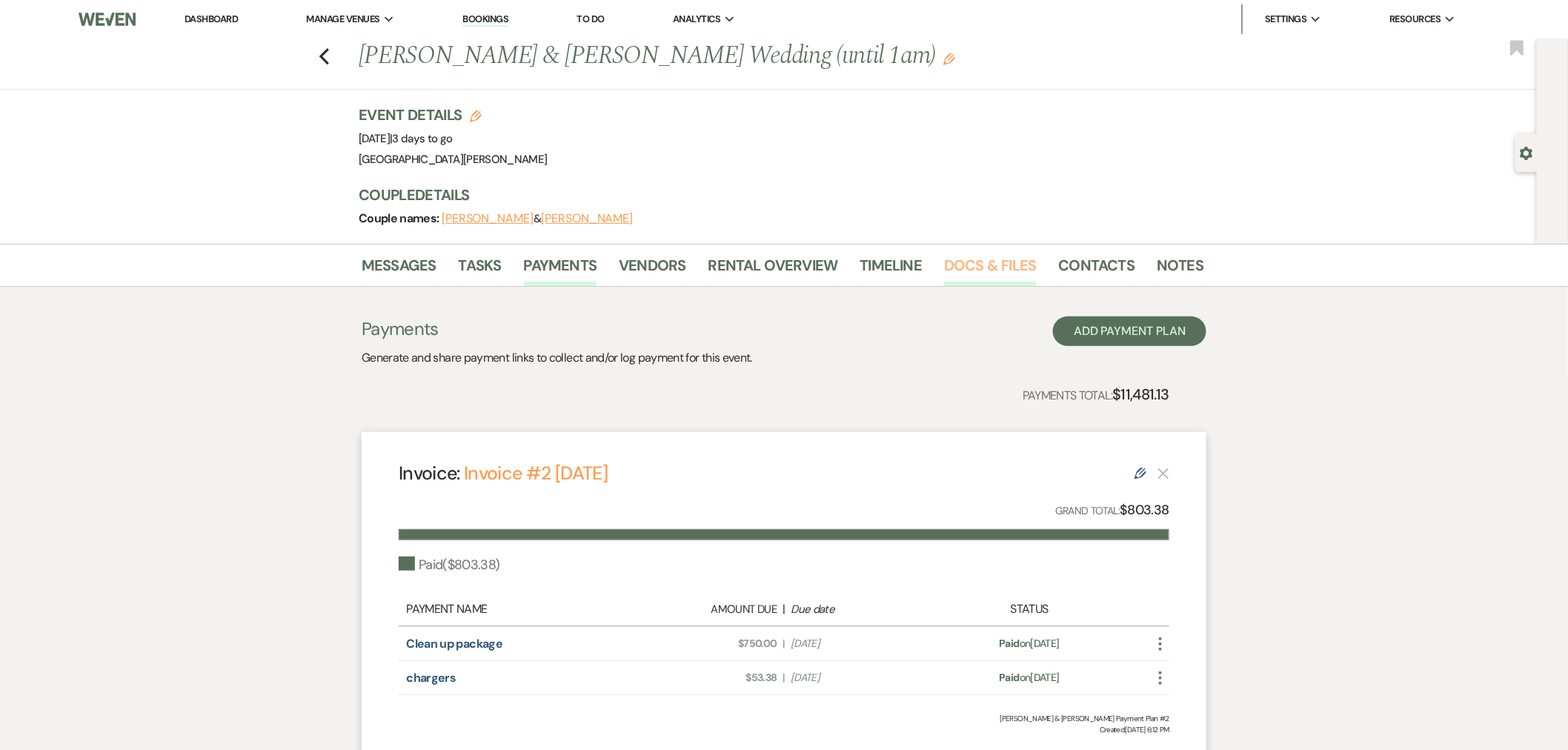
click at [990, 278] on link "Docs & Files" at bounding box center [991, 270] width 92 height 33
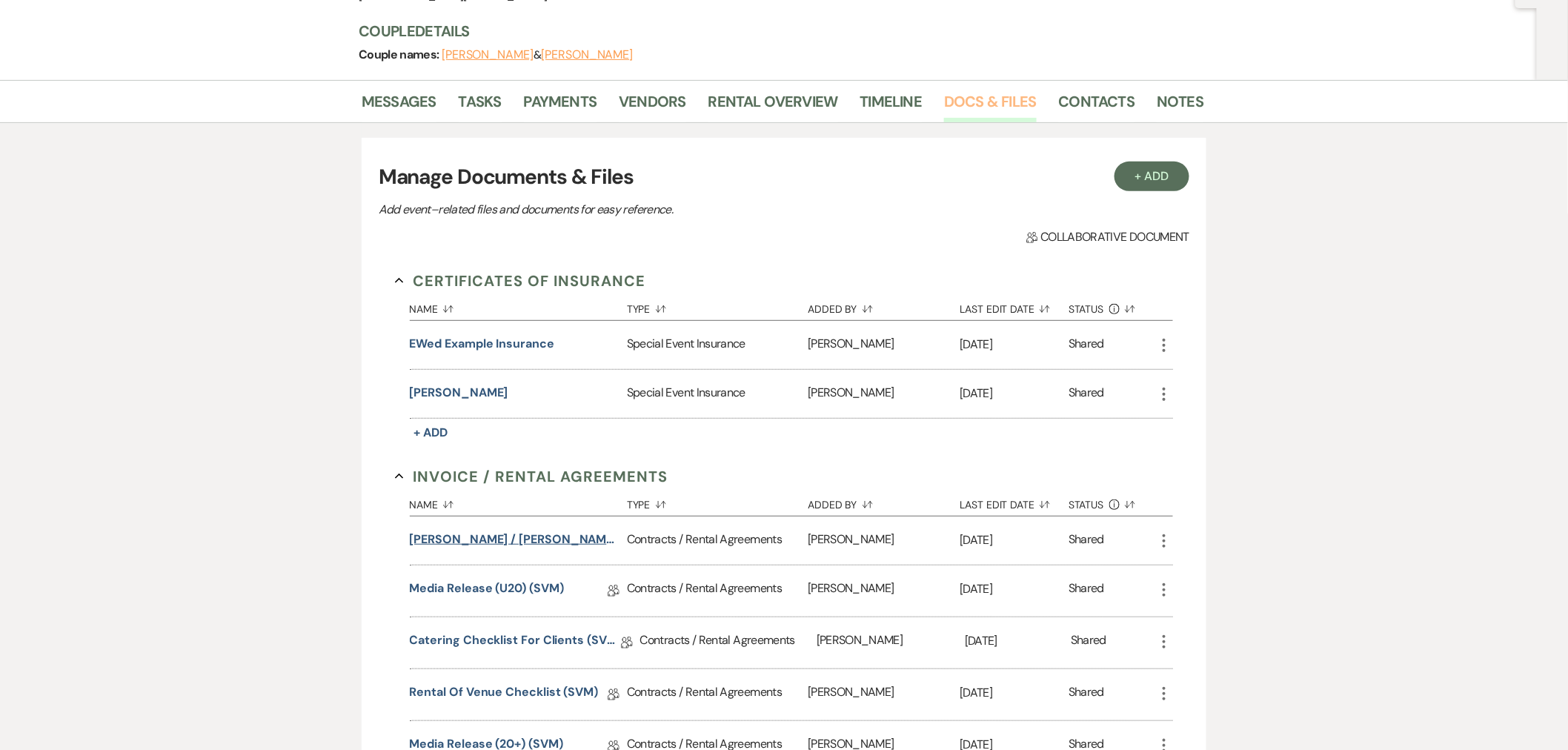
scroll to position [164, 0]
click at [542, 538] on button "Koverman / Wright Wedding (1am end)" at bounding box center [516, 538] width 211 height 18
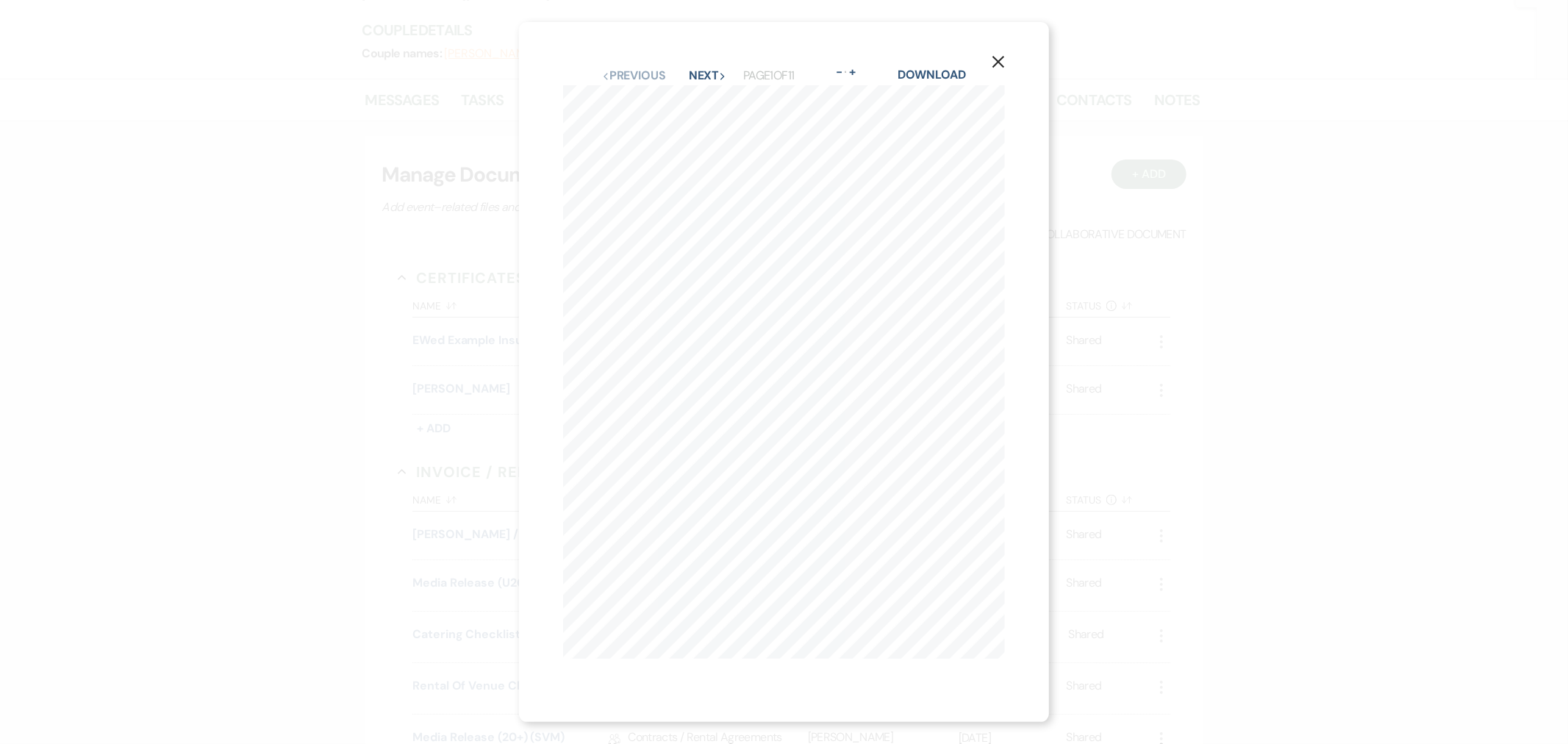
click at [1004, 62] on icon "X" at bounding box center [998, 62] width 13 height 13
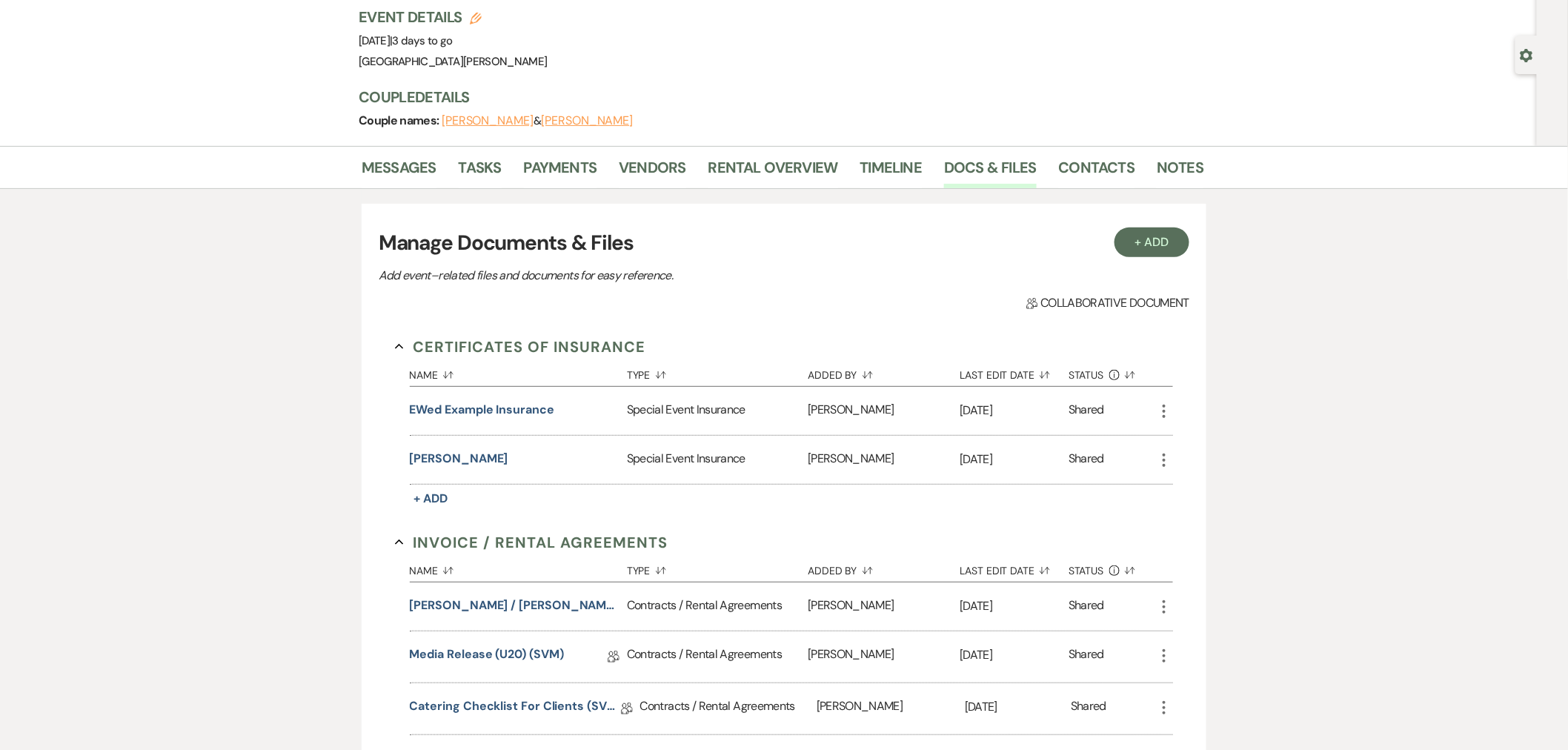
scroll to position [0, 0]
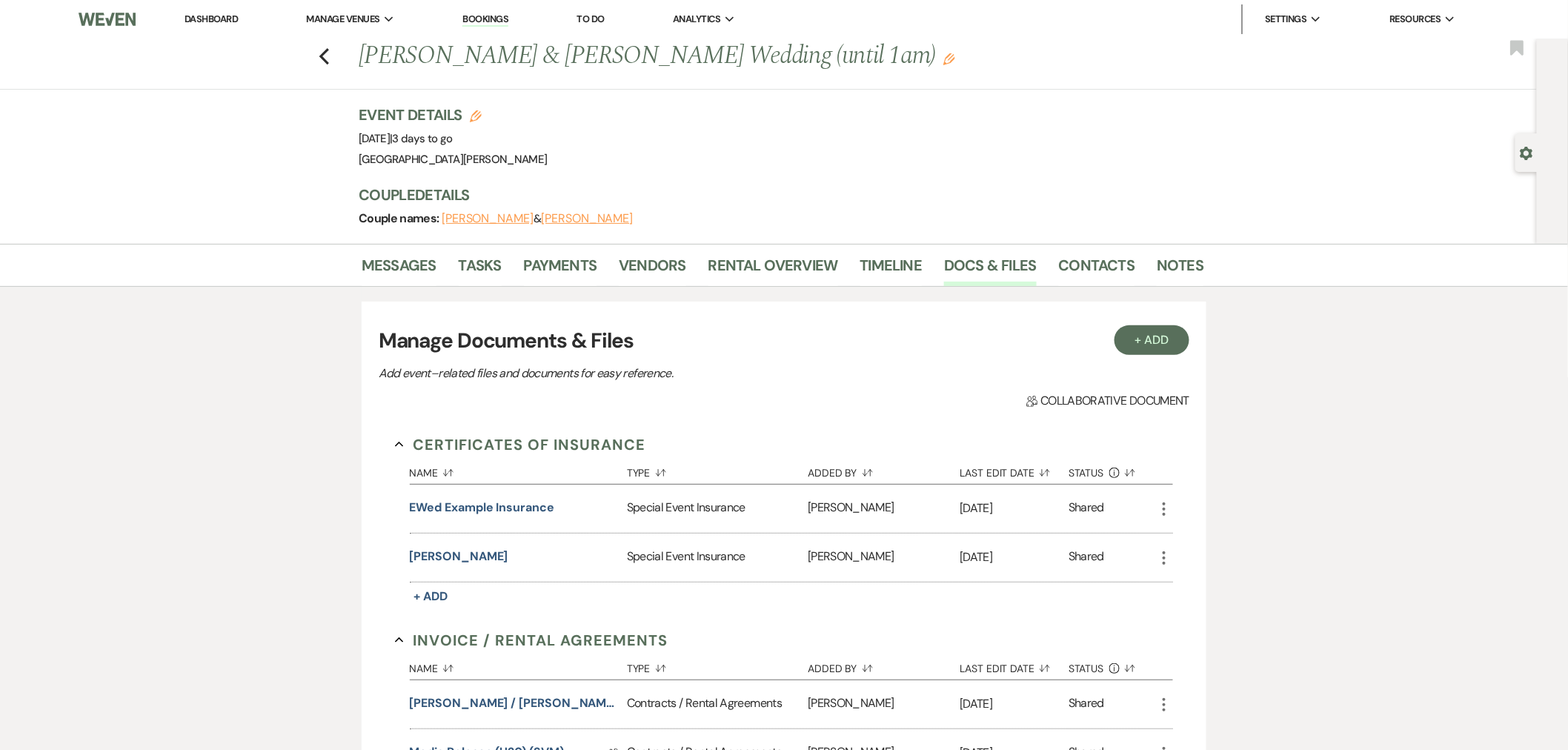
click at [208, 20] on link "Dashboard" at bounding box center [211, 18] width 54 height 12
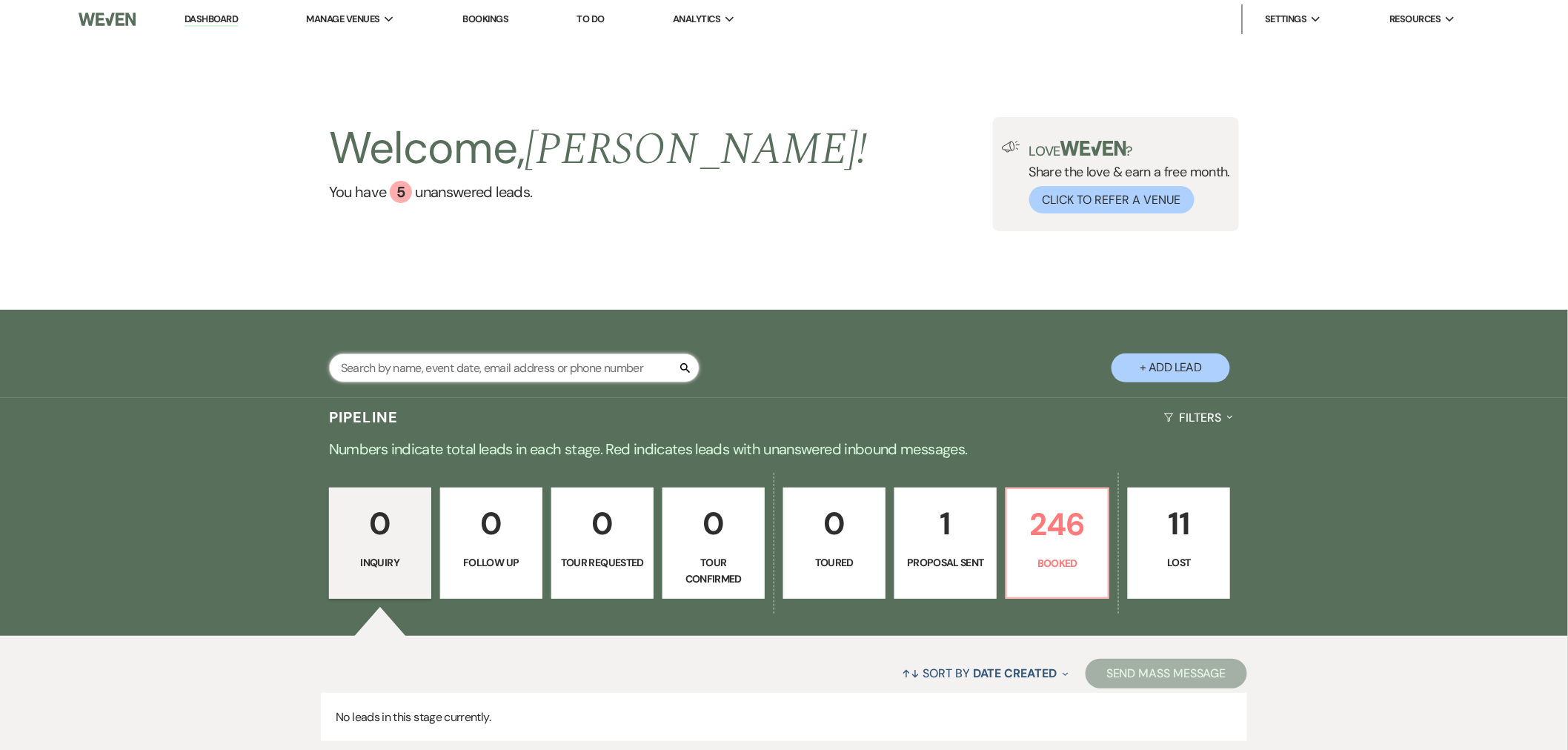
click at [514, 367] on input "text" at bounding box center [514, 368] width 371 height 29
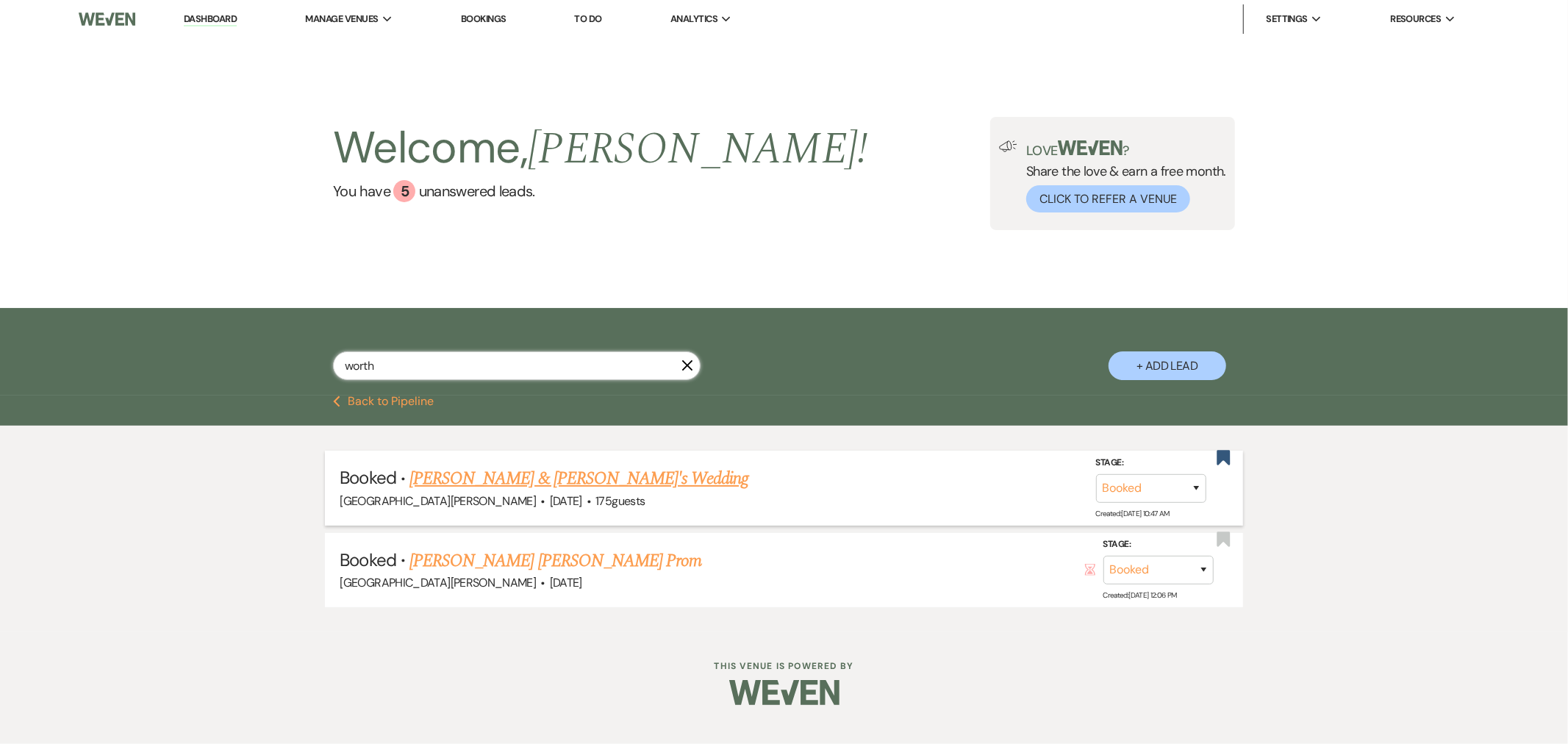
type input "worth"
click at [658, 485] on link "Blaine Brown & Sabine Worthoff's Wedding" at bounding box center [580, 478] width 339 height 27
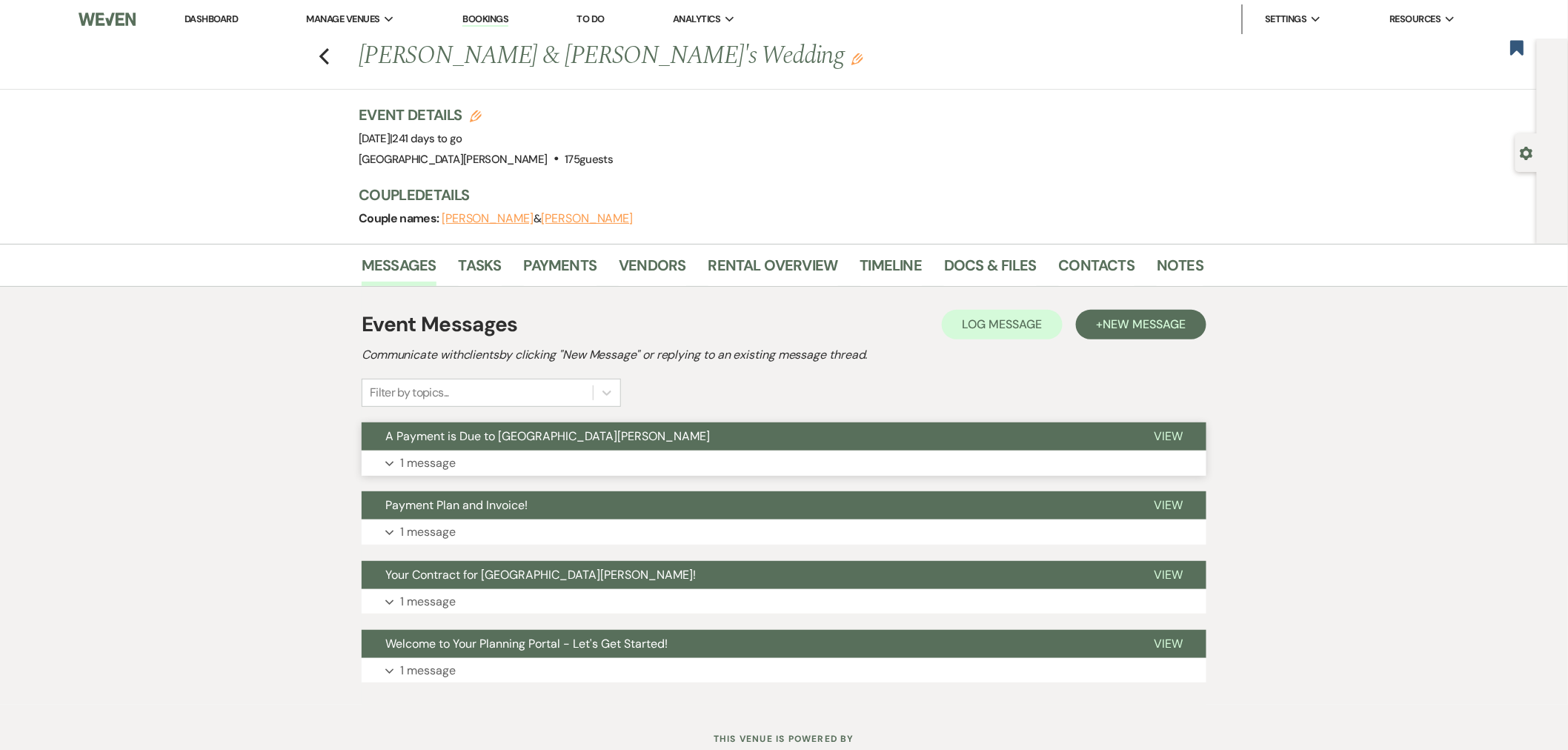
click at [676, 461] on button "Expand 1 message" at bounding box center [783, 463] width 845 height 25
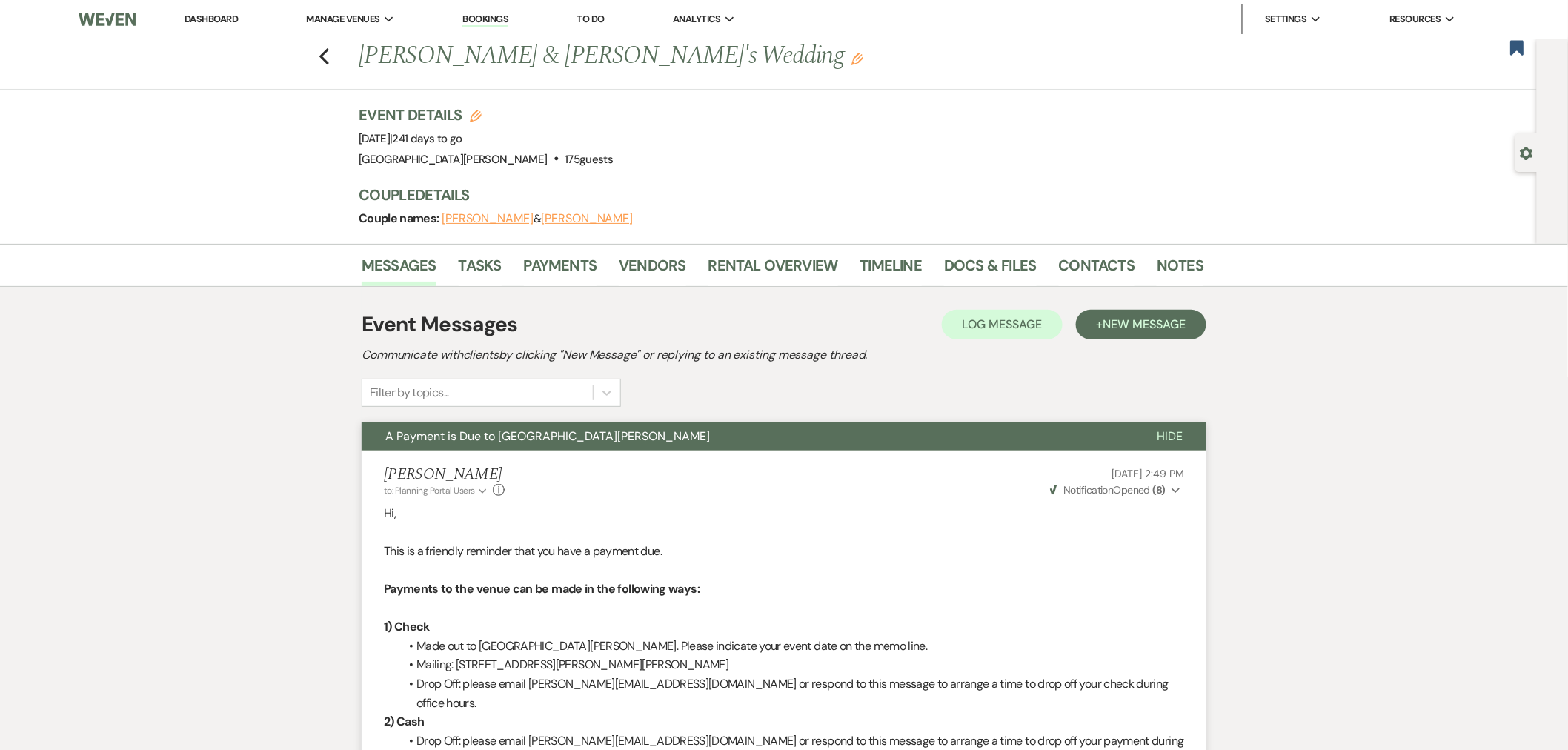
click at [1523, 154] on use "button" at bounding box center [1527, 154] width 12 height 13
select select "5"
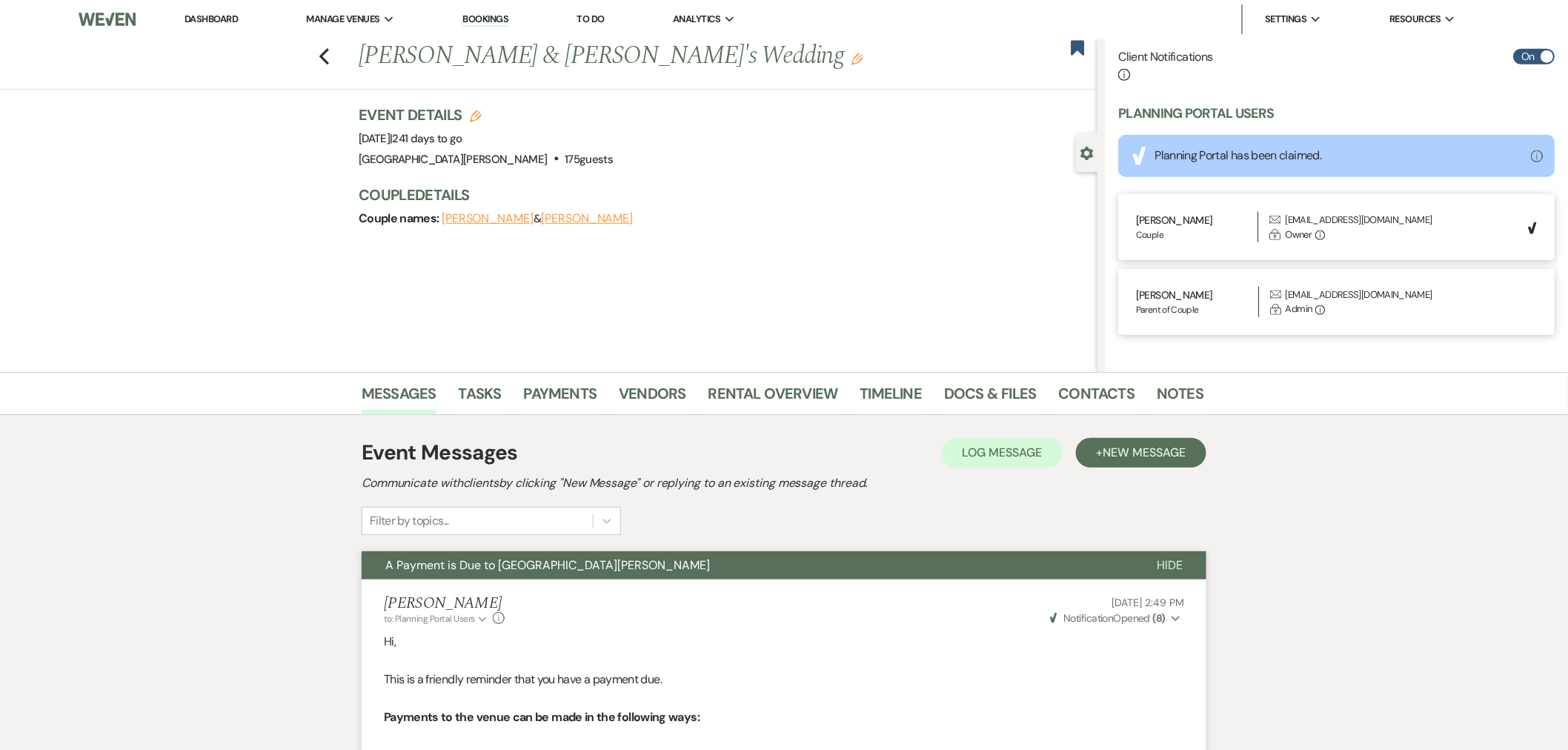
scroll to position [485, 0]
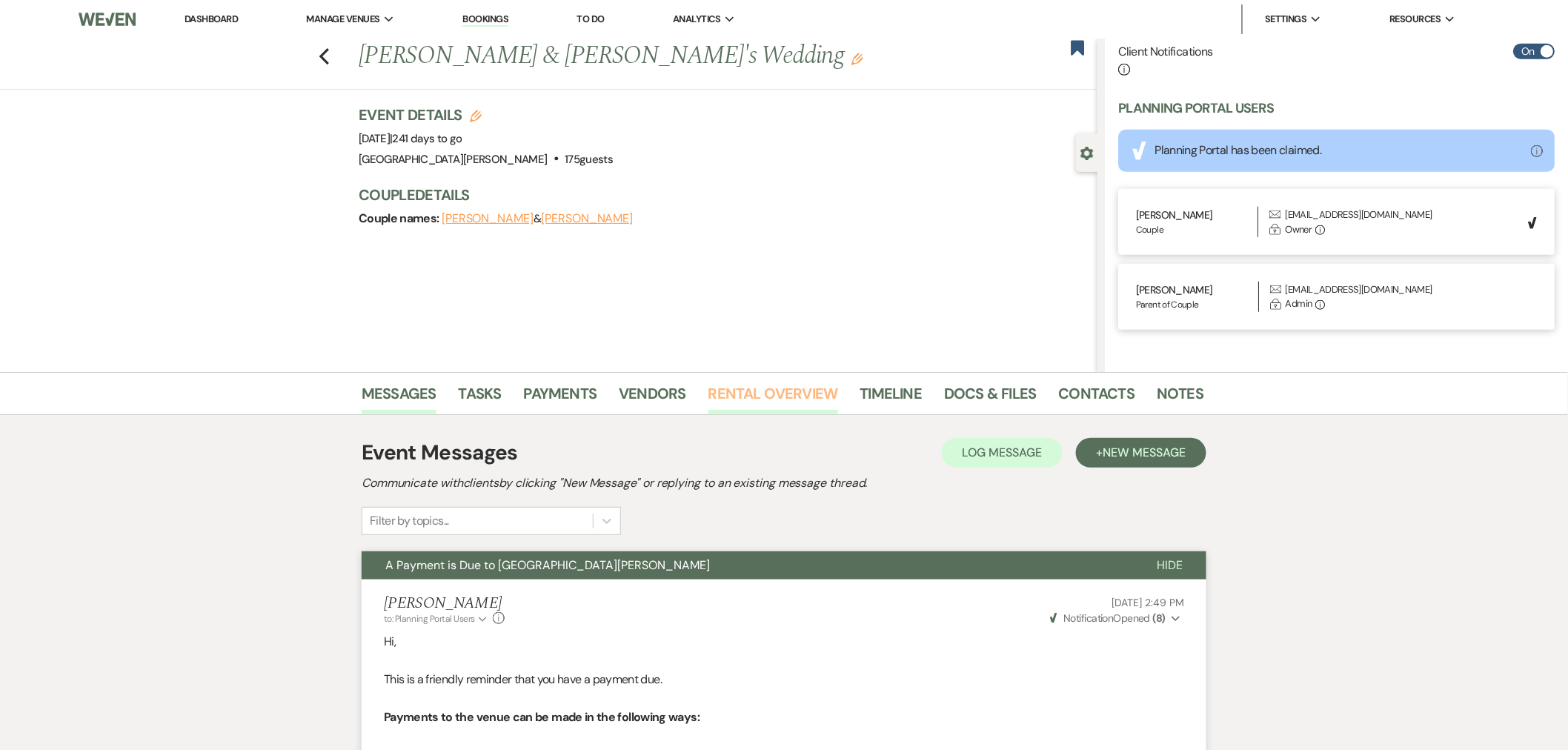
click at [753, 396] on link "Rental Overview" at bounding box center [772, 398] width 130 height 33
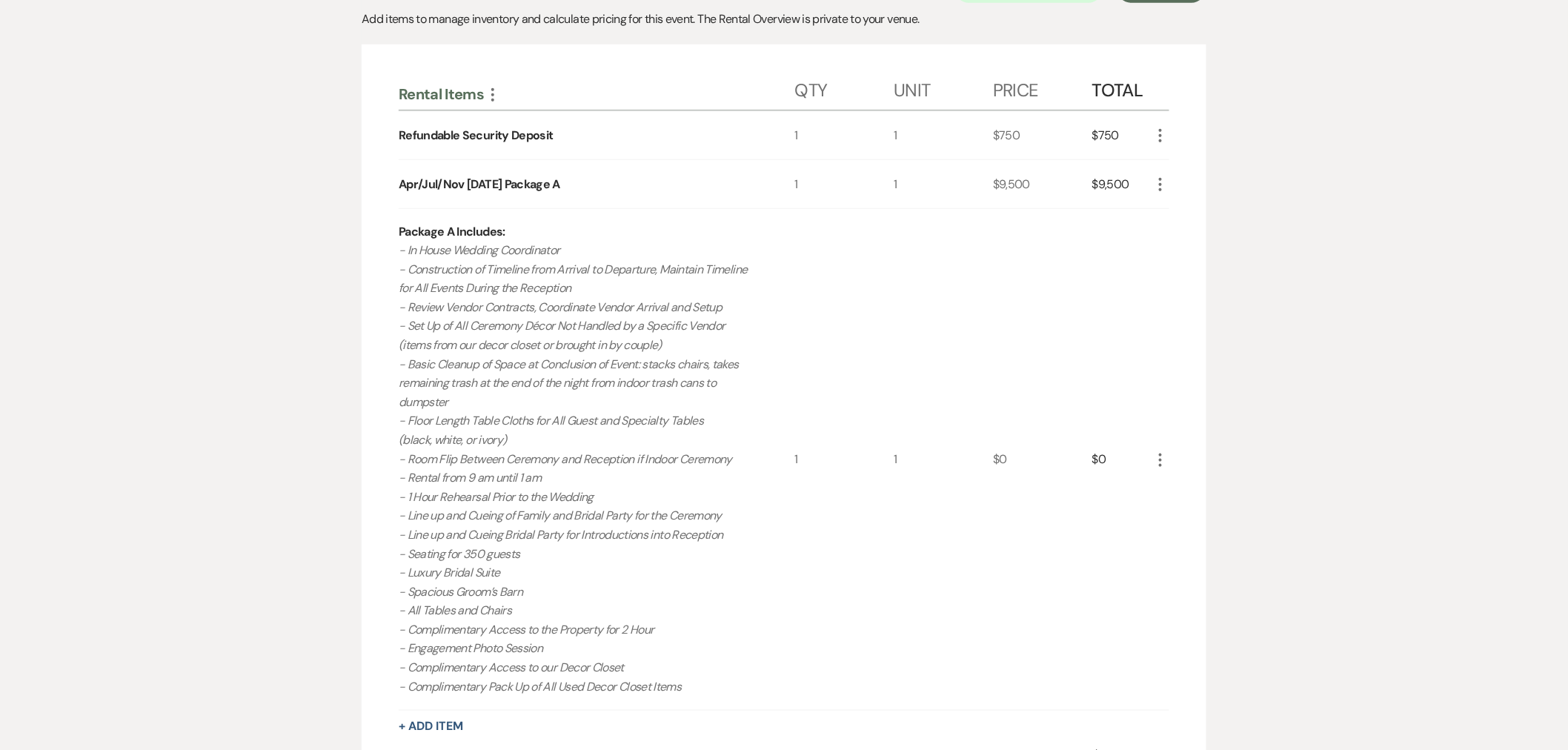
scroll to position [494, 0]
